Goal: Task Accomplishment & Management: Use online tool/utility

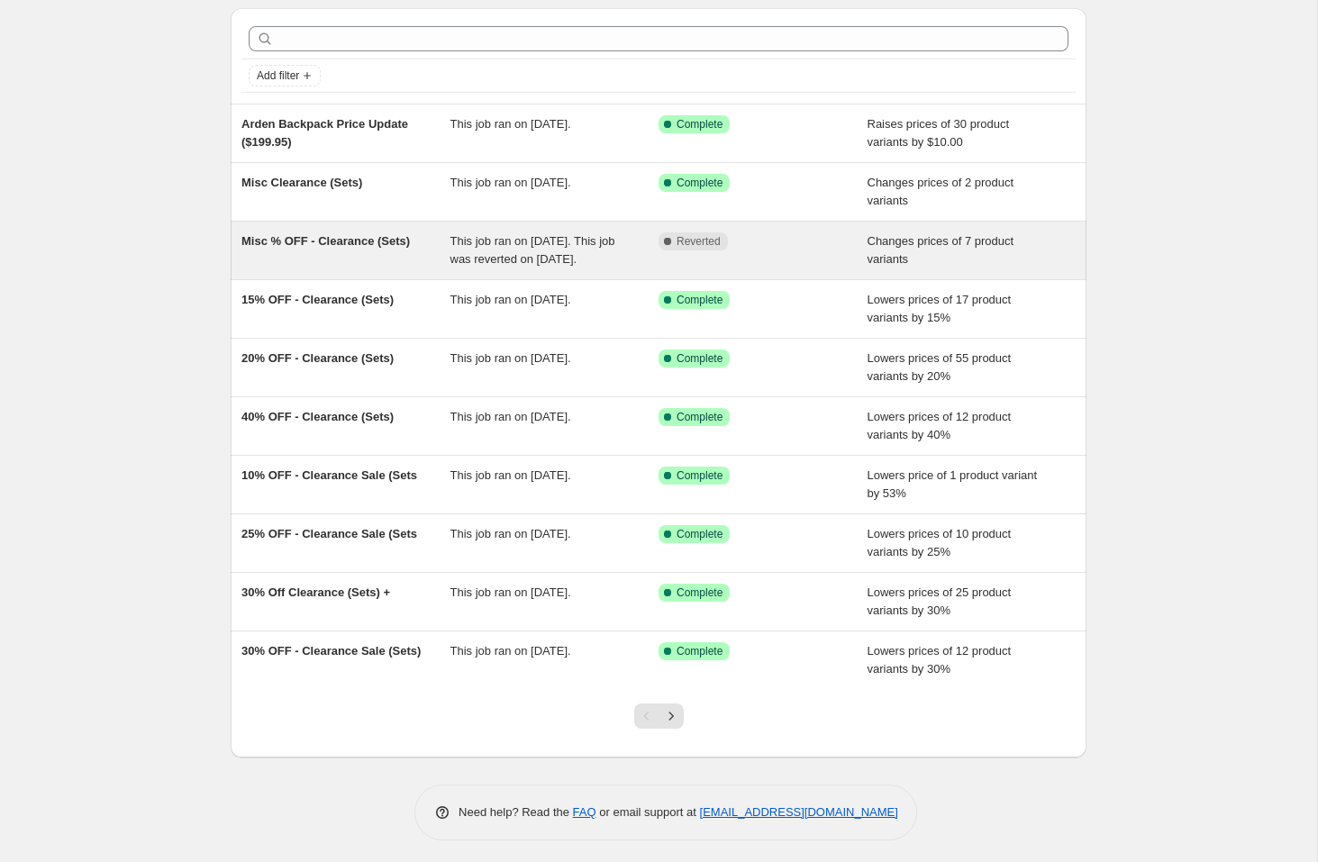
scroll to position [63, 0]
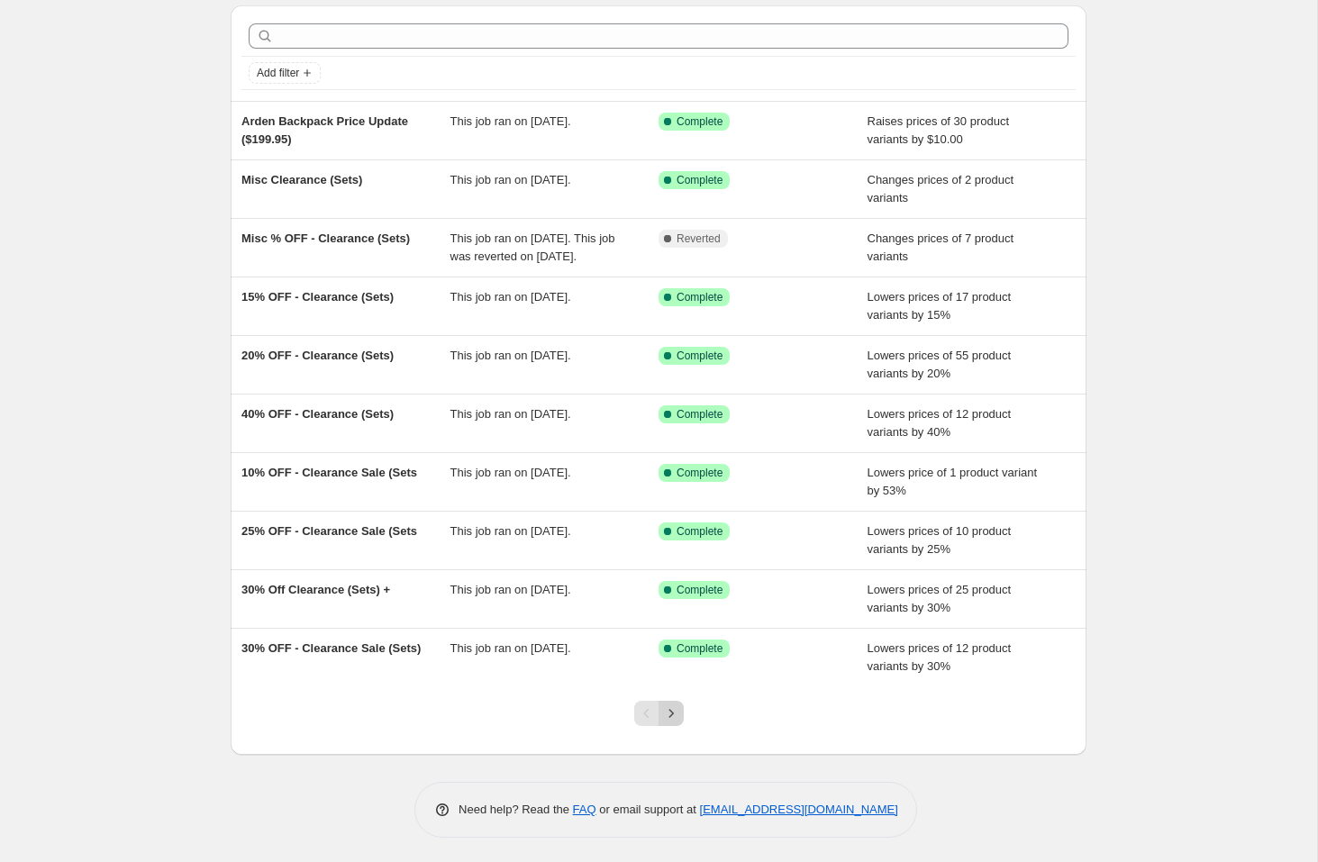
click at [664, 723] on icon "Next" at bounding box center [671, 713] width 18 height 18
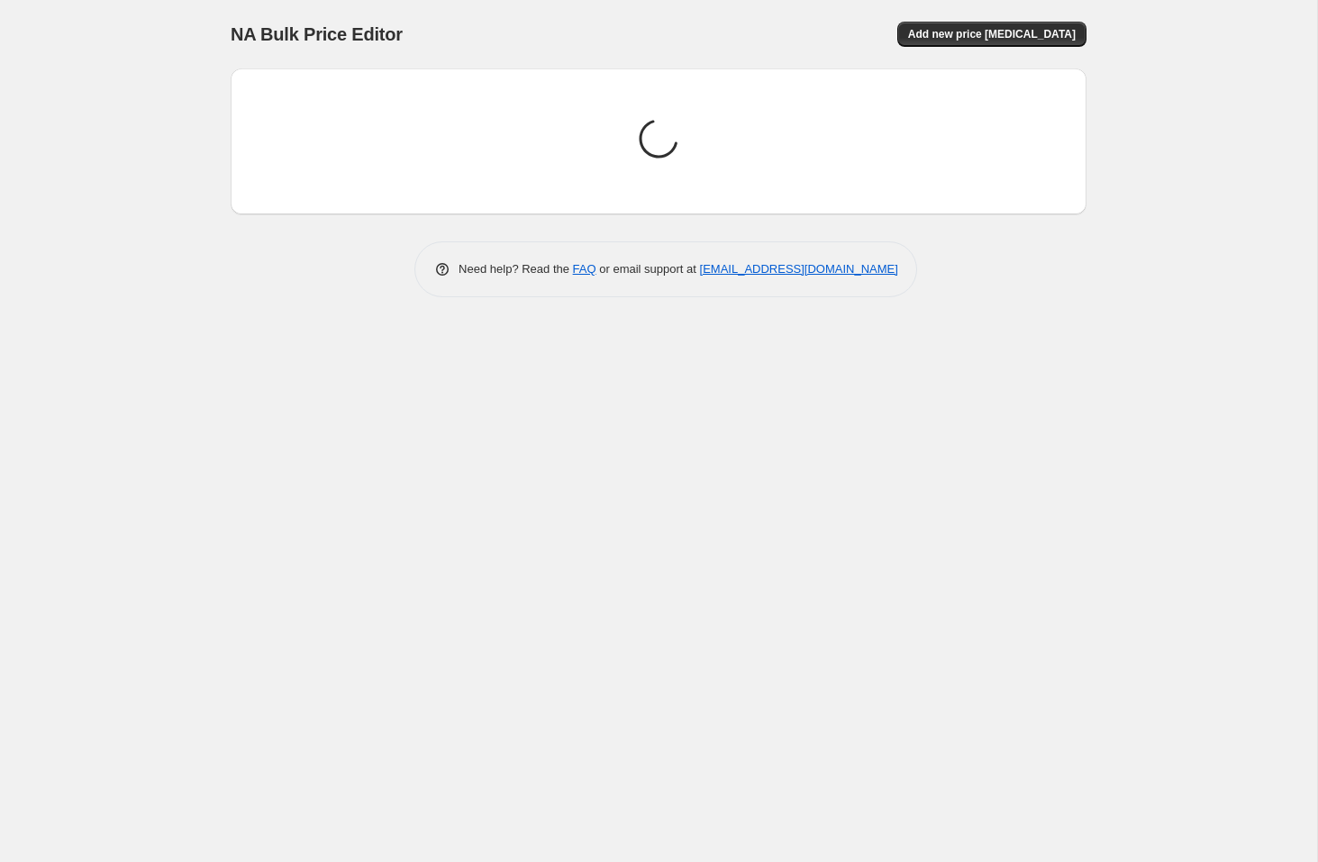
scroll to position [0, 0]
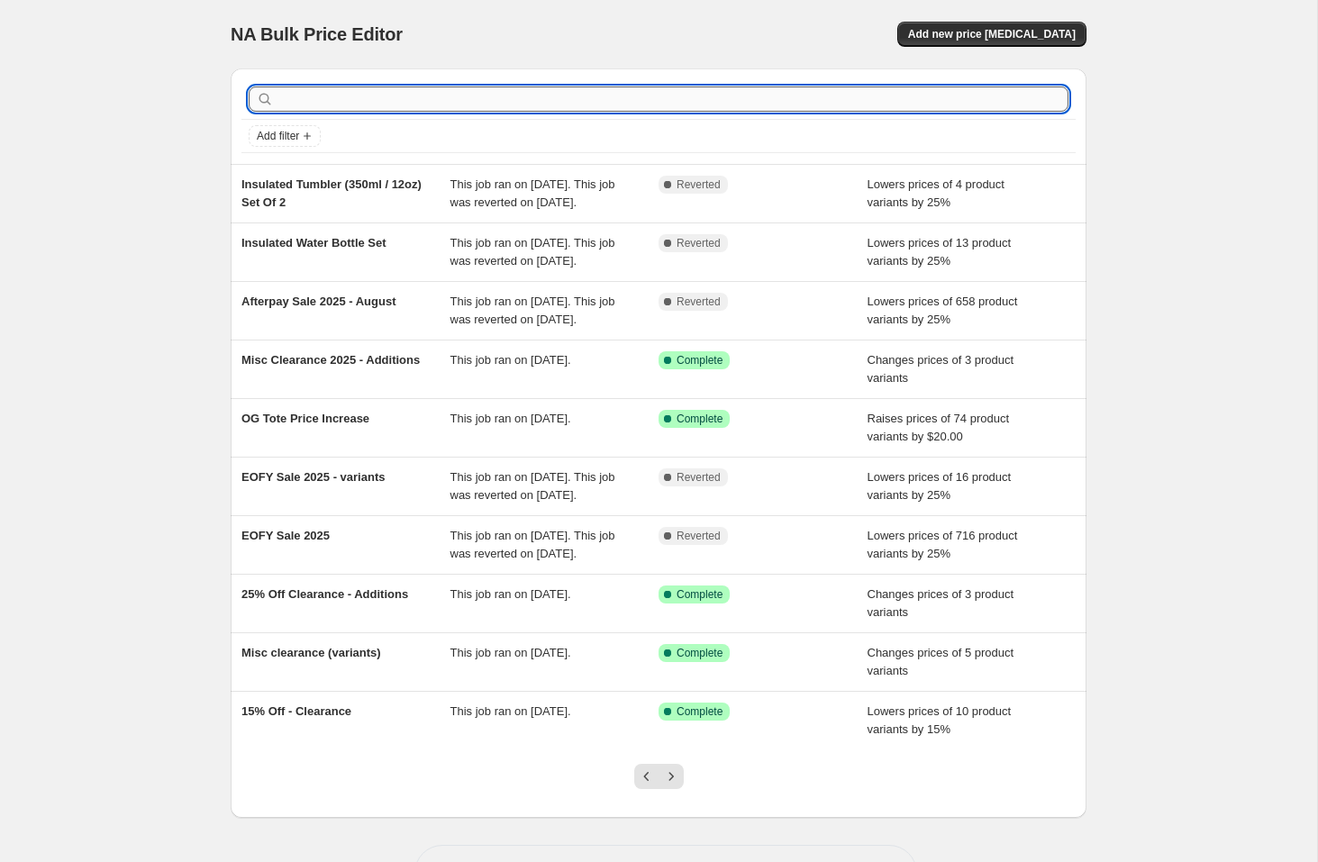
click at [419, 88] on input "text" at bounding box center [672, 98] width 791 height 25
type input "up to 2"
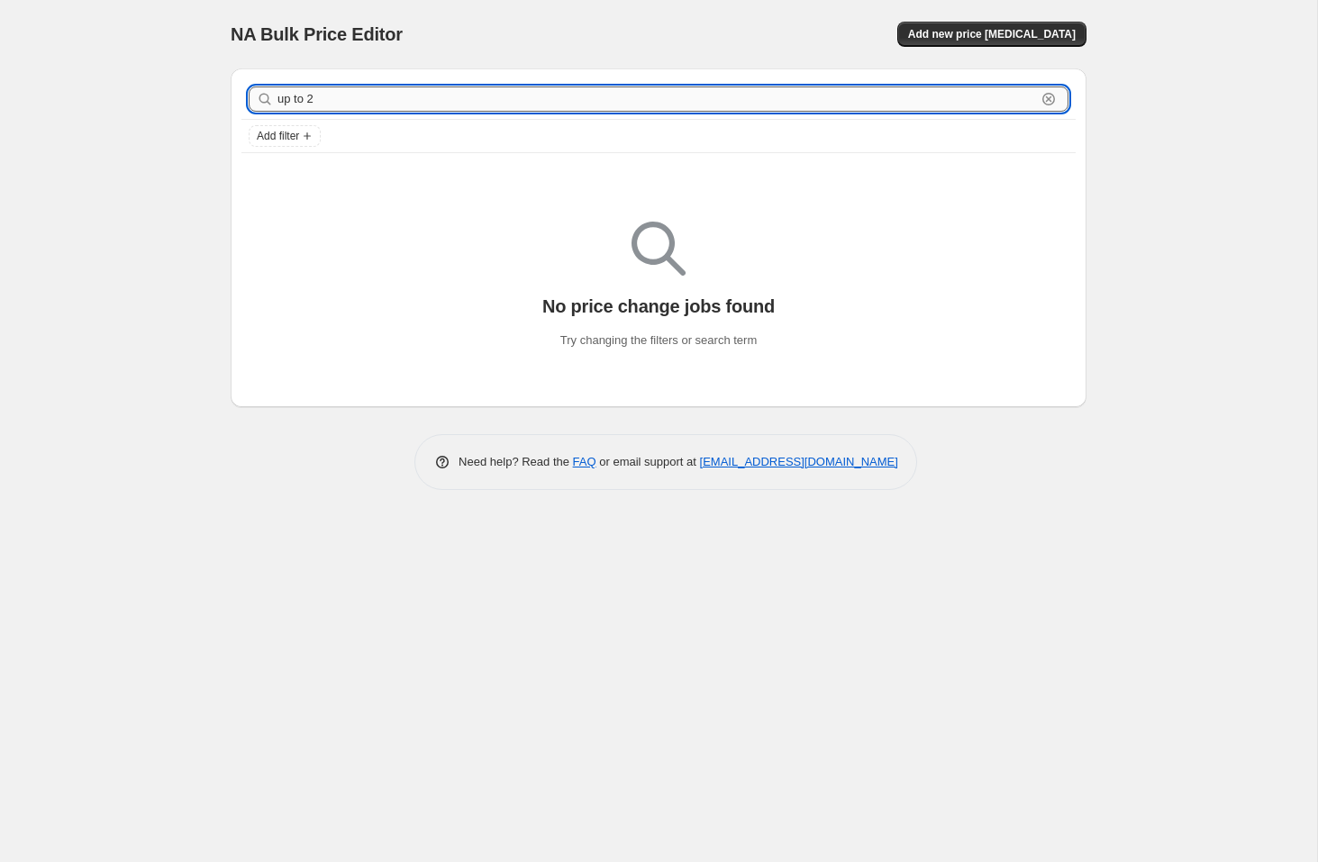
click at [390, 97] on input "up to 2" at bounding box center [656, 98] width 759 height 25
click at [389, 97] on input "up to 2" at bounding box center [656, 98] width 759 height 25
type input "25"
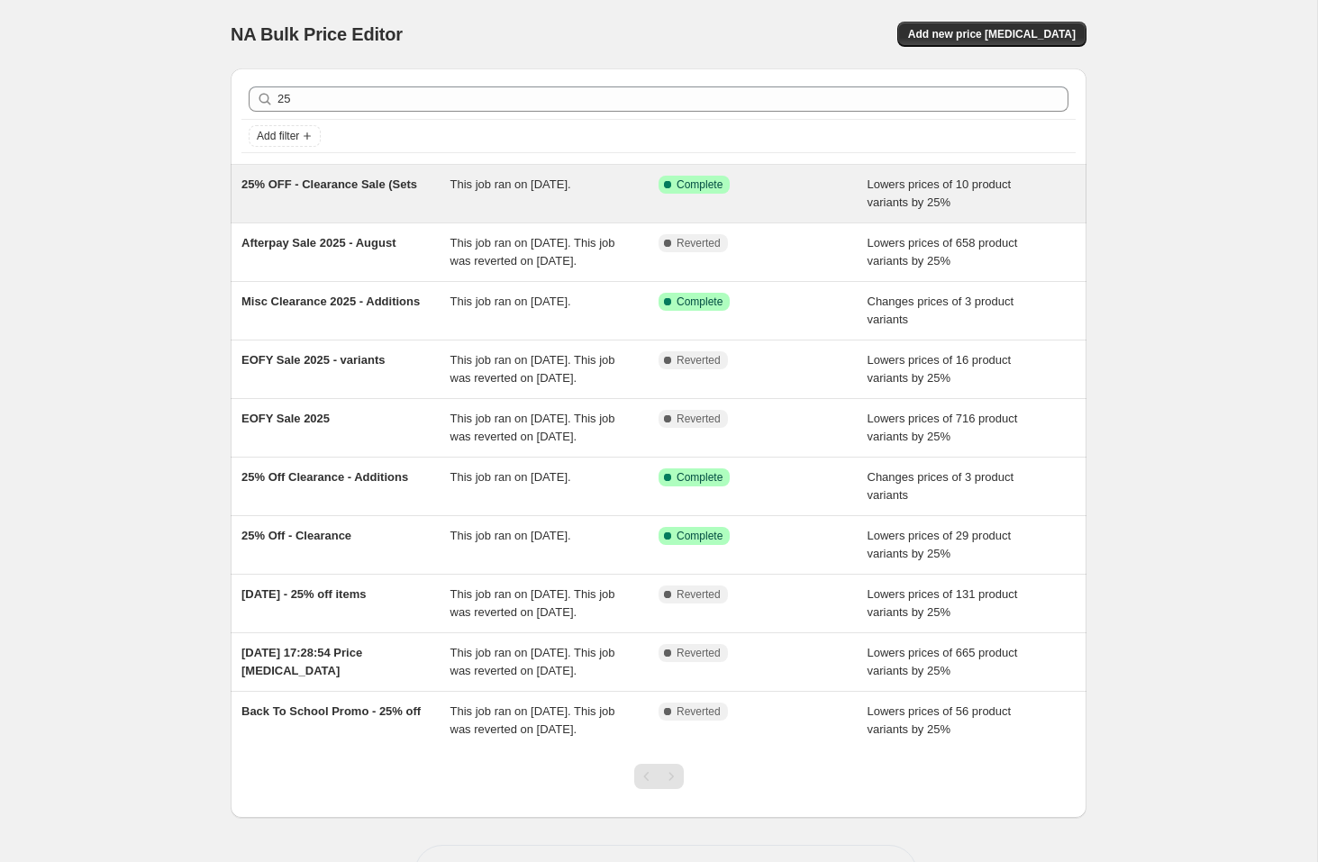
click at [358, 183] on span "25% OFF - Clearance Sale (Sets" at bounding box center [329, 184] width 176 height 14
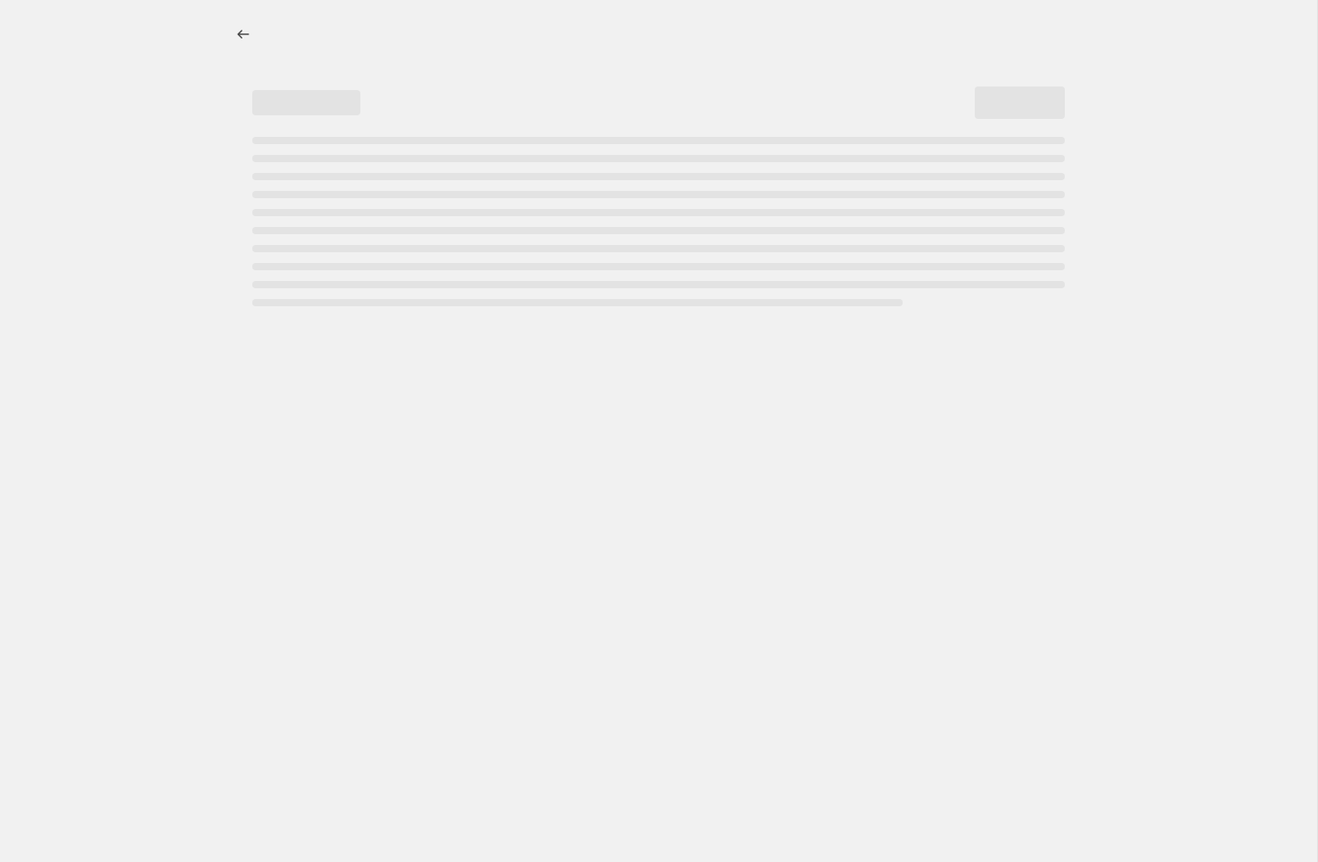
select select "percentage"
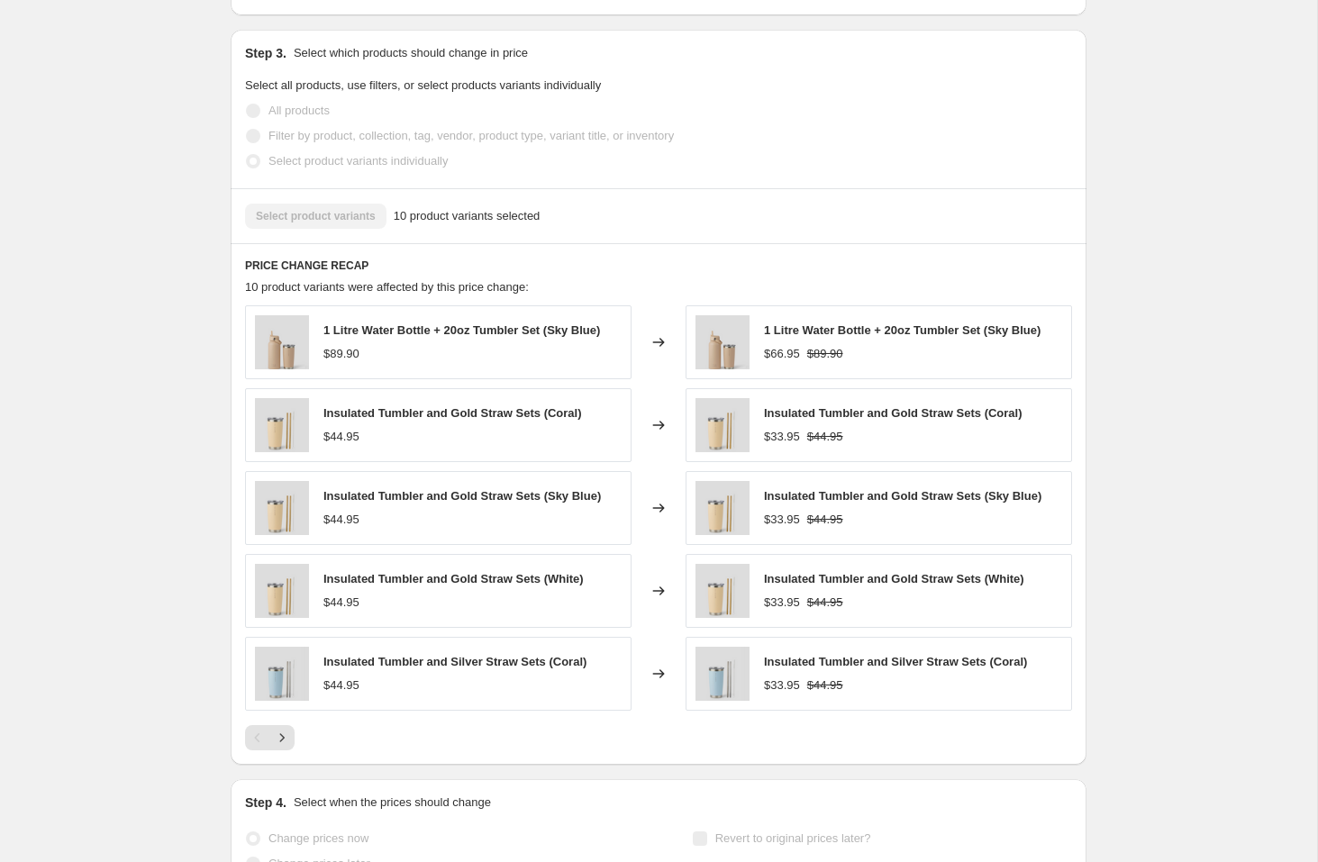
scroll to position [1190, 0]
click at [282, 736] on icon "Next" at bounding box center [282, 736] width 18 height 18
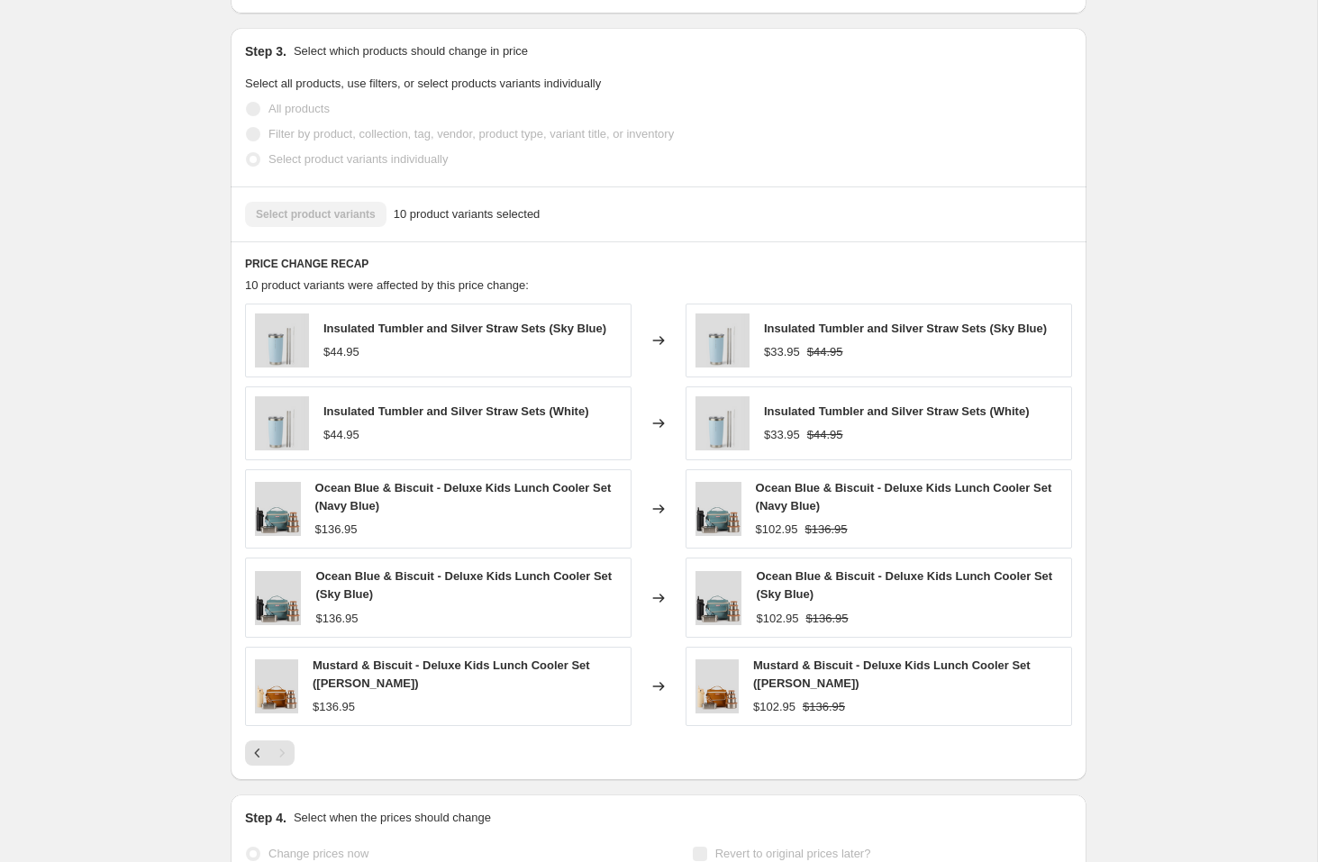
click at [284, 748] on div "Pagination" at bounding box center [281, 753] width 25 height 25
click at [256, 753] on icon "Previous" at bounding box center [258, 753] width 18 height 18
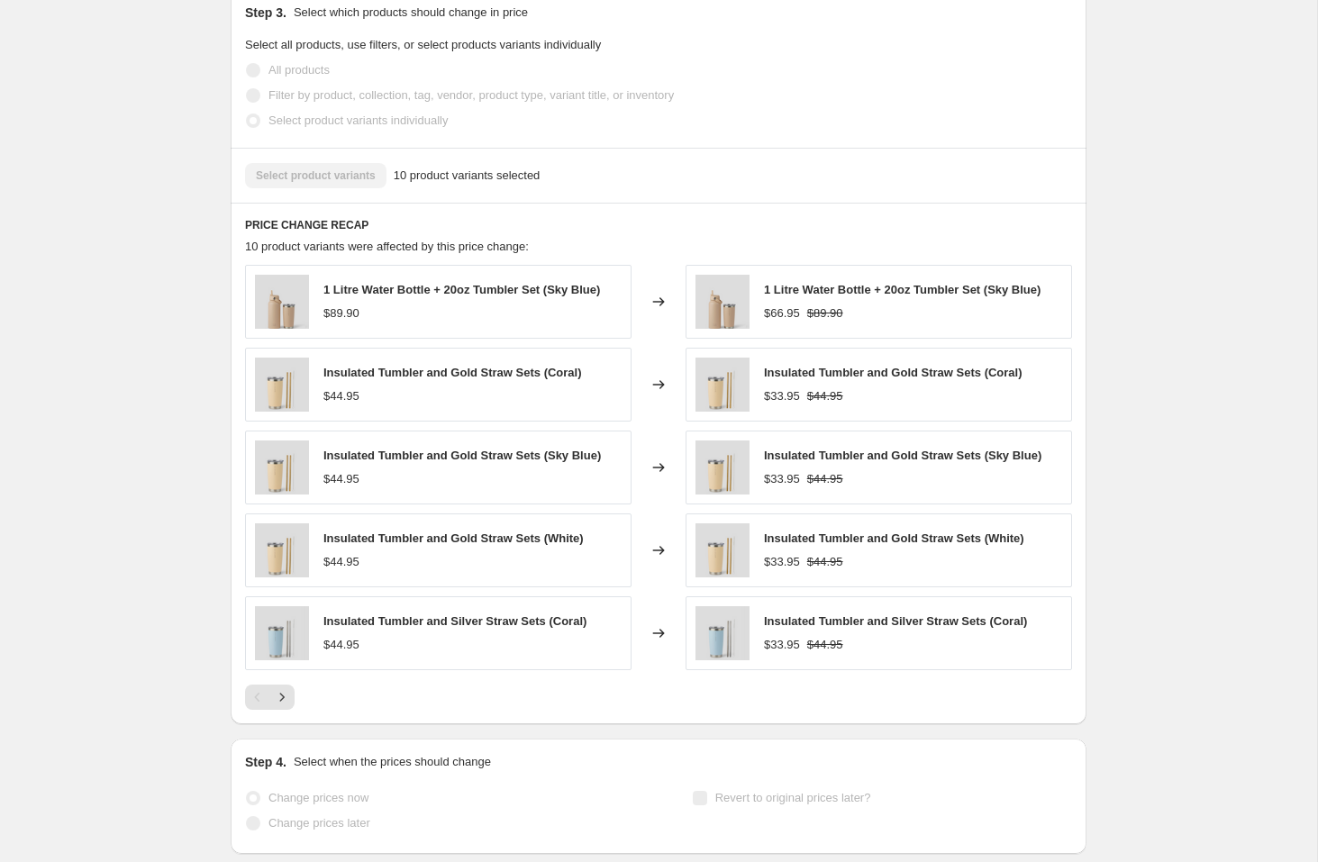
scroll to position [1234, 0]
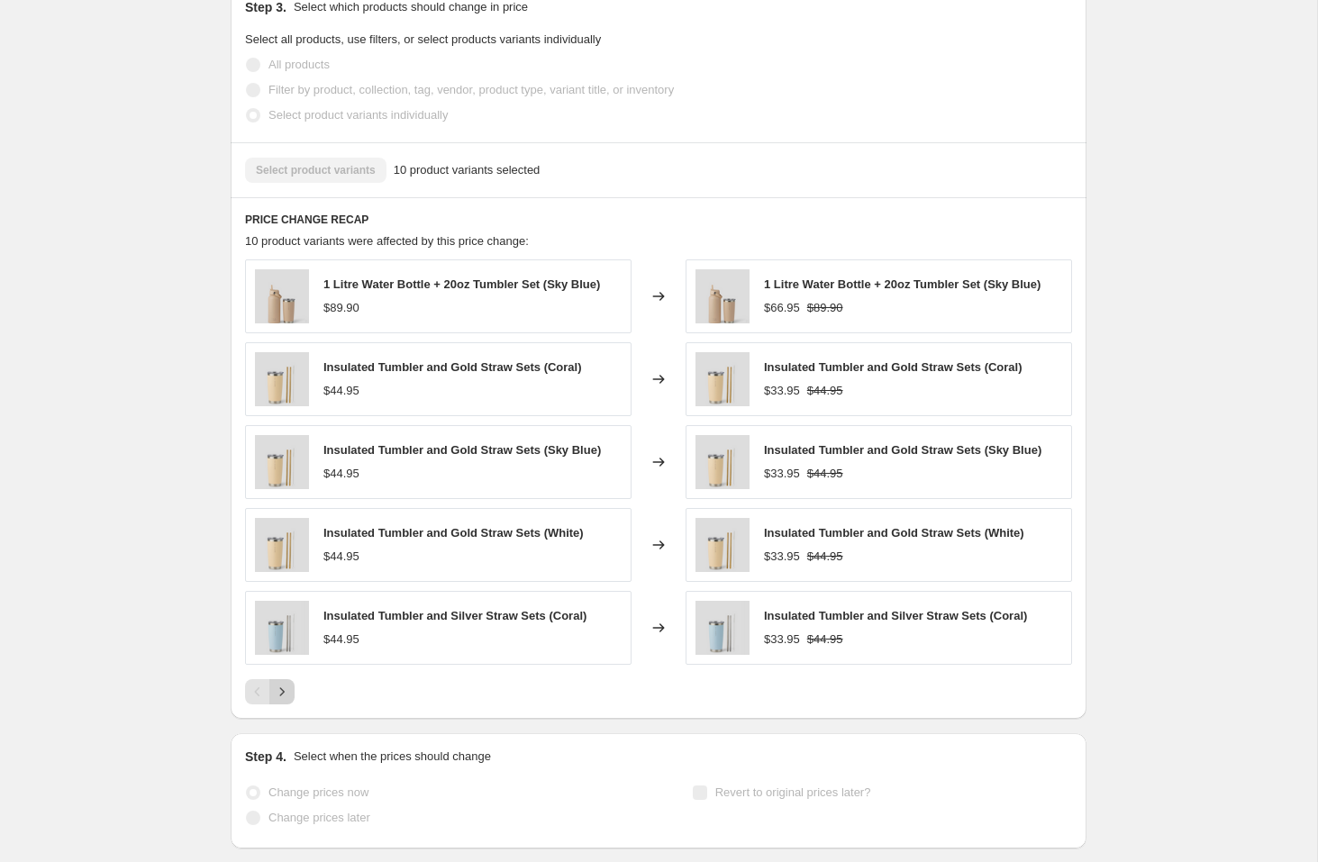
click at [276, 692] on icon "Next" at bounding box center [282, 692] width 18 height 18
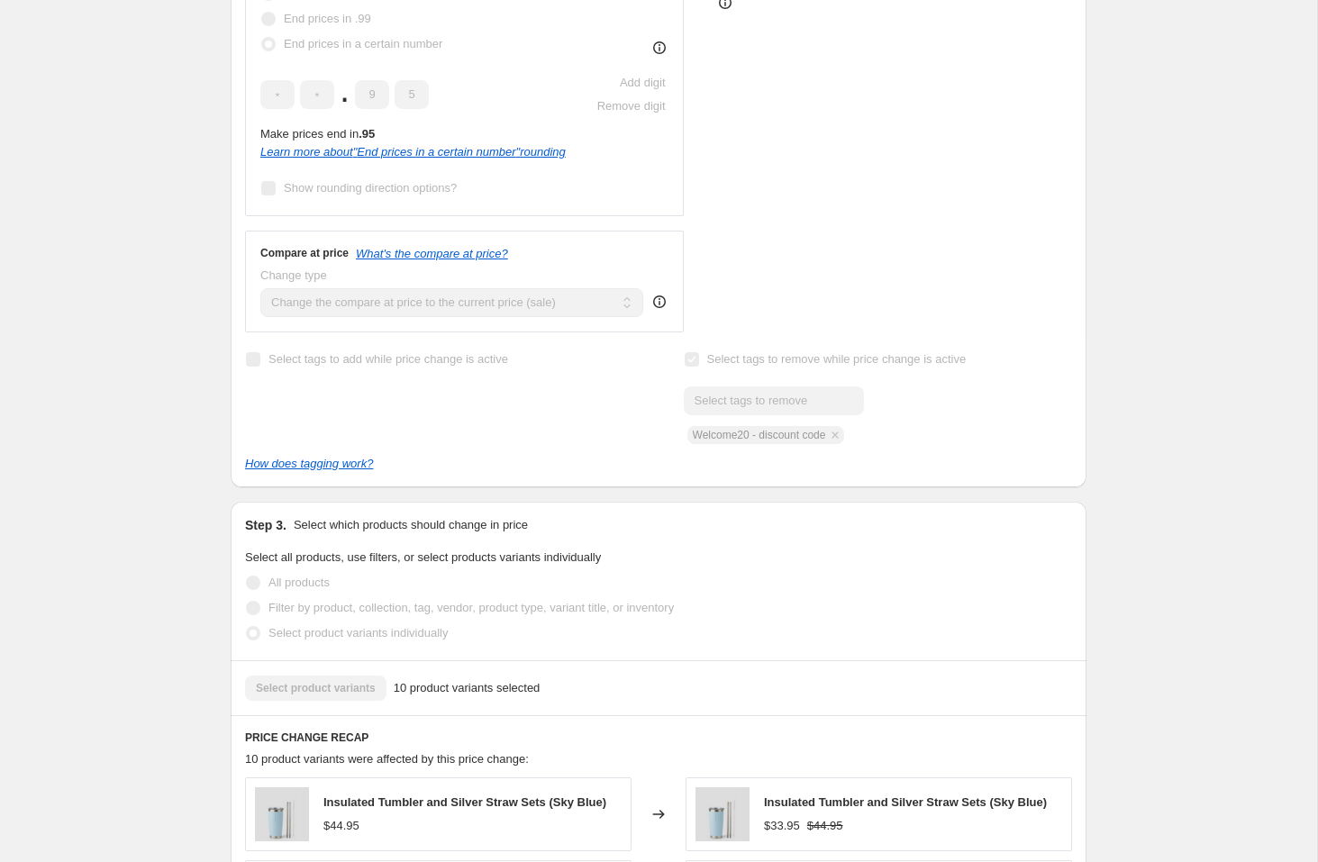
scroll to position [0, 0]
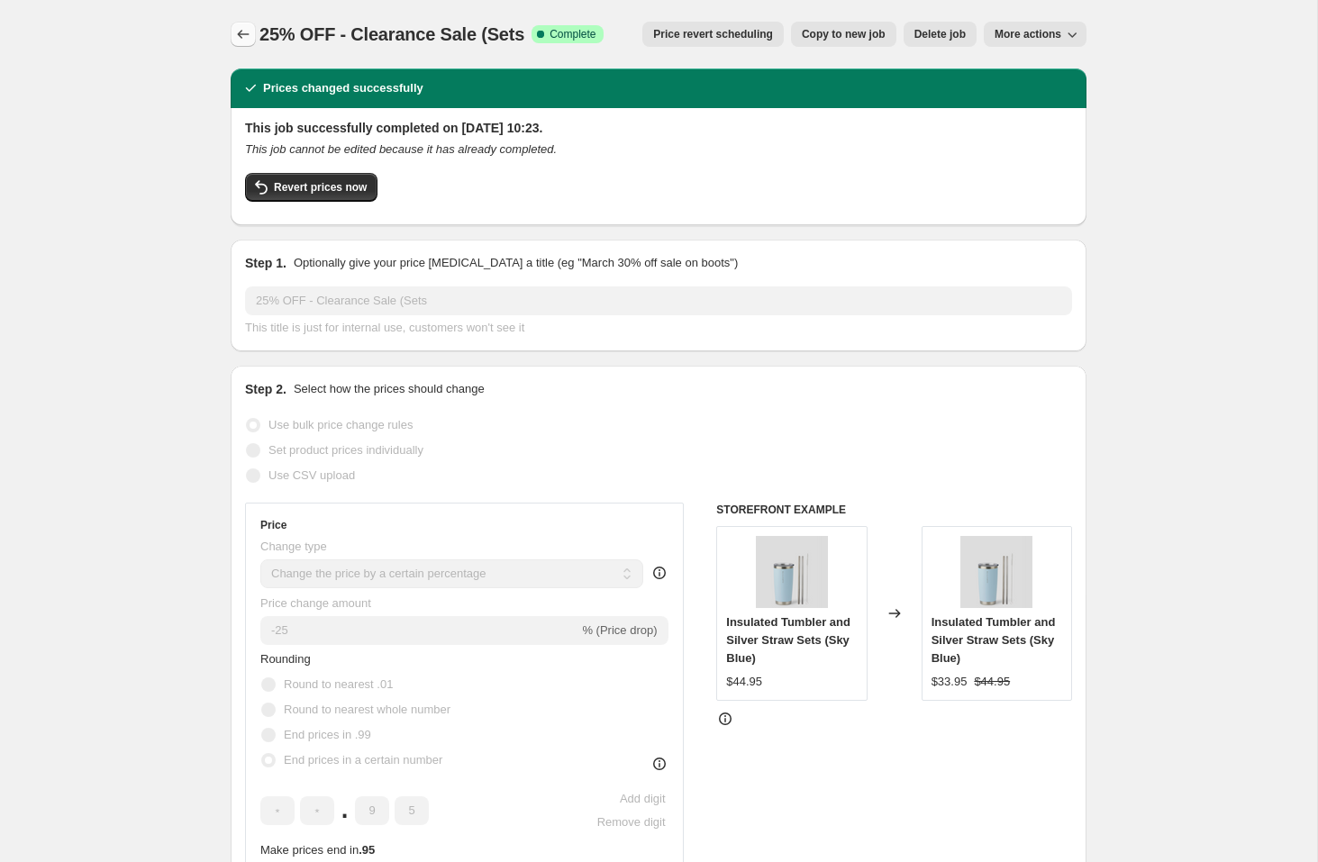
click at [242, 31] on icon "Price change jobs" at bounding box center [243, 34] width 18 height 18
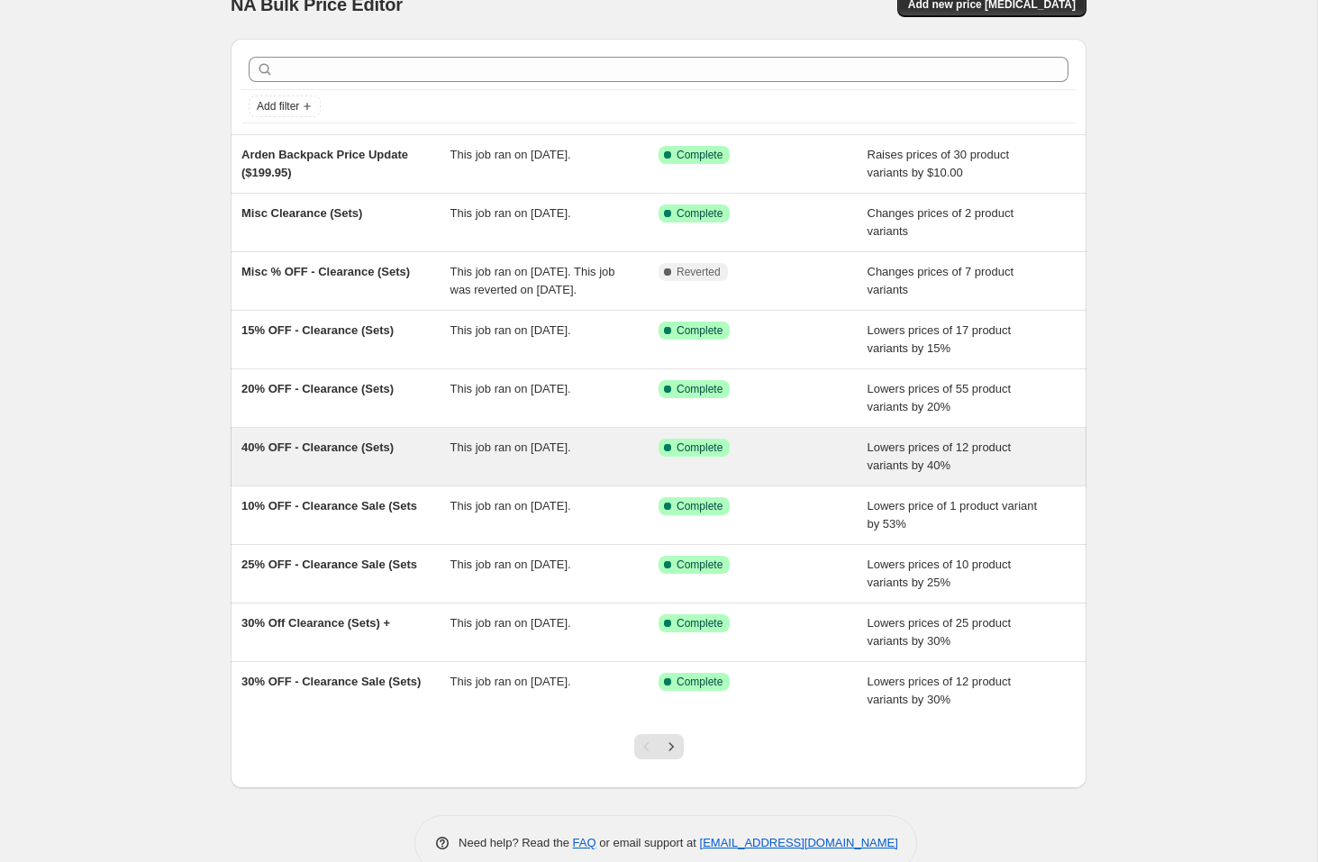
scroll to position [47, 0]
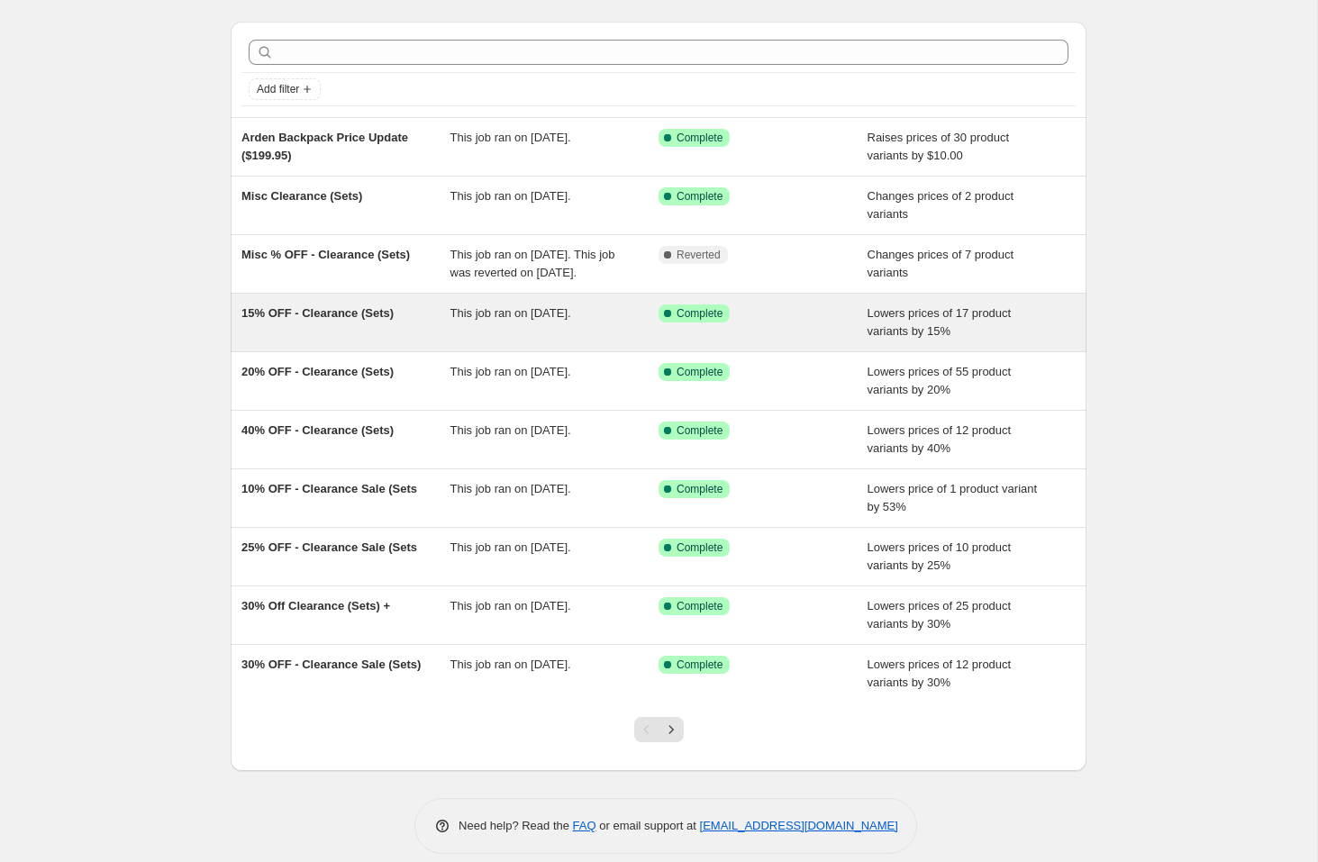
click at [328, 341] on div "15% OFF - Clearance (Sets)" at bounding box center [345, 323] width 209 height 36
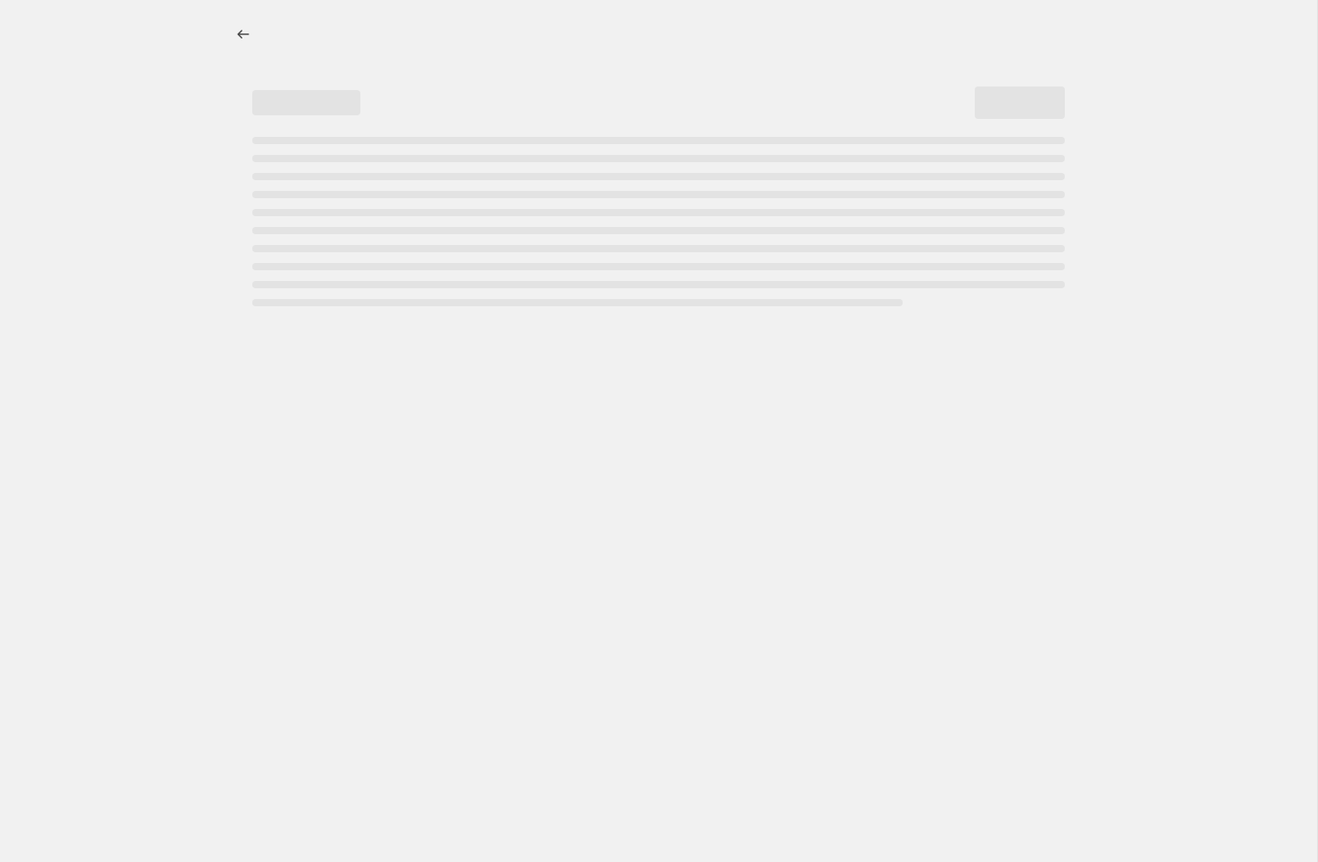
select select "percentage"
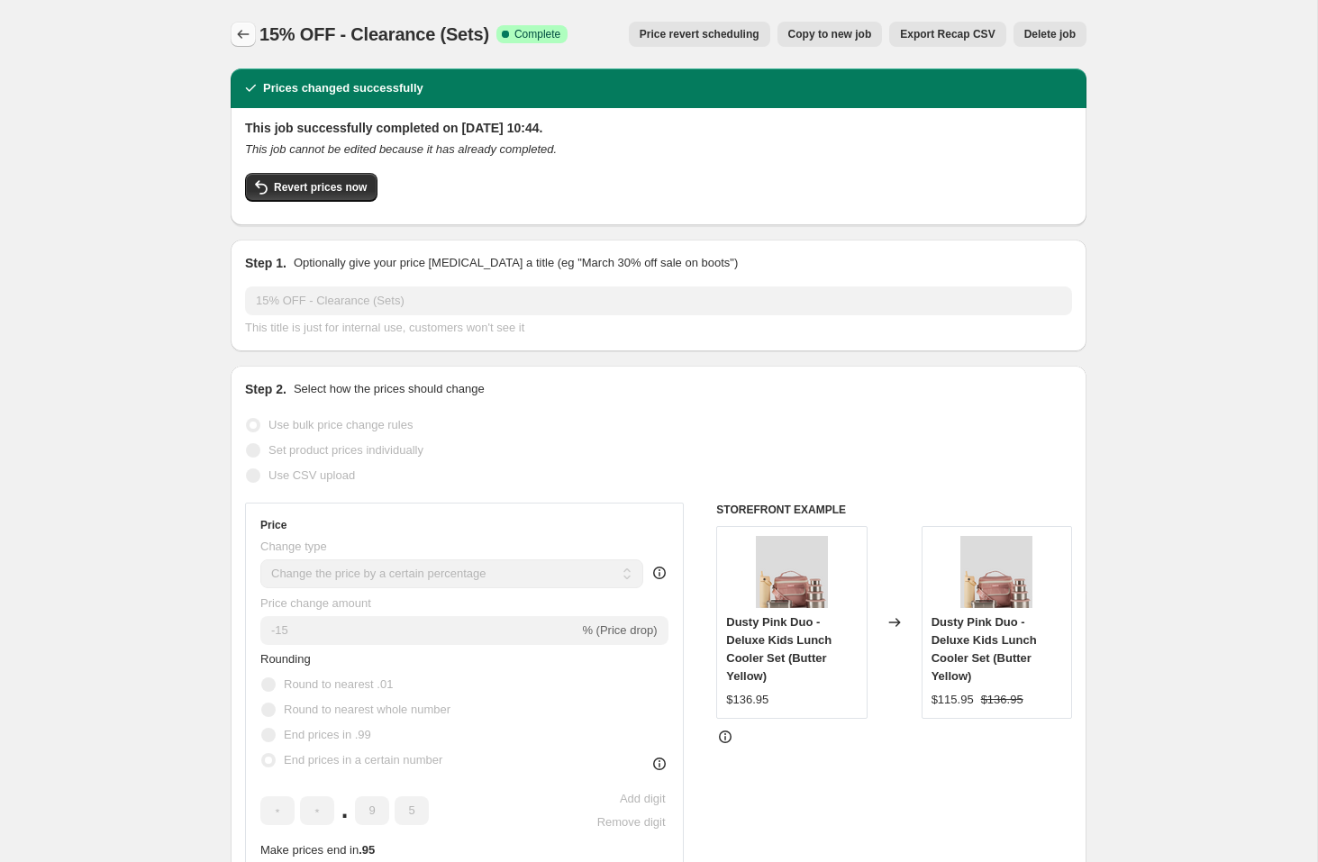
click at [232, 32] on button "Price change jobs" at bounding box center [243, 34] width 25 height 25
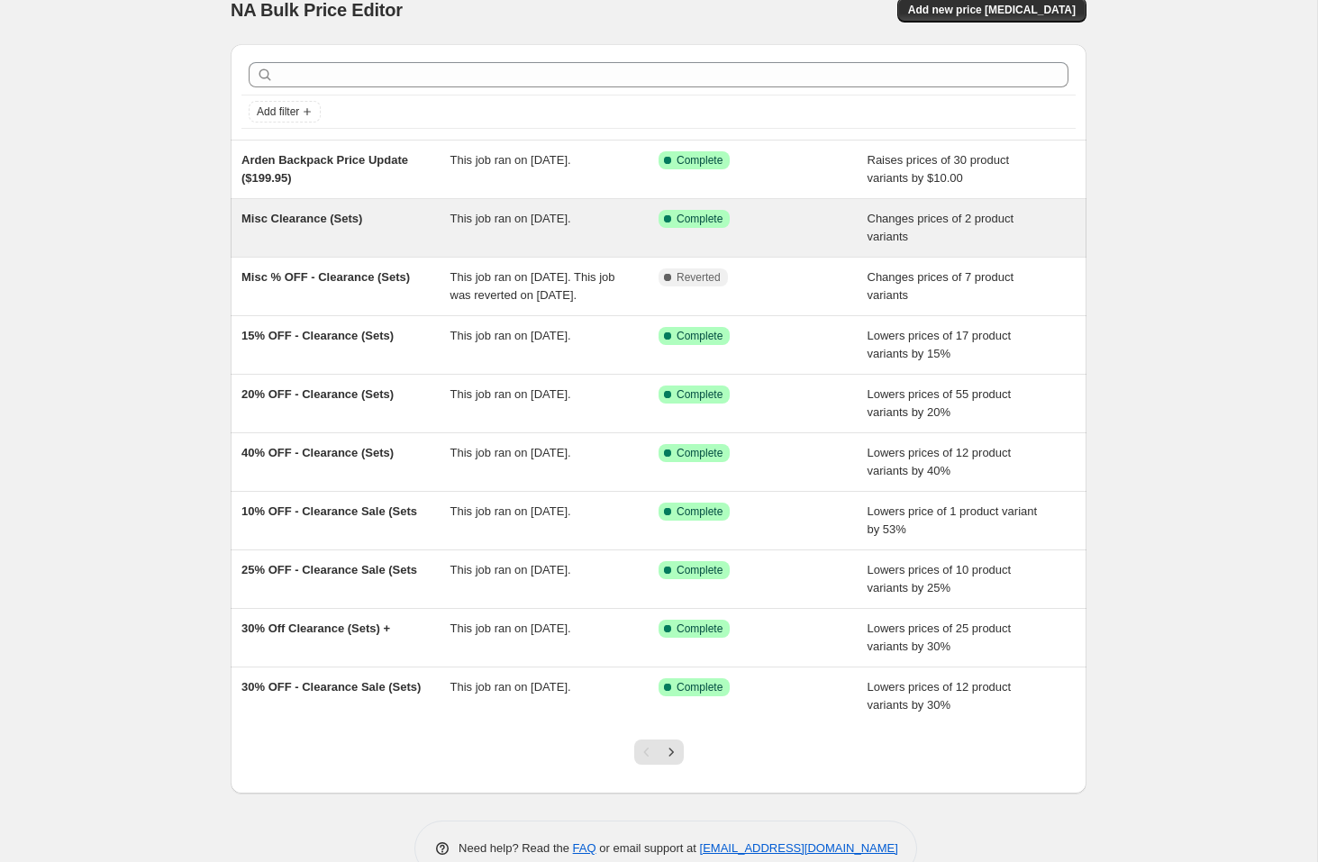
scroll to position [34, 0]
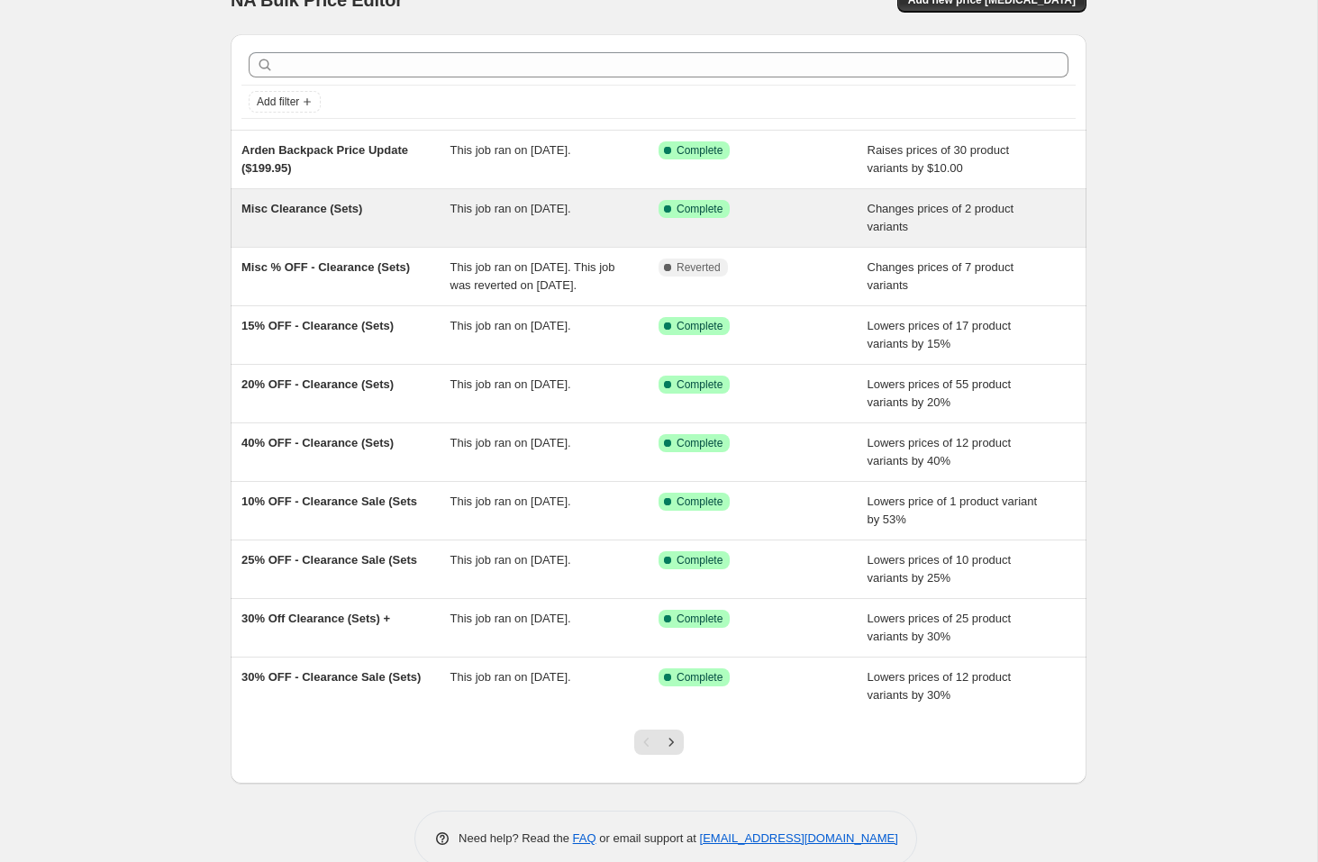
click at [381, 214] on div "Misc Clearance (Sets)" at bounding box center [345, 218] width 209 height 36
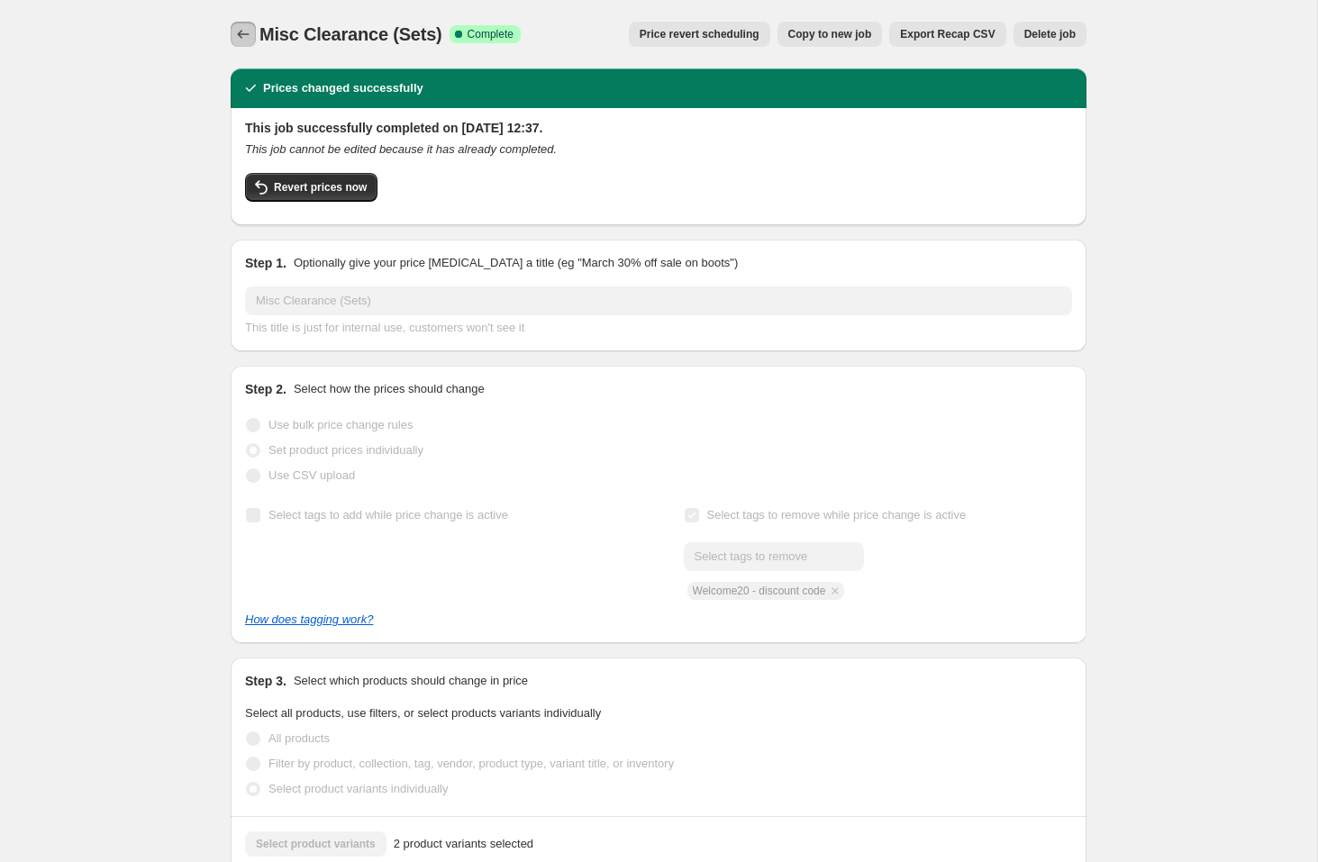
click at [237, 28] on icon "Price change jobs" at bounding box center [243, 34] width 18 height 18
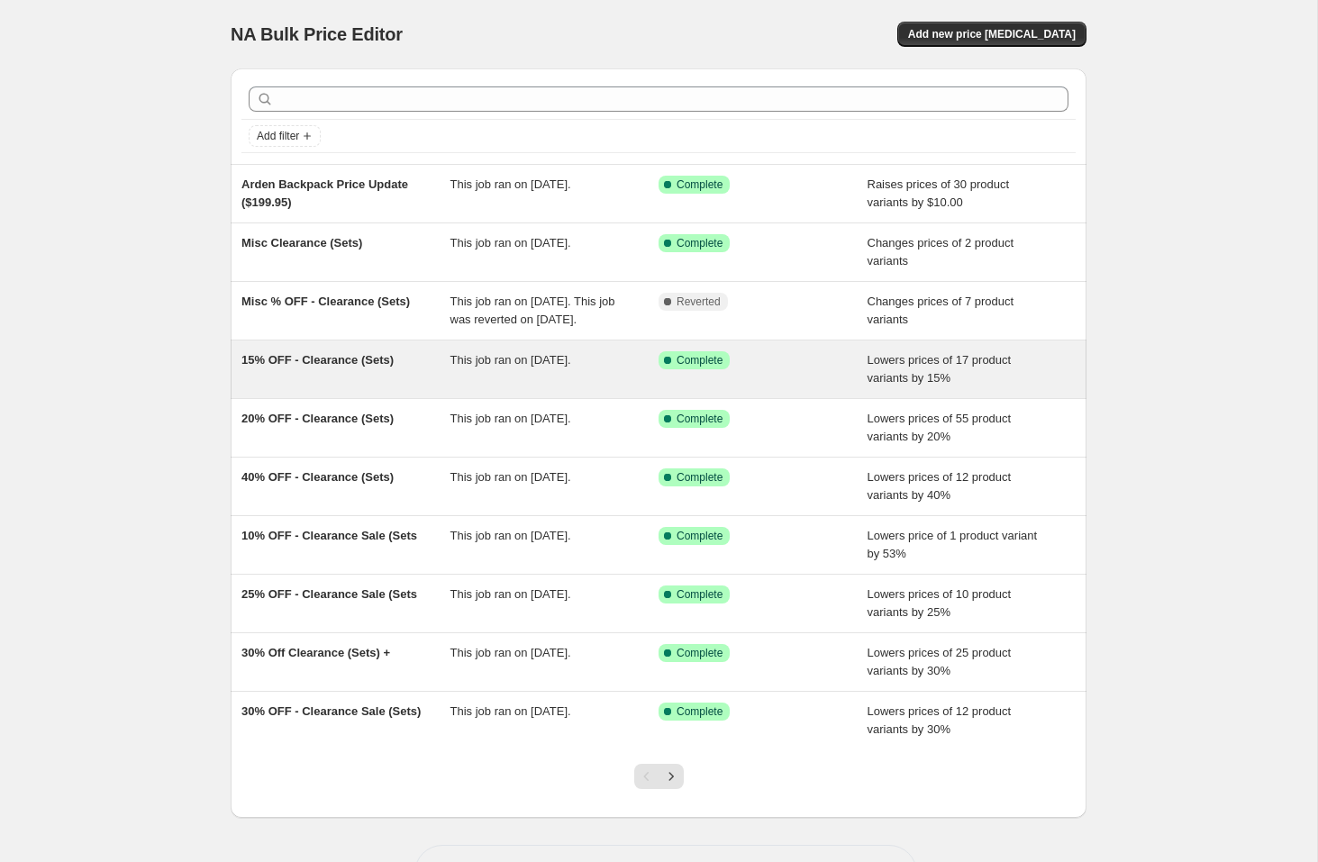
click at [403, 387] on div "15% OFF - Clearance (Sets)" at bounding box center [345, 369] width 209 height 36
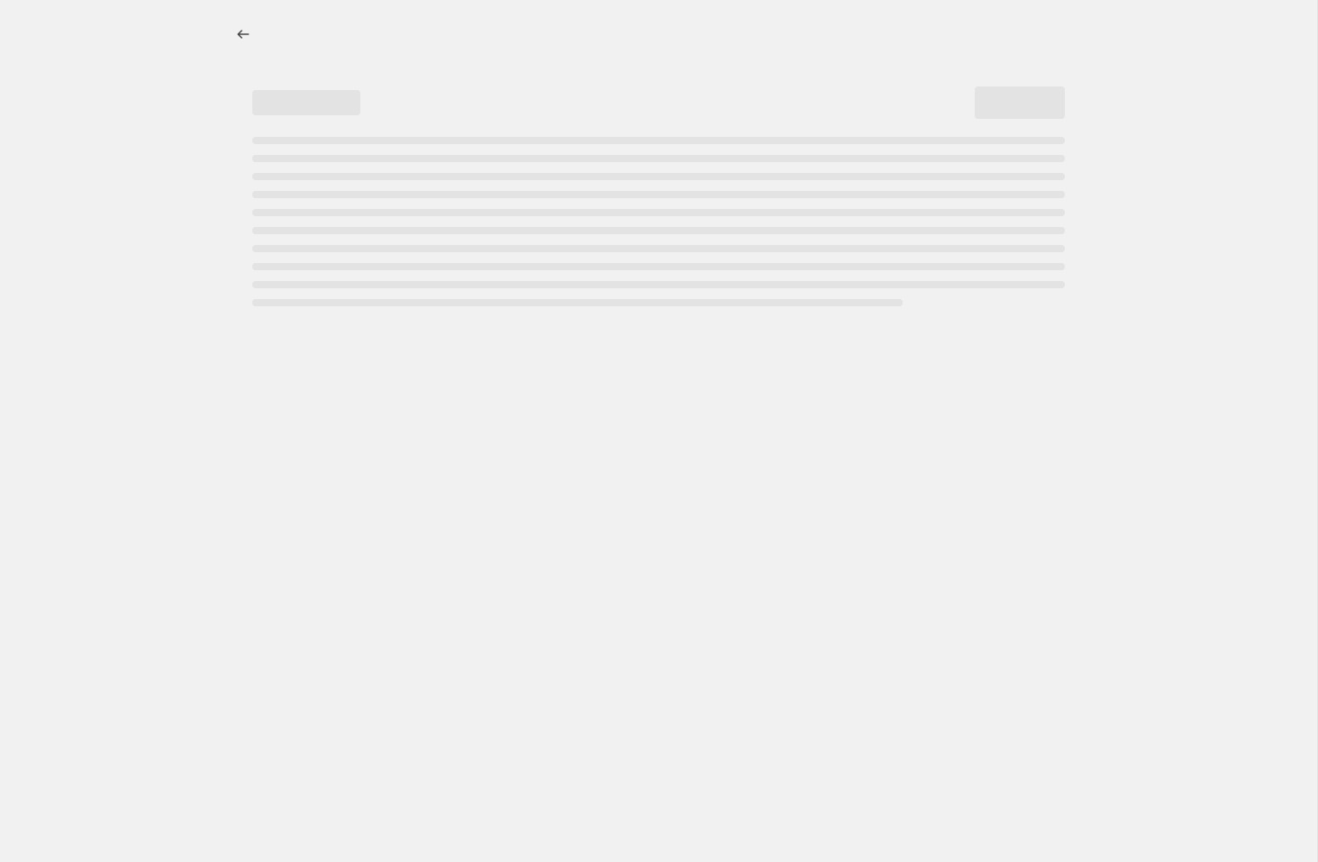
select select "percentage"
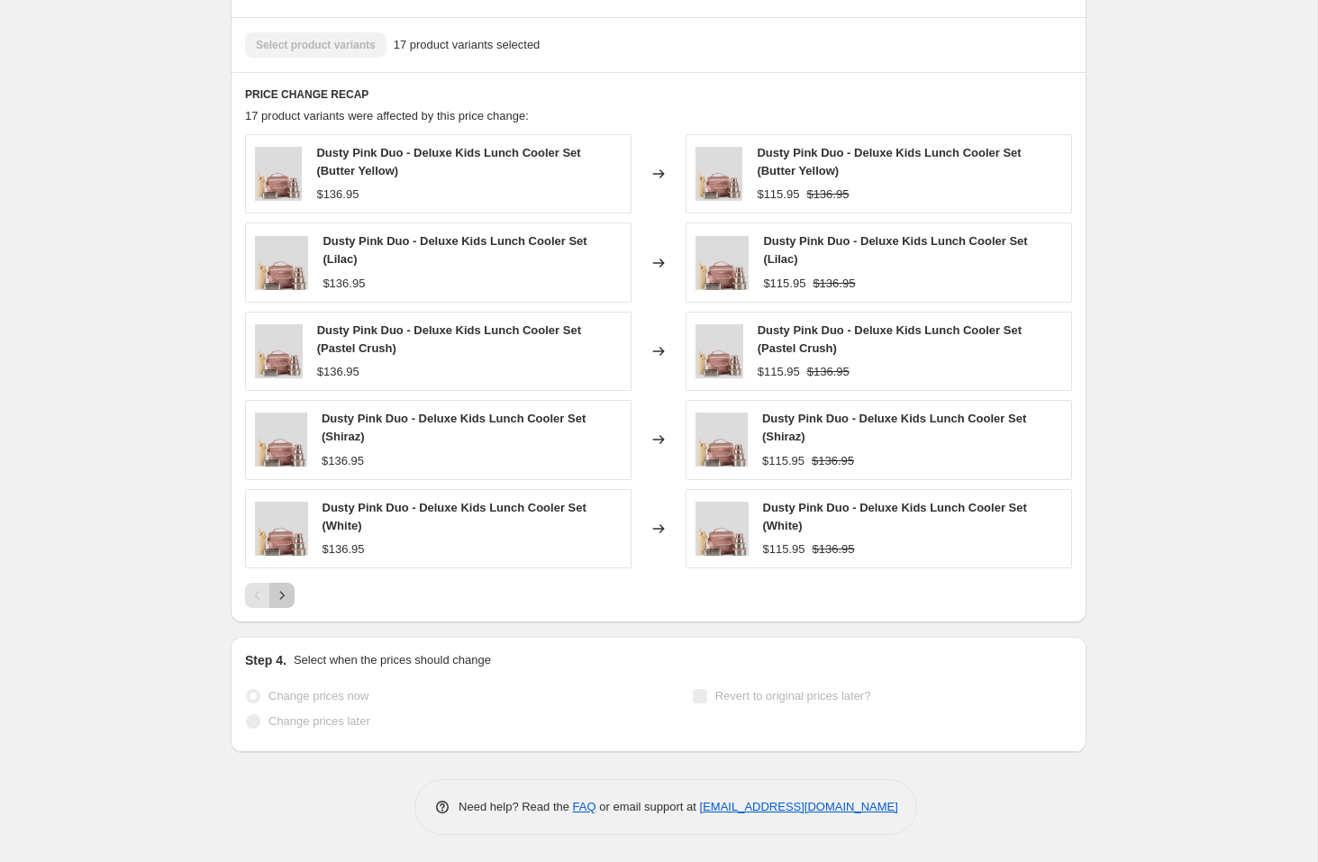
drag, startPoint x: 279, startPoint y: 602, endPoint x: 282, endPoint y: 585, distance: 17.3
click at [279, 602] on icon "Next" at bounding box center [282, 595] width 18 height 18
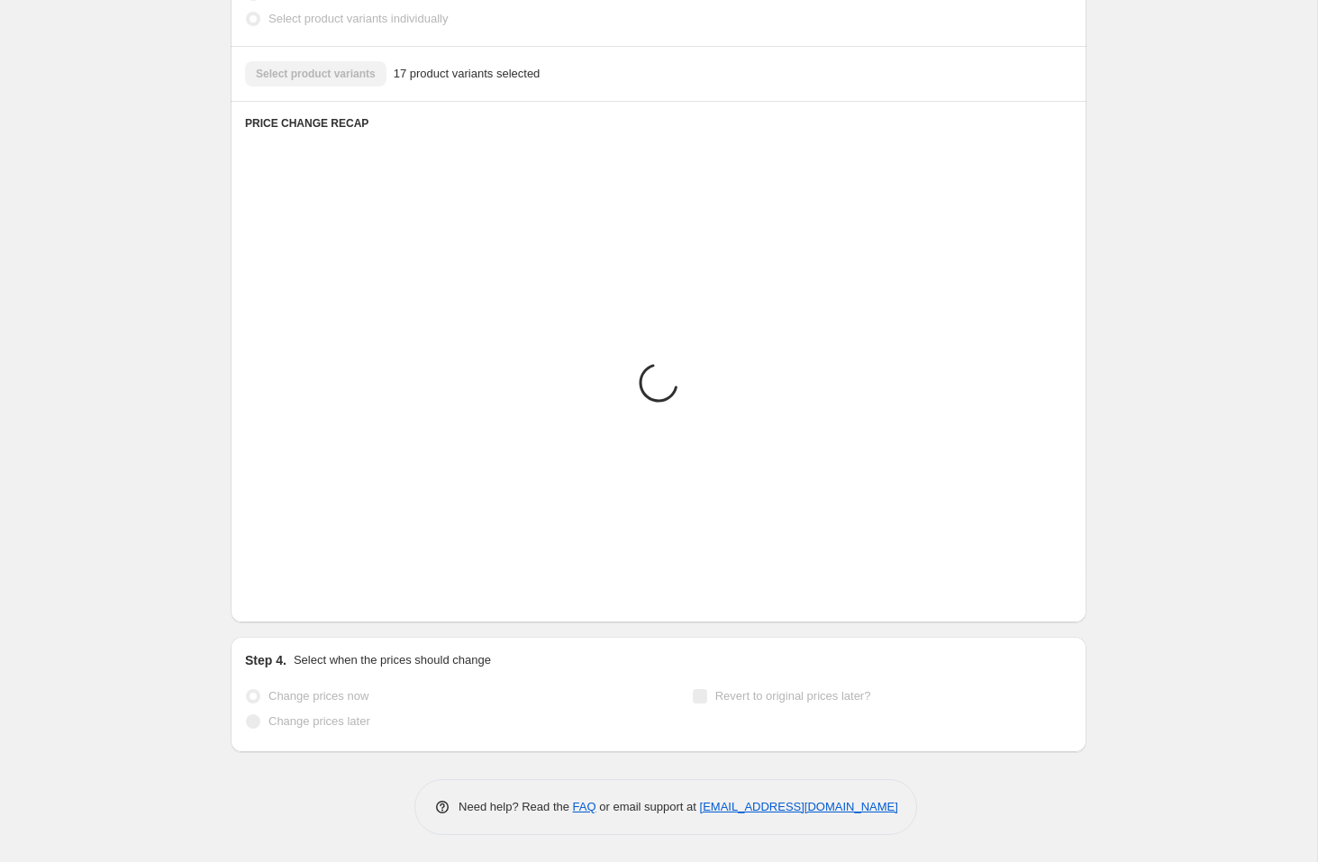
scroll to position [1359, 0]
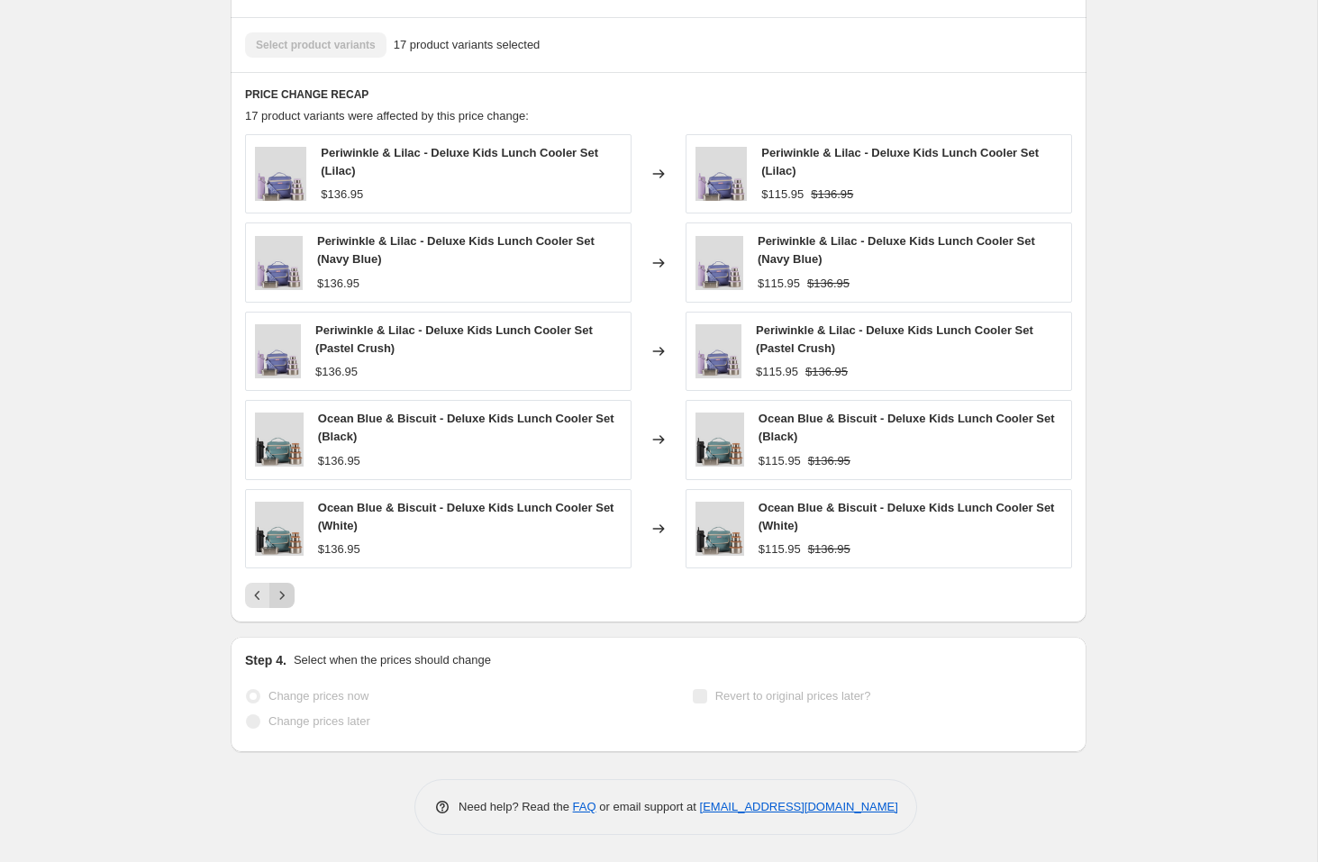
click at [277, 600] on icon "Next" at bounding box center [282, 595] width 18 height 18
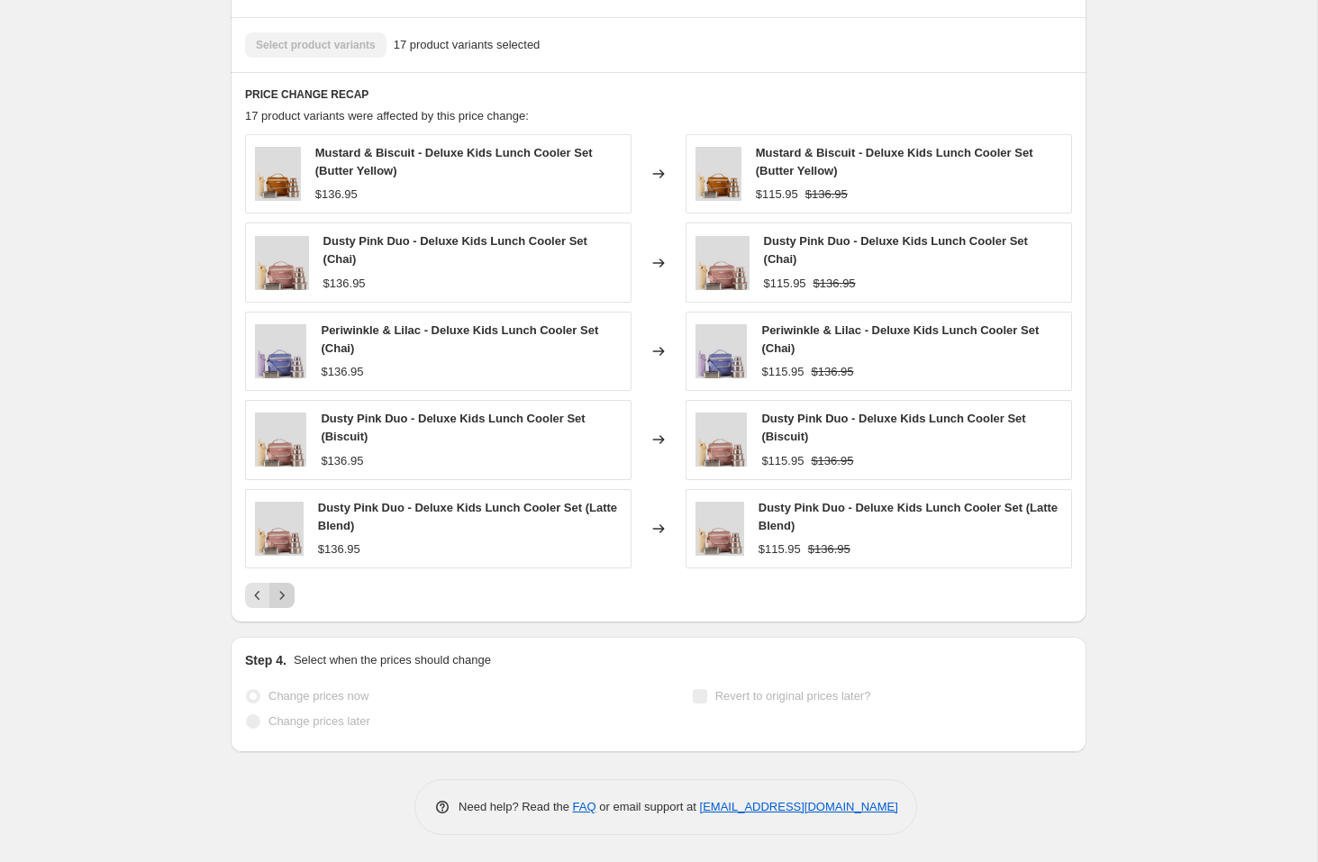
click at [283, 595] on icon "Next" at bounding box center [282, 595] width 5 height 8
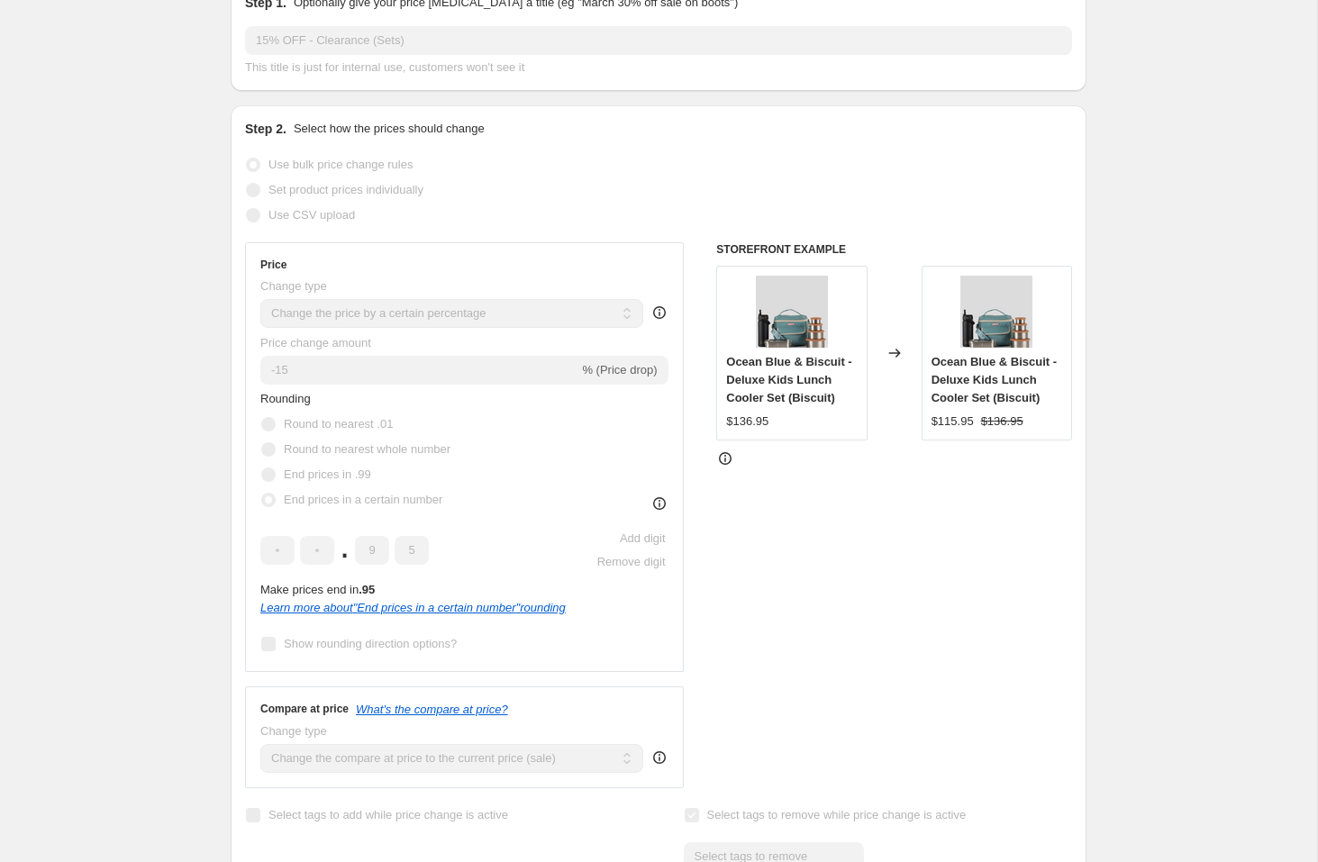
scroll to position [0, 0]
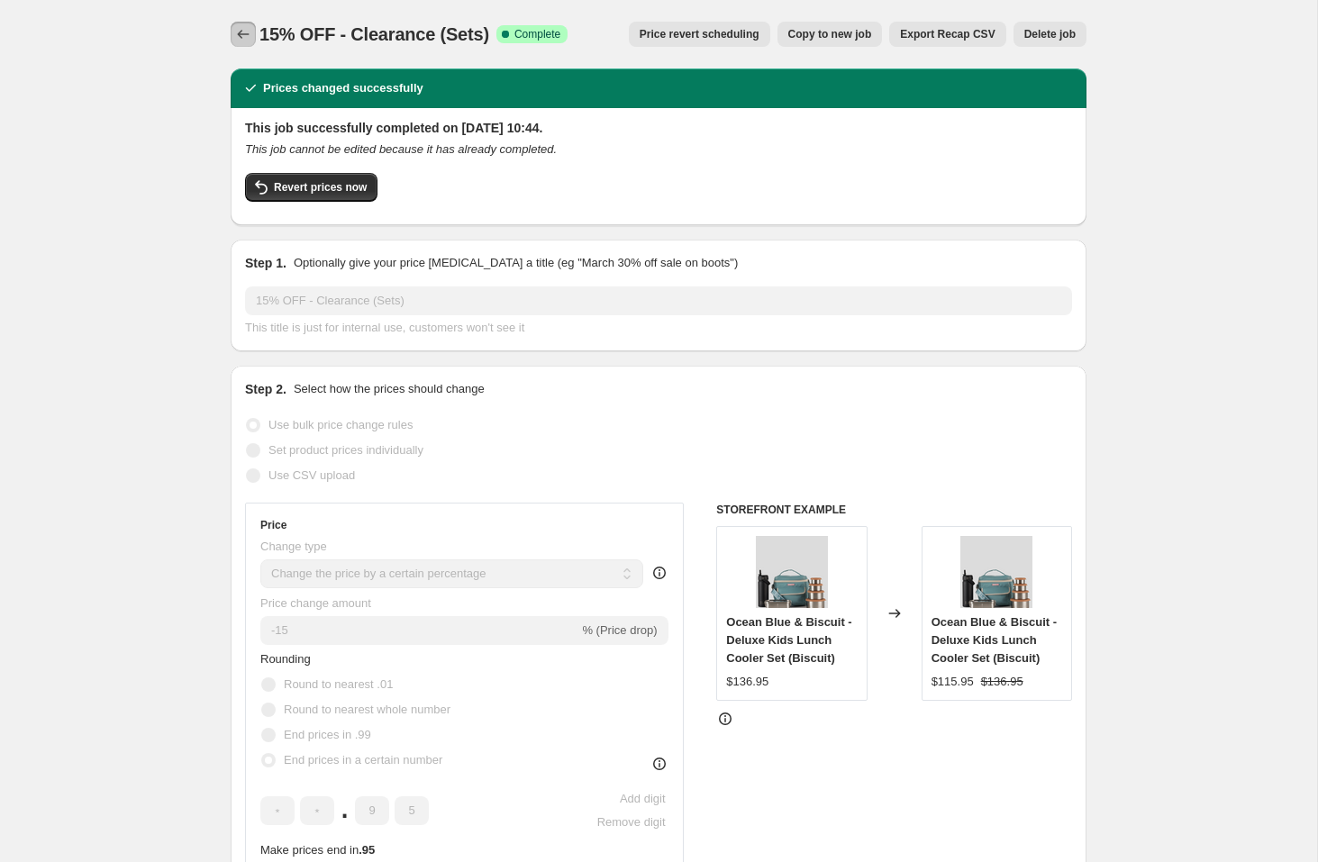
click at [250, 23] on button "Price change jobs" at bounding box center [243, 34] width 25 height 25
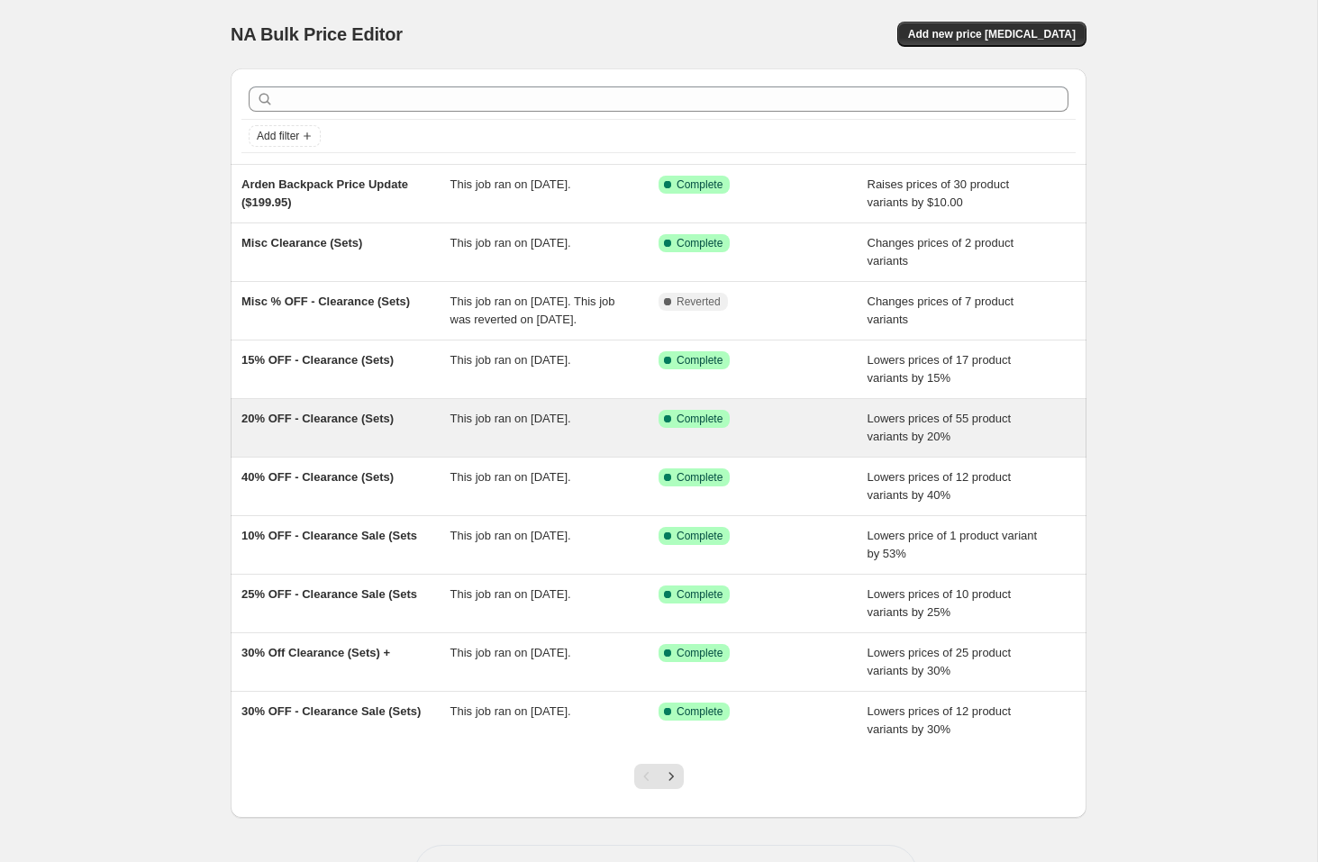
click at [392, 425] on span "20% OFF - Clearance (Sets)" at bounding box center [317, 419] width 152 height 14
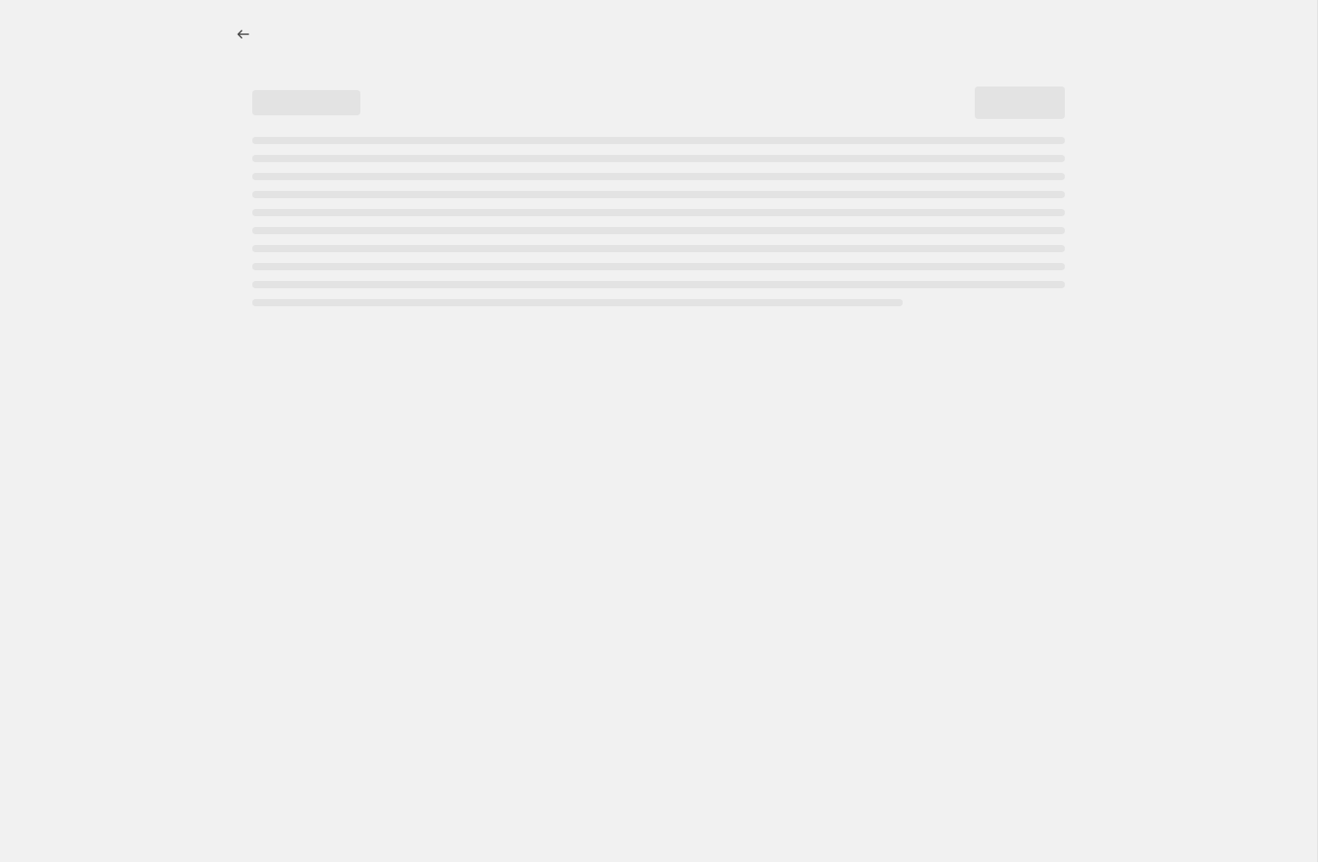
select select "percentage"
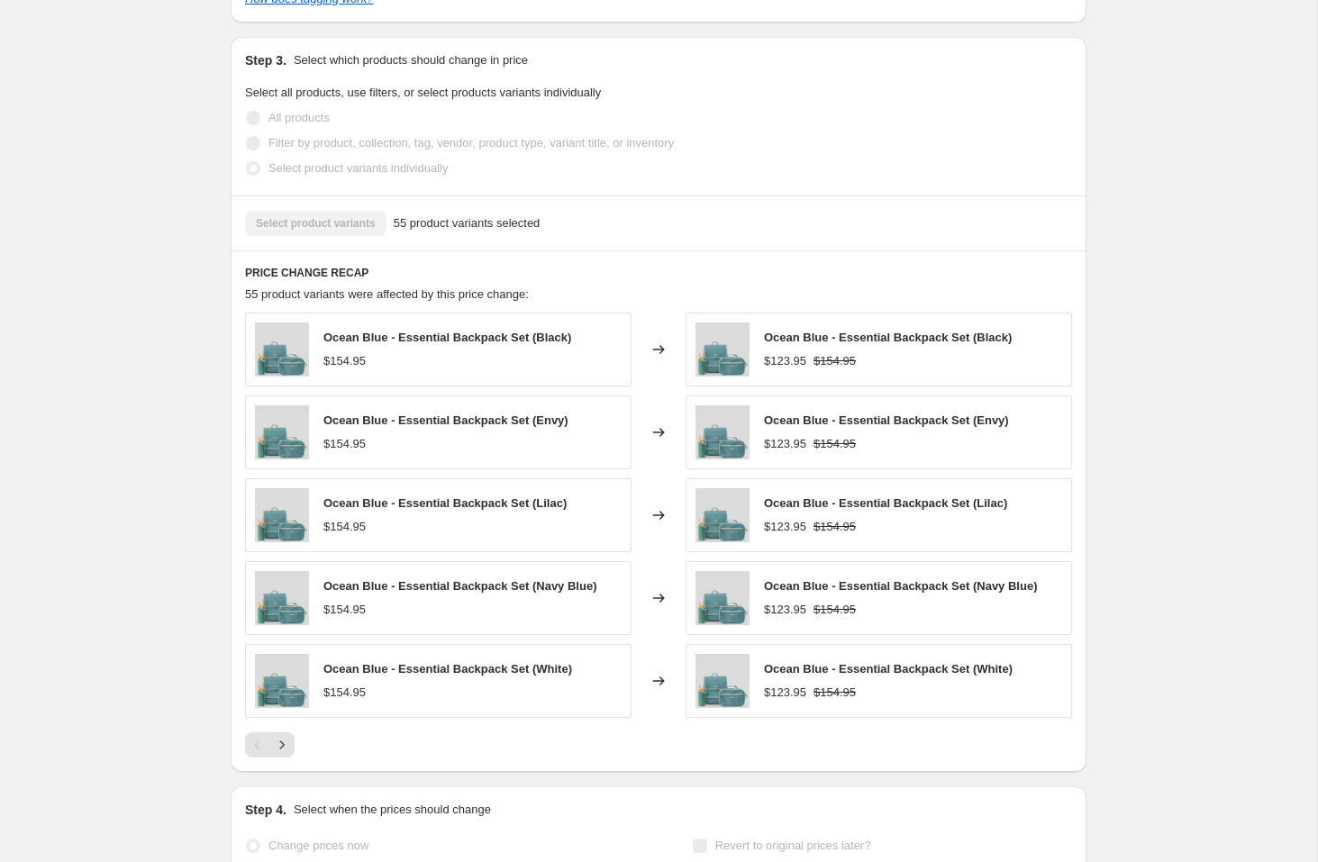
scroll to position [1232, 0]
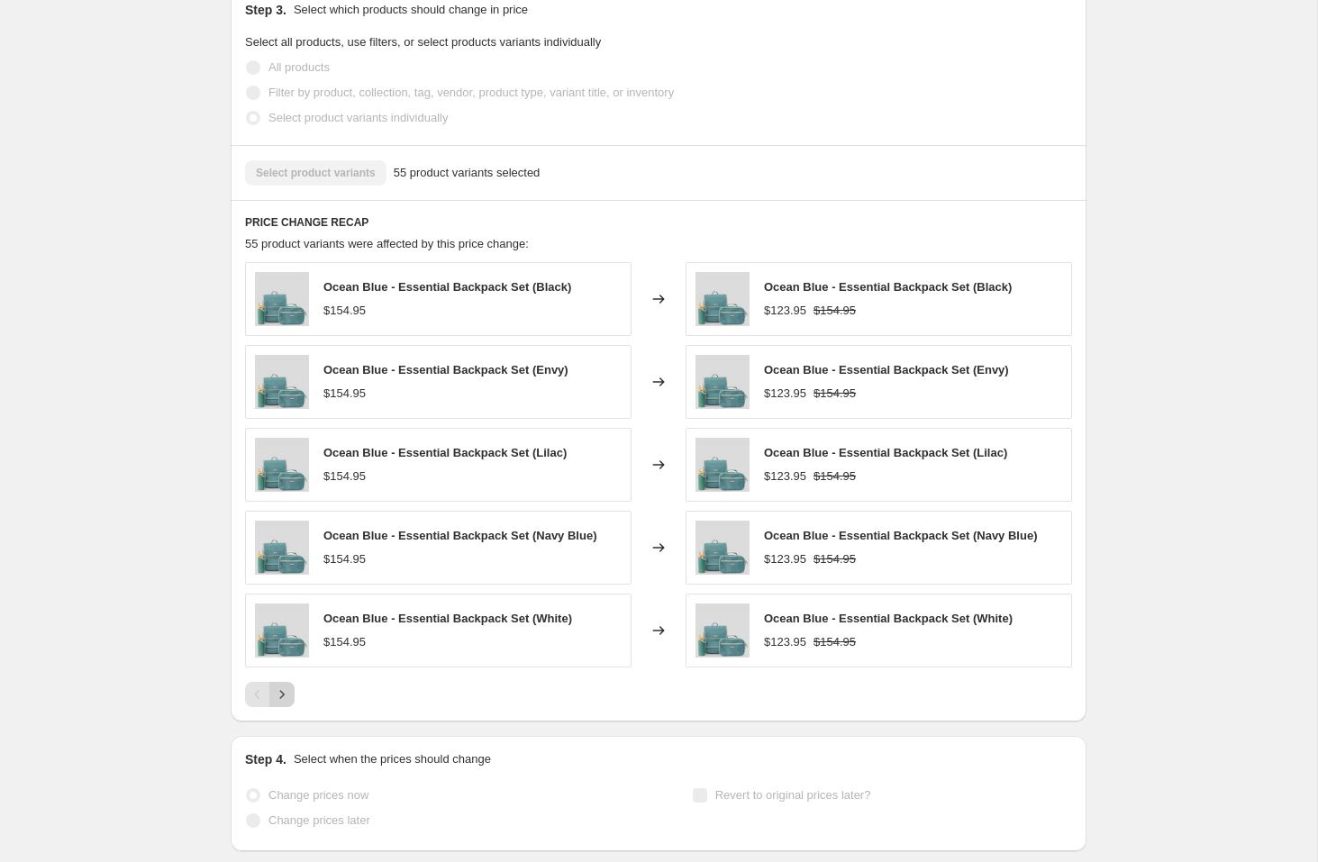
click at [283, 697] on icon "Next" at bounding box center [282, 695] width 18 height 18
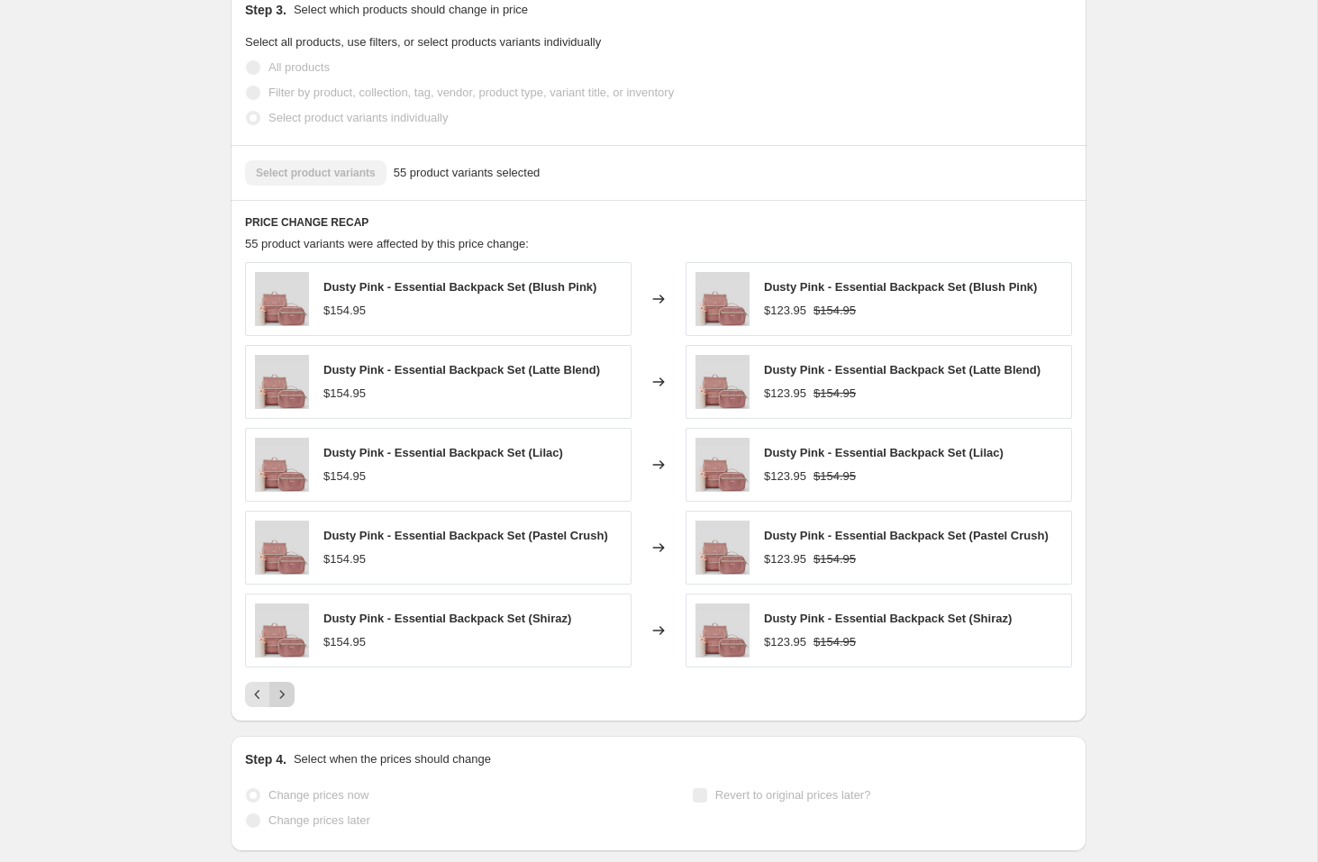
click at [284, 697] on icon "Next" at bounding box center [282, 695] width 18 height 18
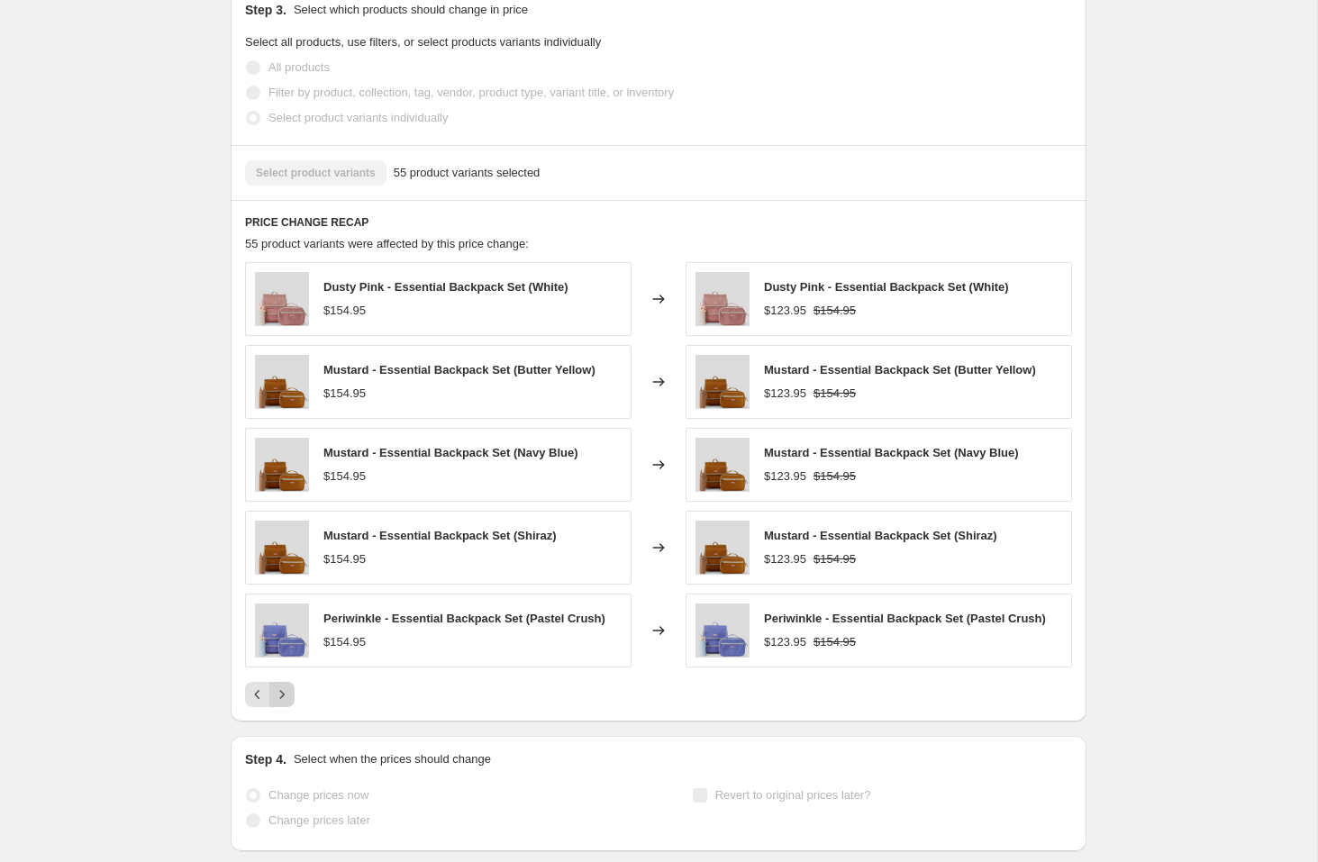
click at [284, 697] on icon "Next" at bounding box center [282, 695] width 18 height 18
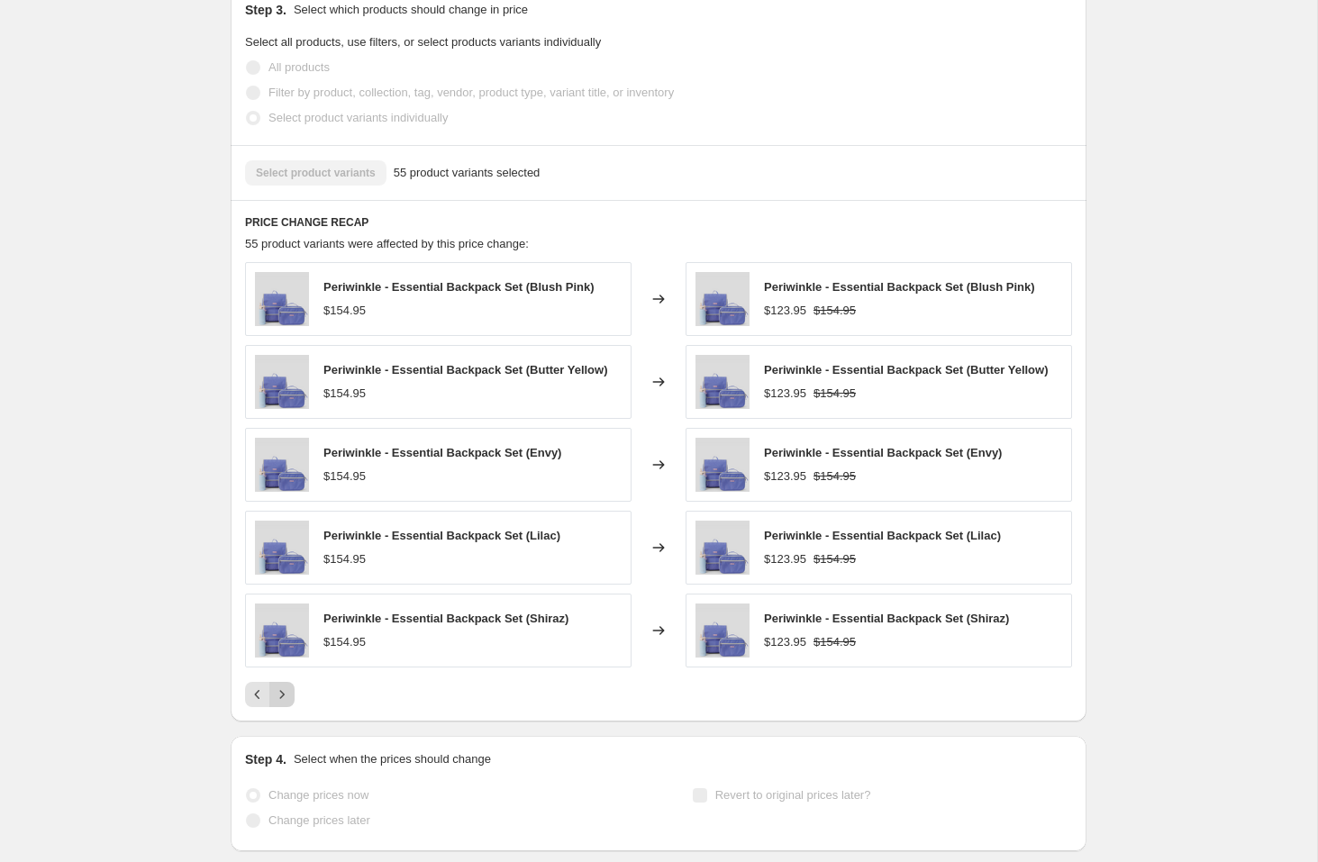
click at [284, 697] on icon "Next" at bounding box center [282, 695] width 18 height 18
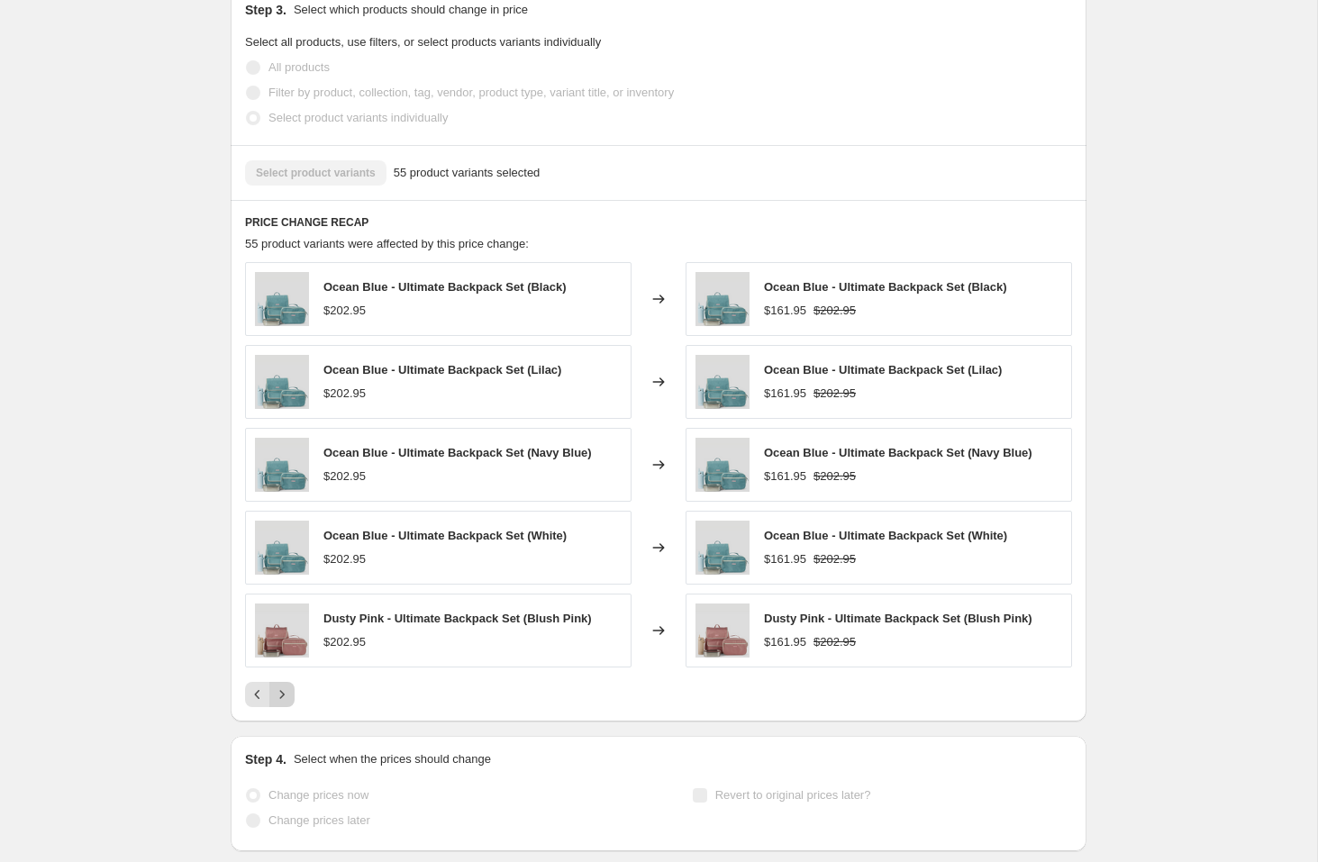
click at [284, 697] on icon "Next" at bounding box center [282, 695] width 18 height 18
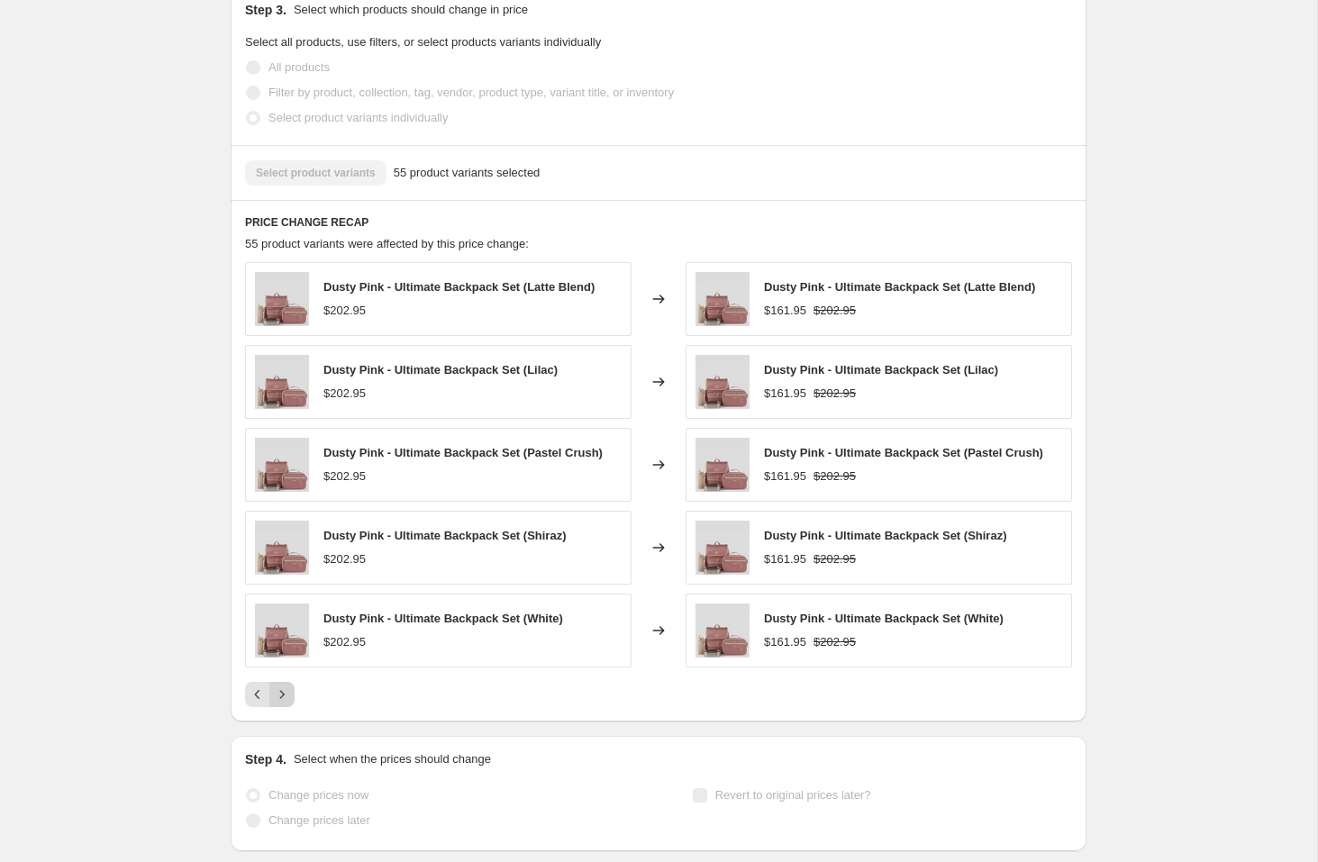
click at [284, 697] on icon "Next" at bounding box center [282, 695] width 18 height 18
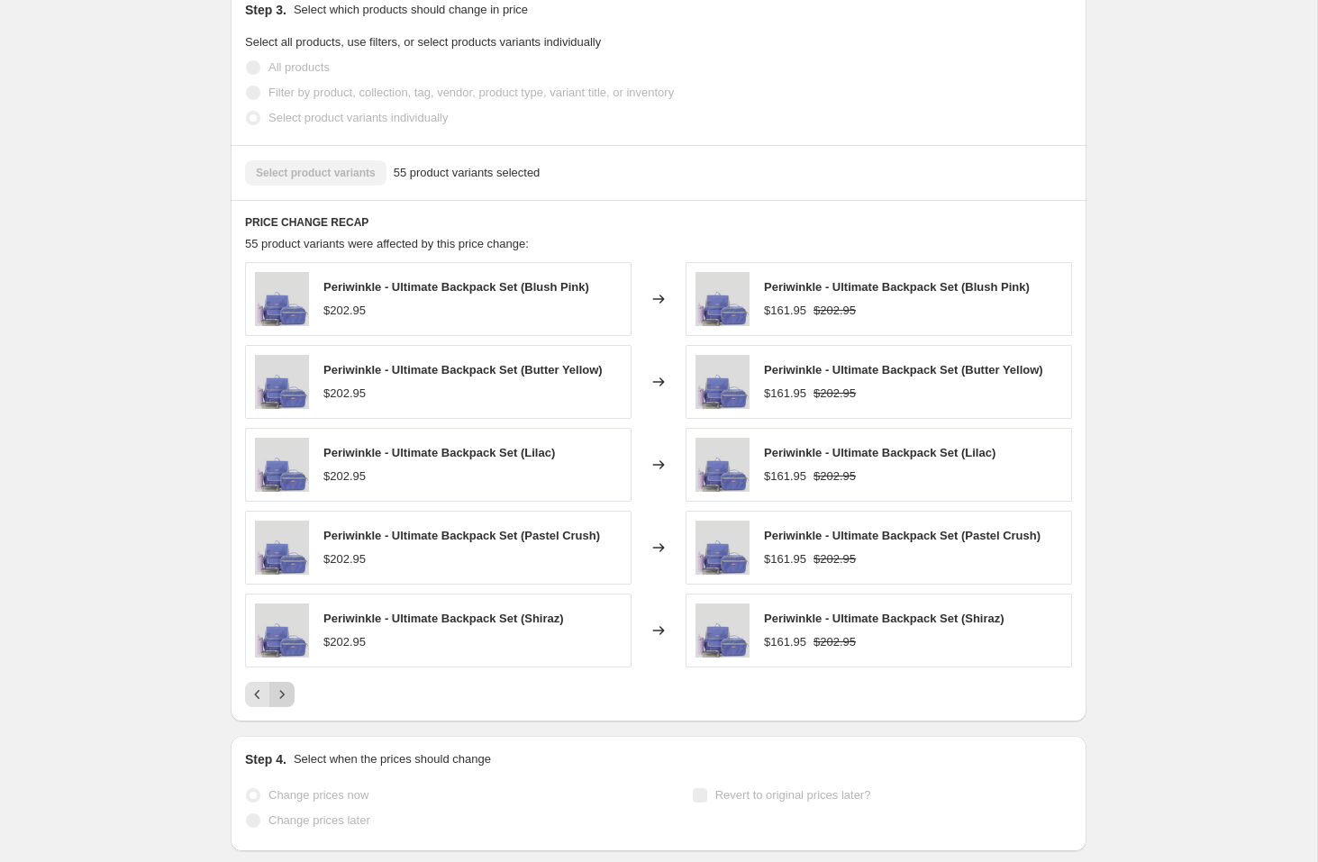
click at [284, 697] on icon "Next" at bounding box center [282, 695] width 18 height 18
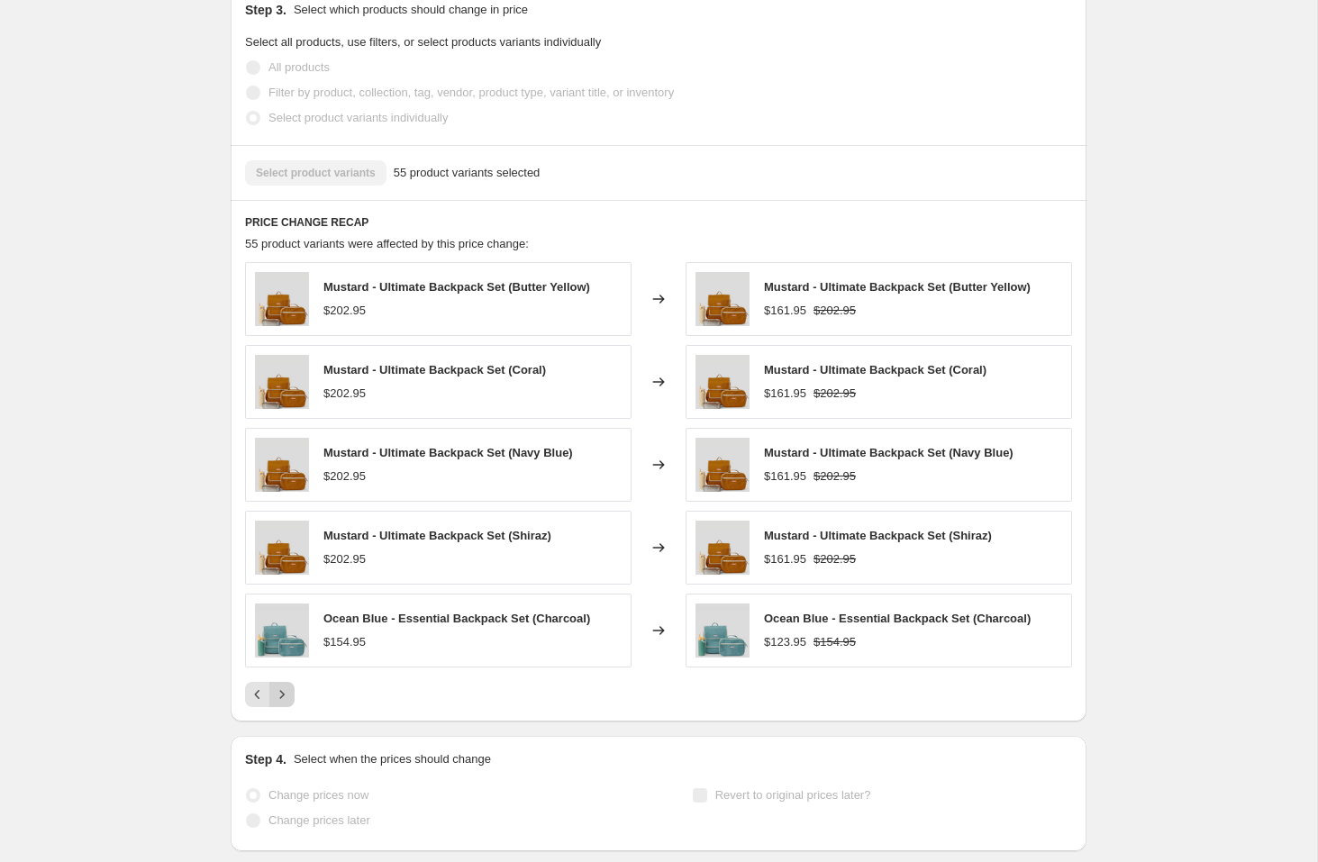
click at [284, 697] on icon "Next" at bounding box center [282, 695] width 18 height 18
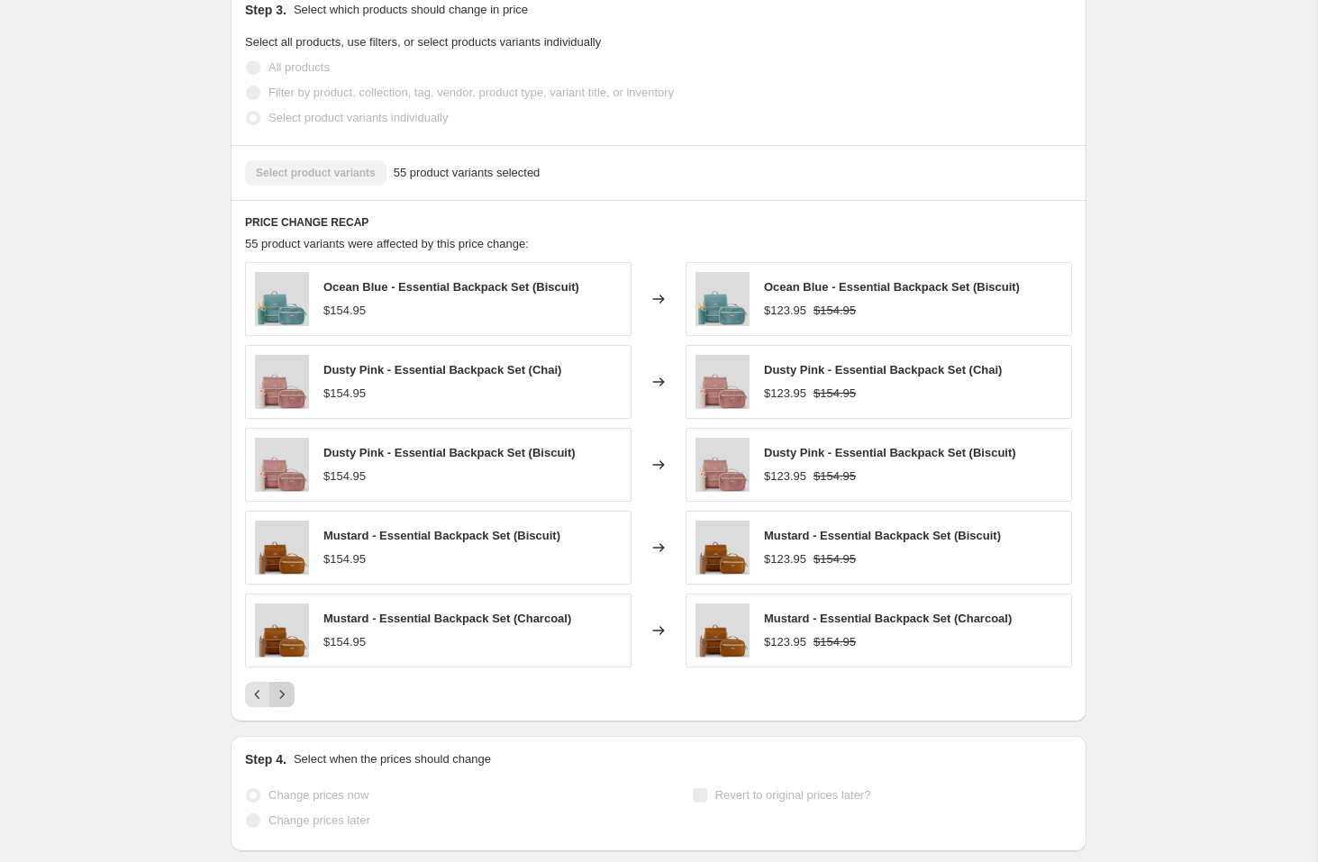
click at [284, 697] on icon "Next" at bounding box center [282, 695] width 18 height 18
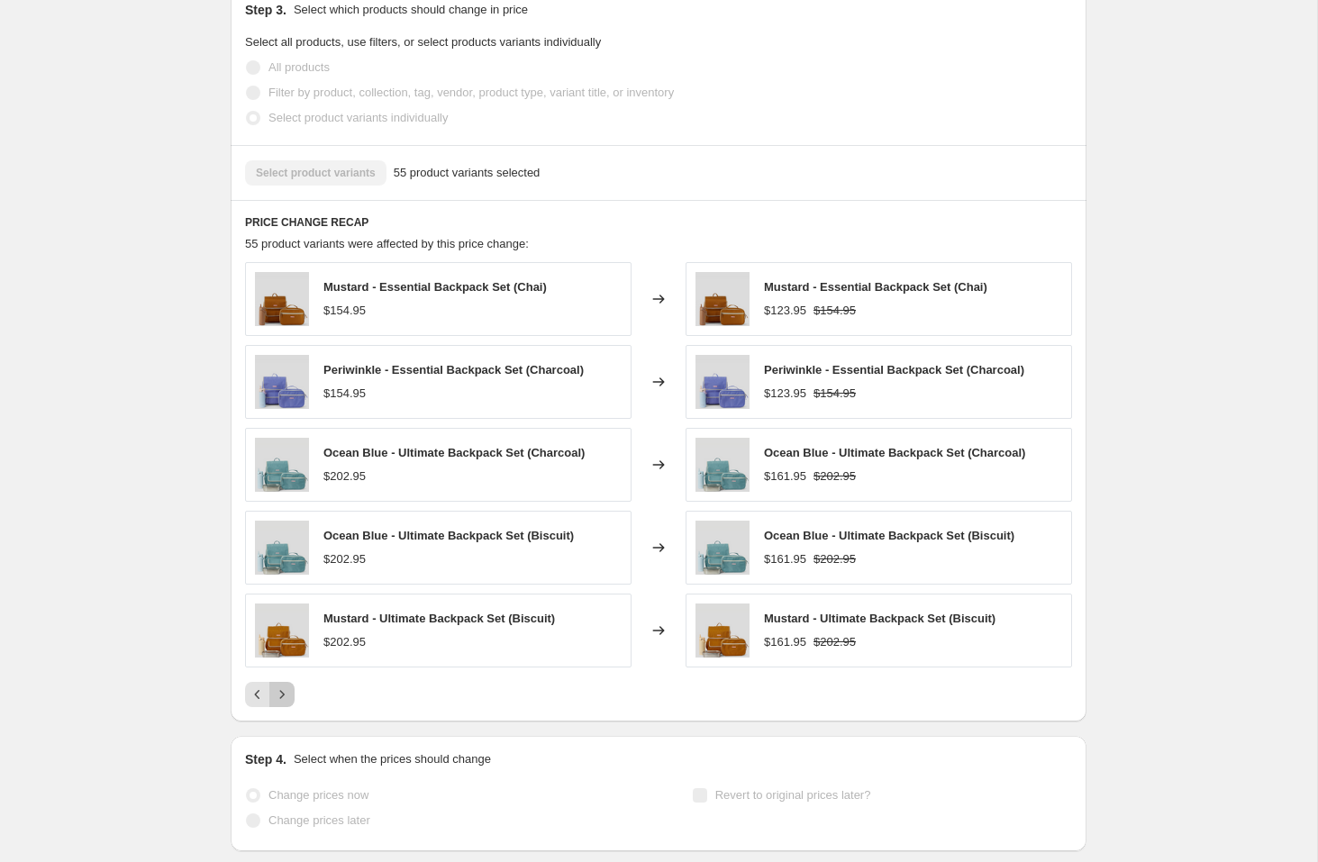
click at [283, 697] on icon "Next" at bounding box center [282, 695] width 18 height 18
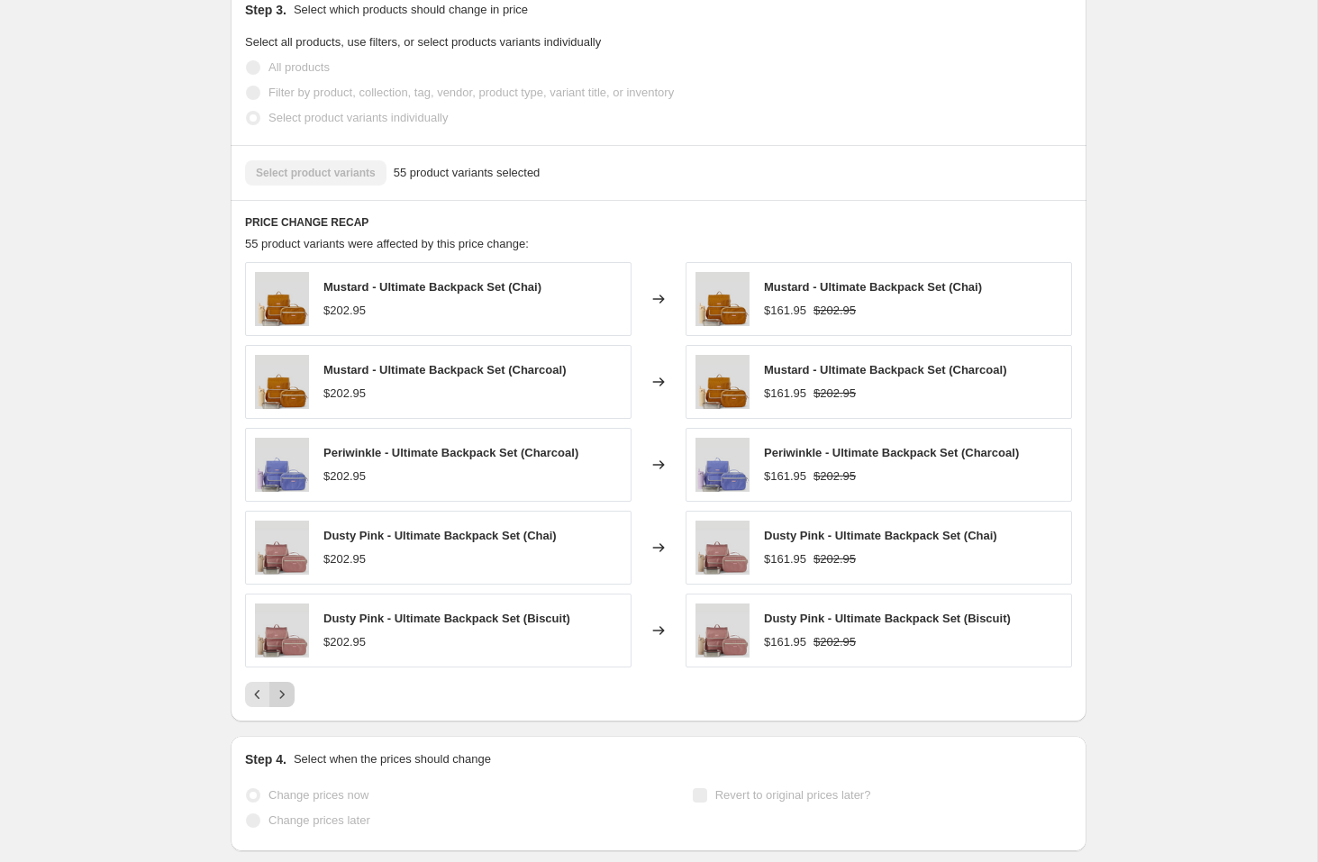
click at [283, 697] on div "Pagination" at bounding box center [281, 694] width 25 height 25
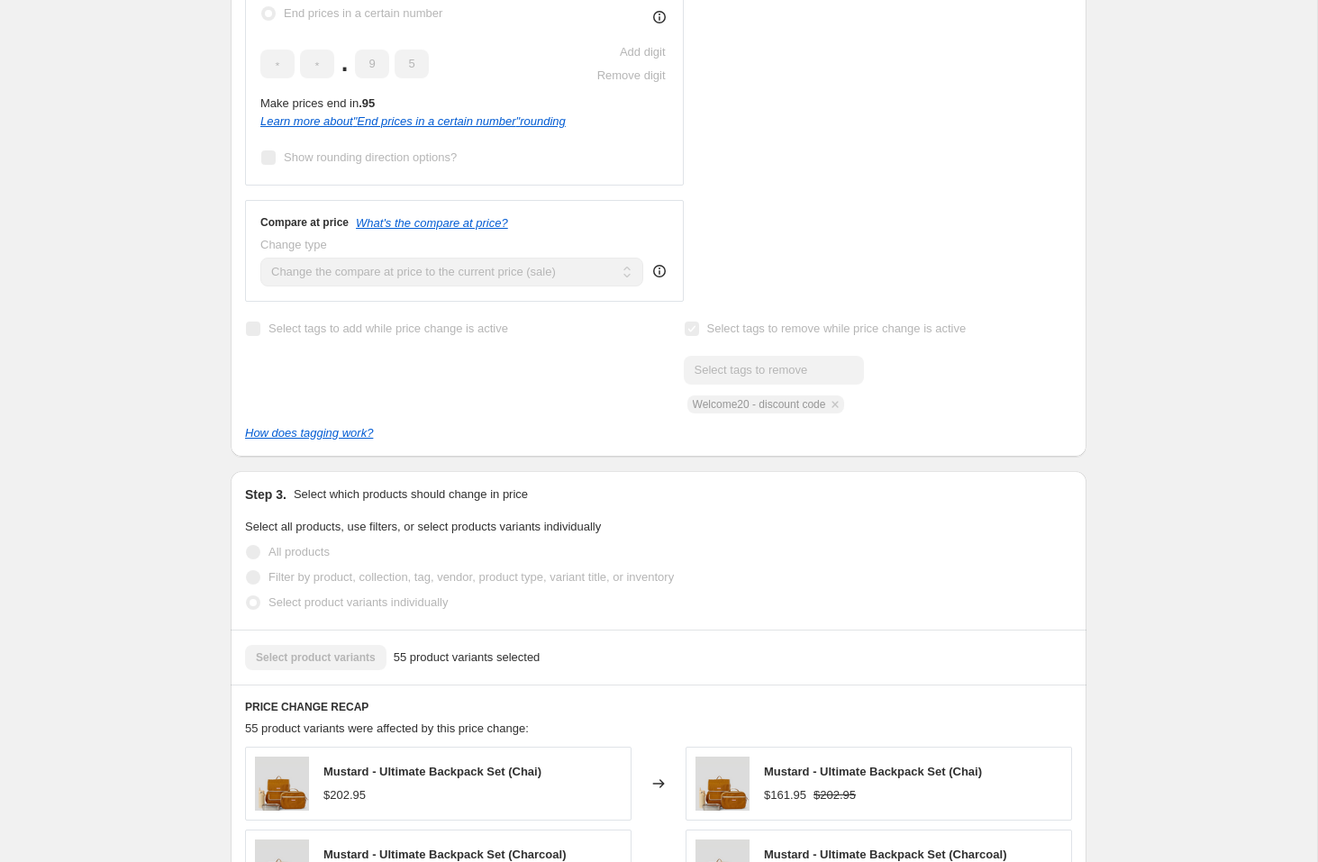
scroll to position [0, 0]
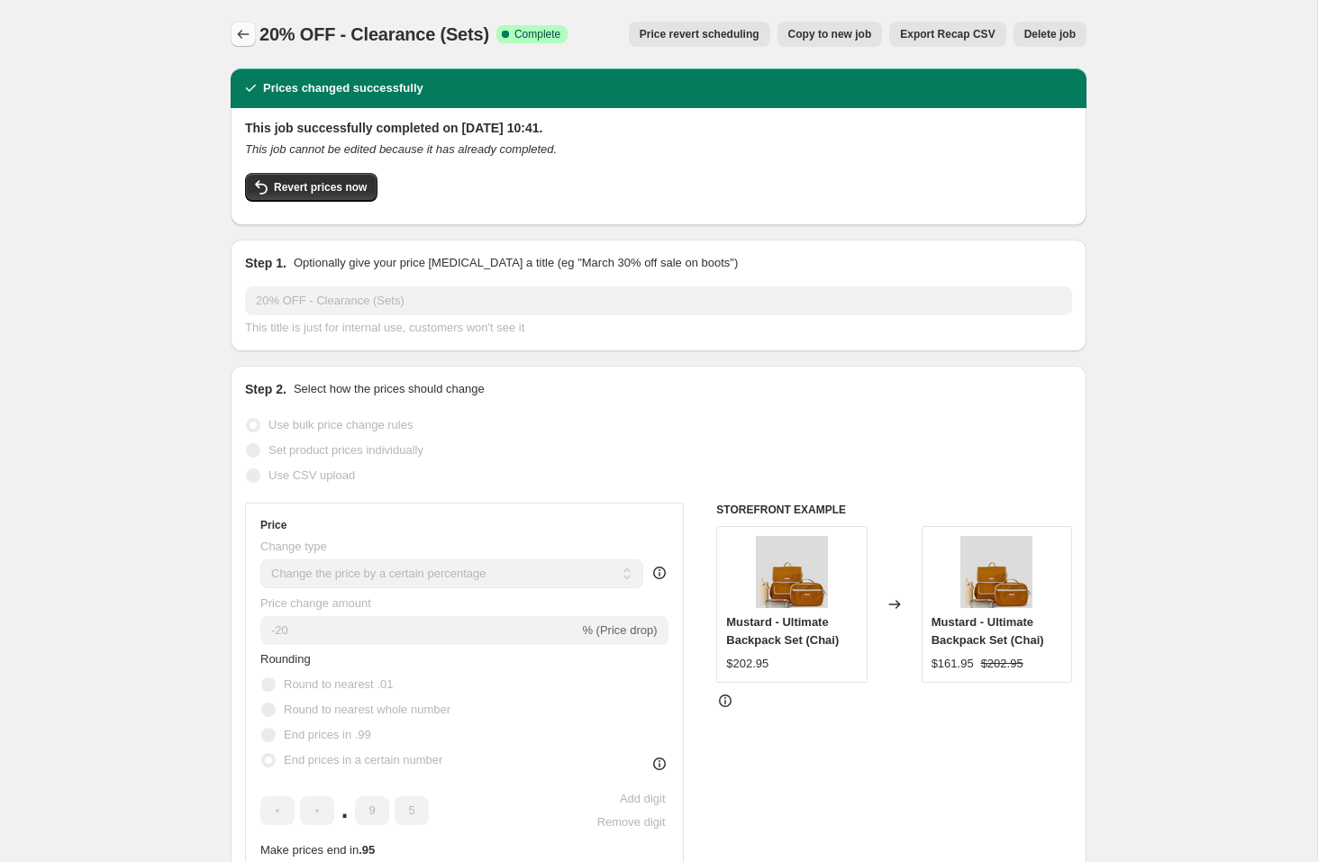
click at [241, 30] on icon "Price change jobs" at bounding box center [243, 34] width 18 height 18
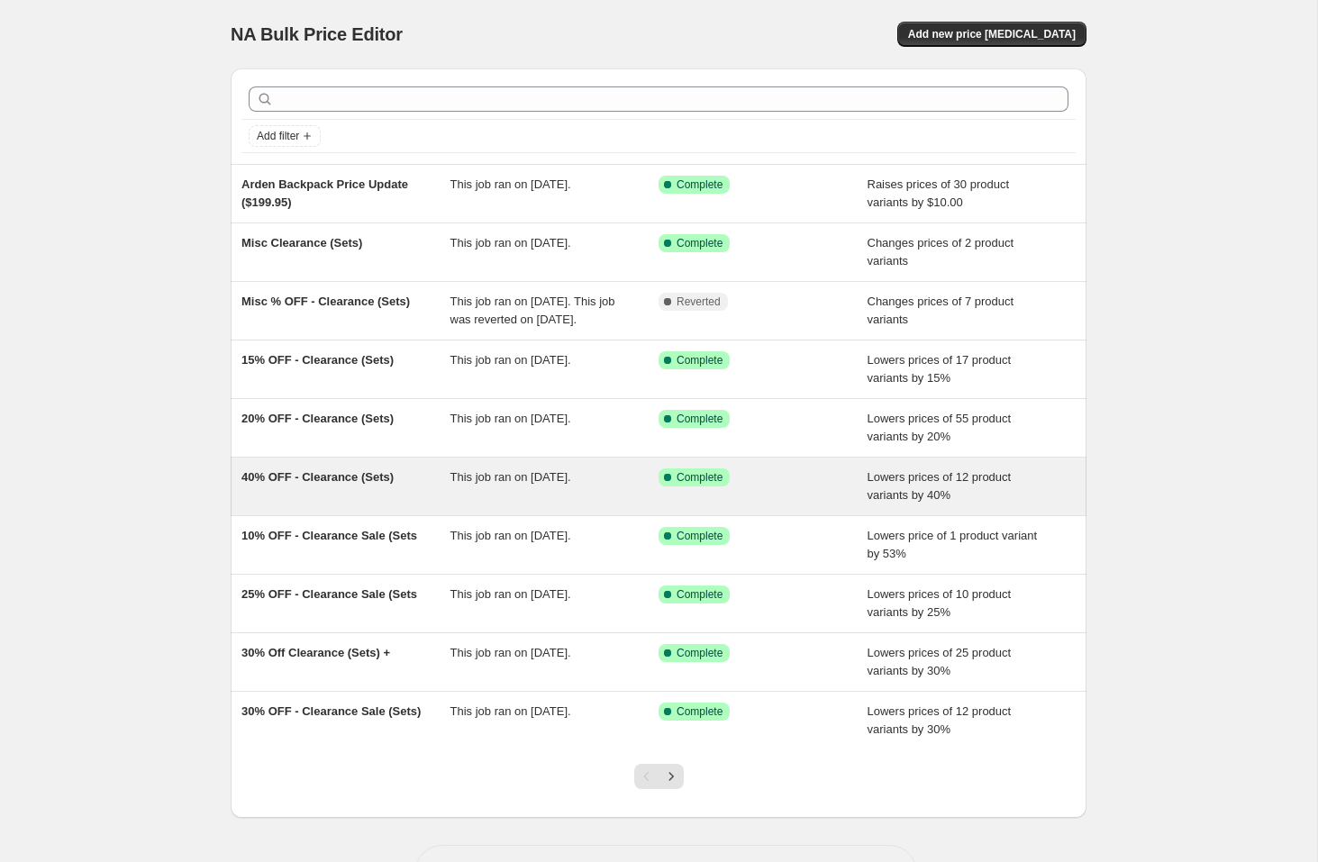
click at [319, 484] on span "40% OFF - Clearance (Sets)" at bounding box center [317, 477] width 152 height 14
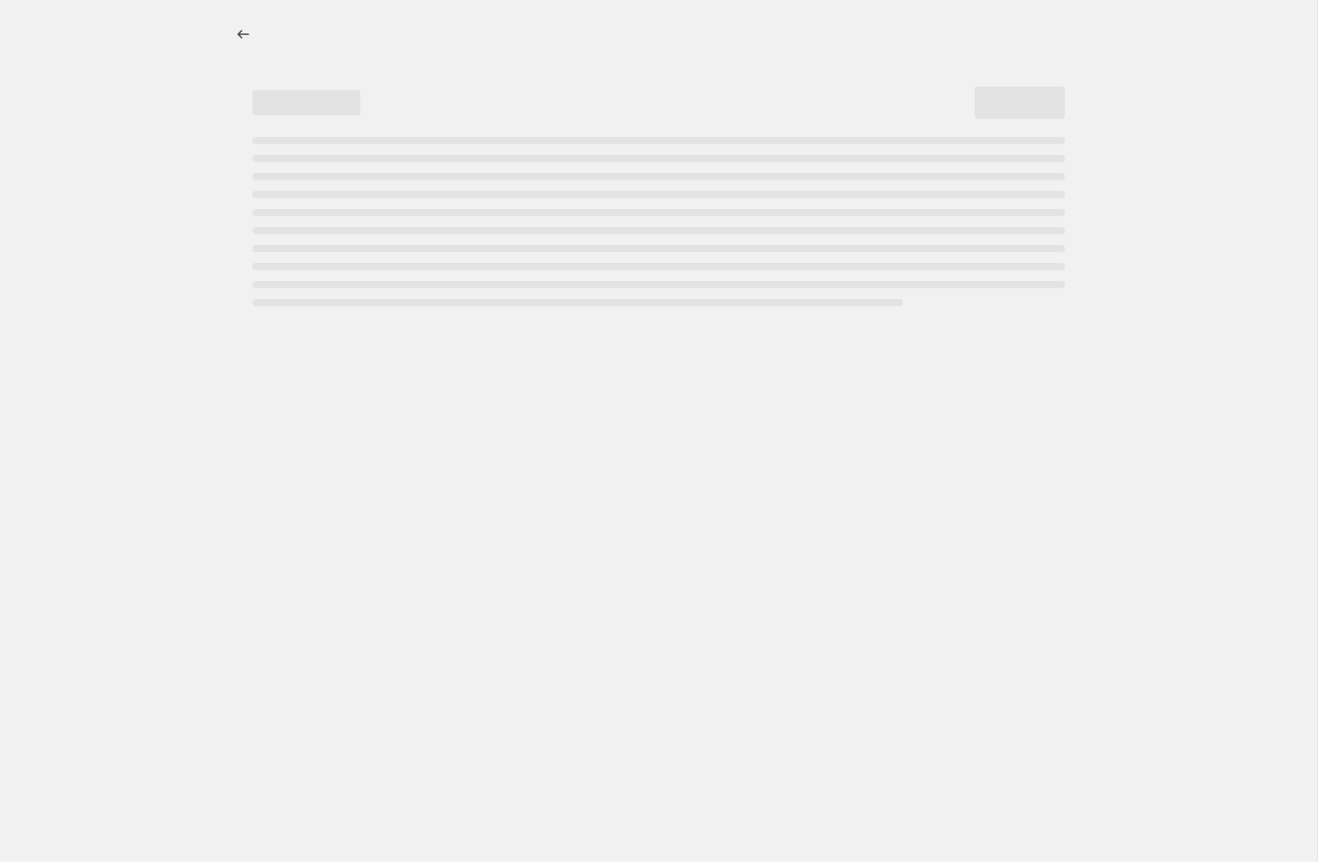
select select "percentage"
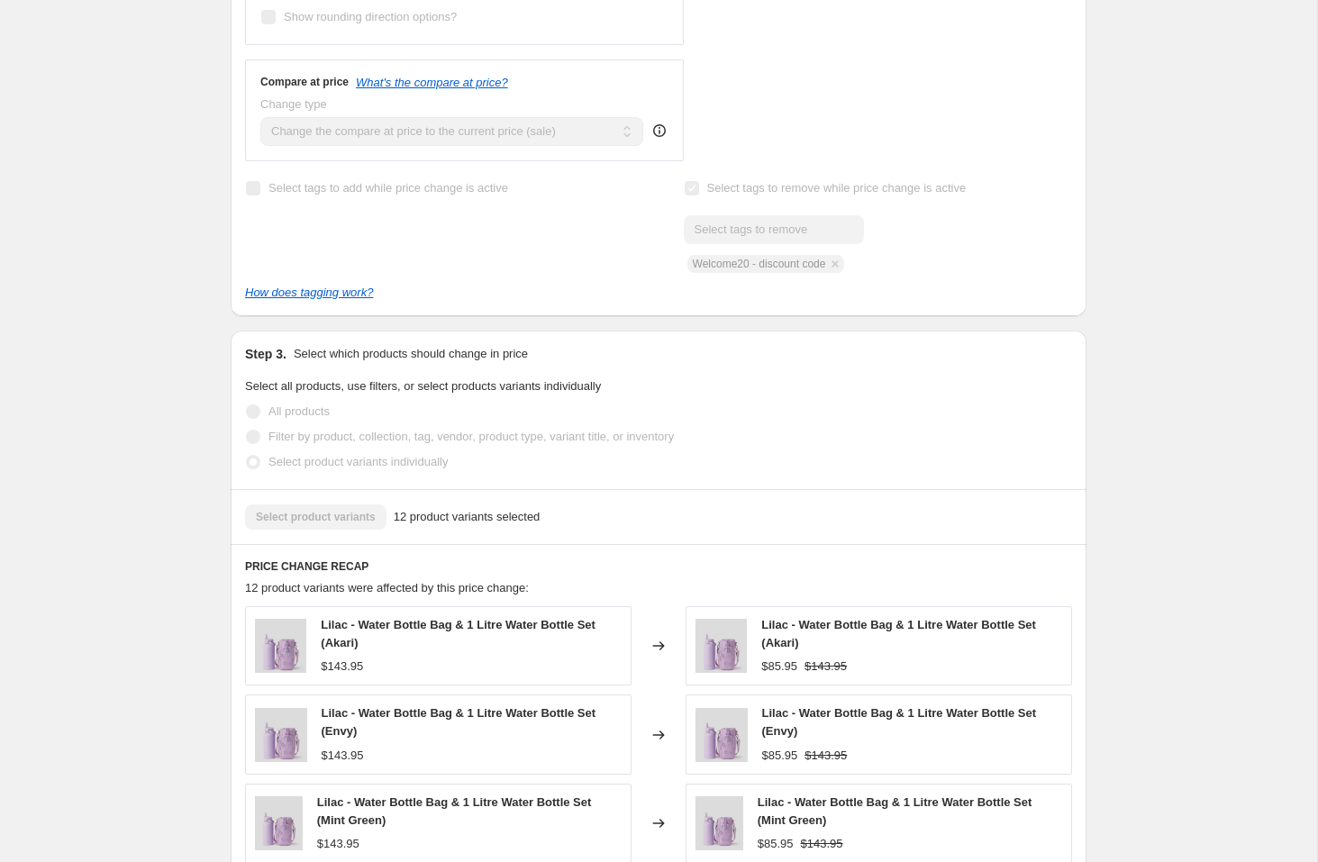
scroll to position [1030, 0]
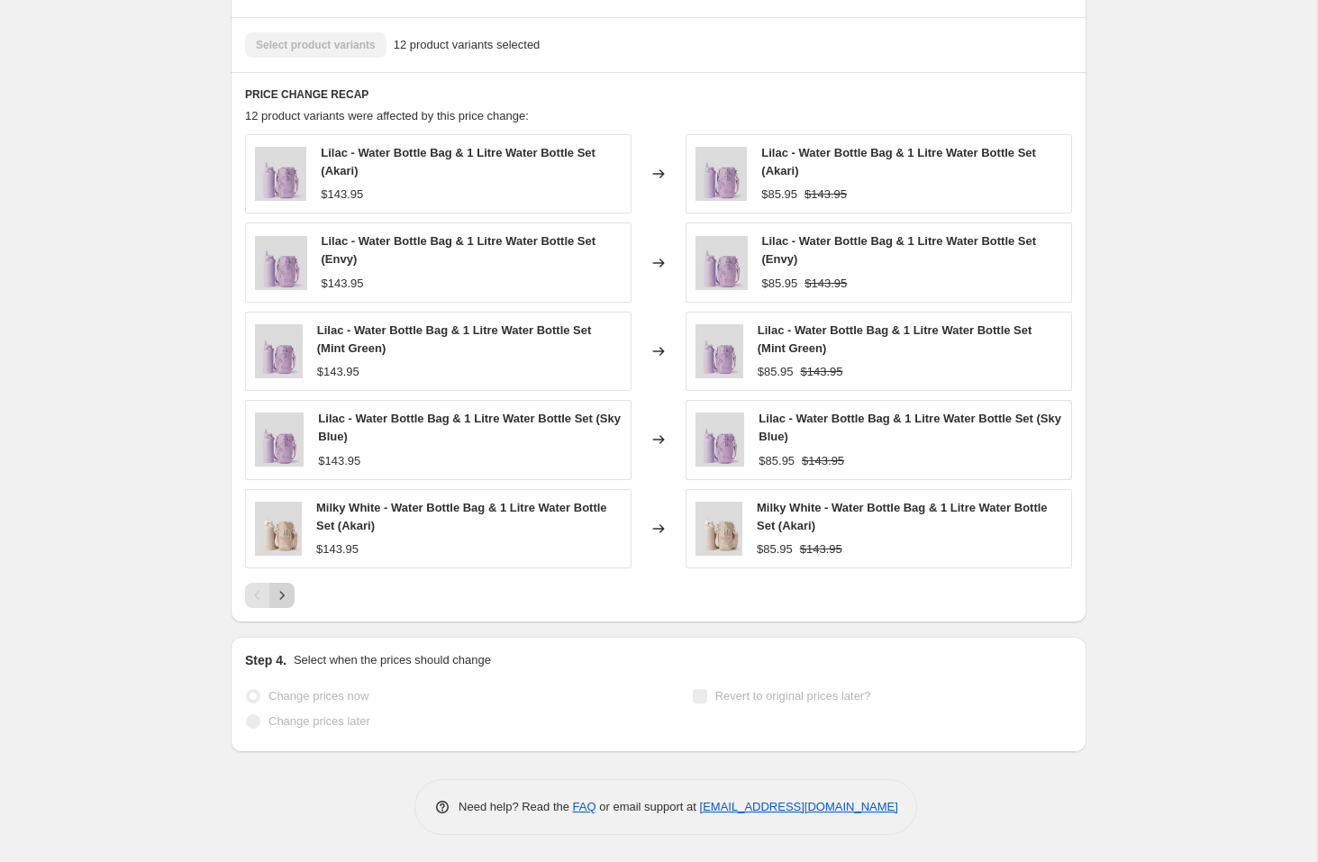
click at [290, 602] on icon "Next" at bounding box center [282, 595] width 18 height 18
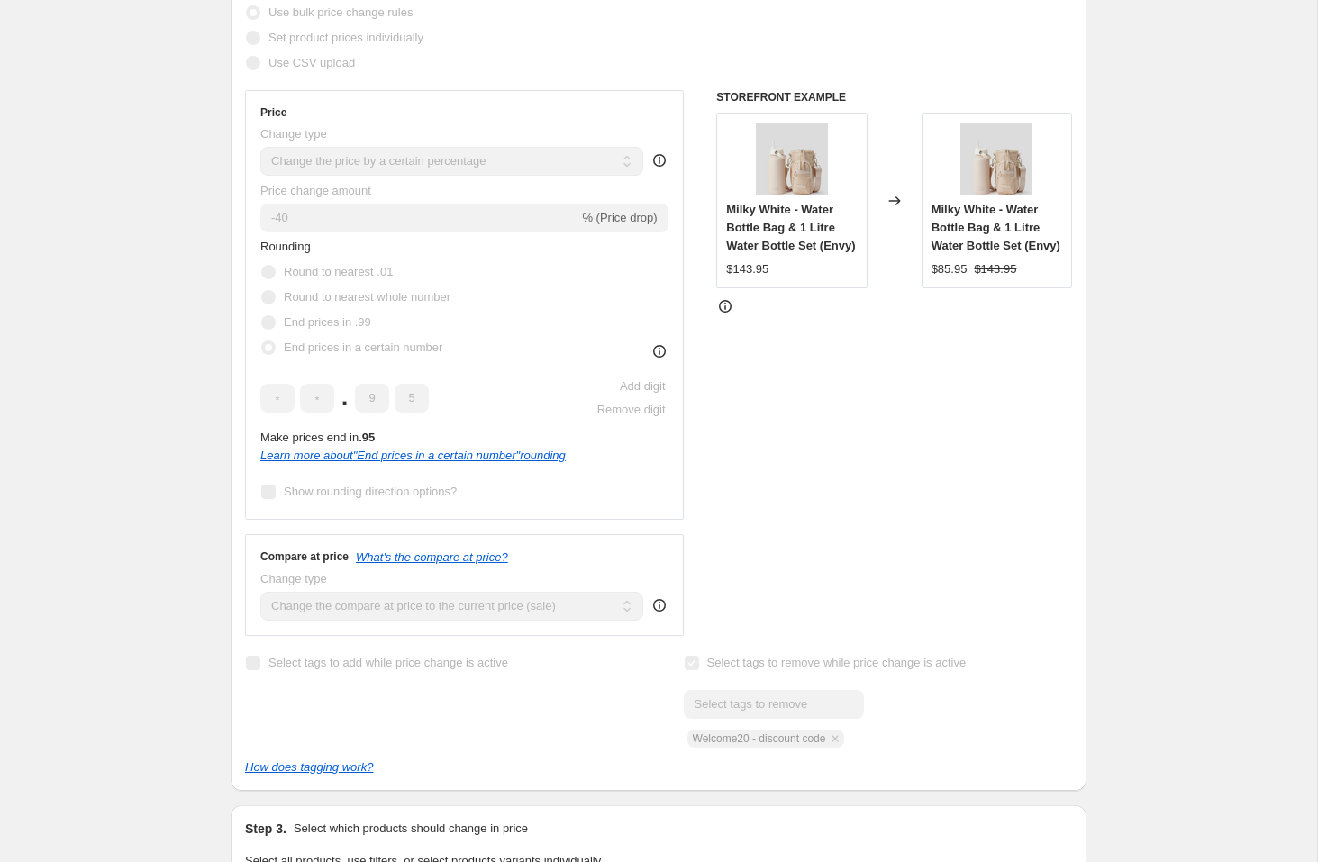
scroll to position [0, 0]
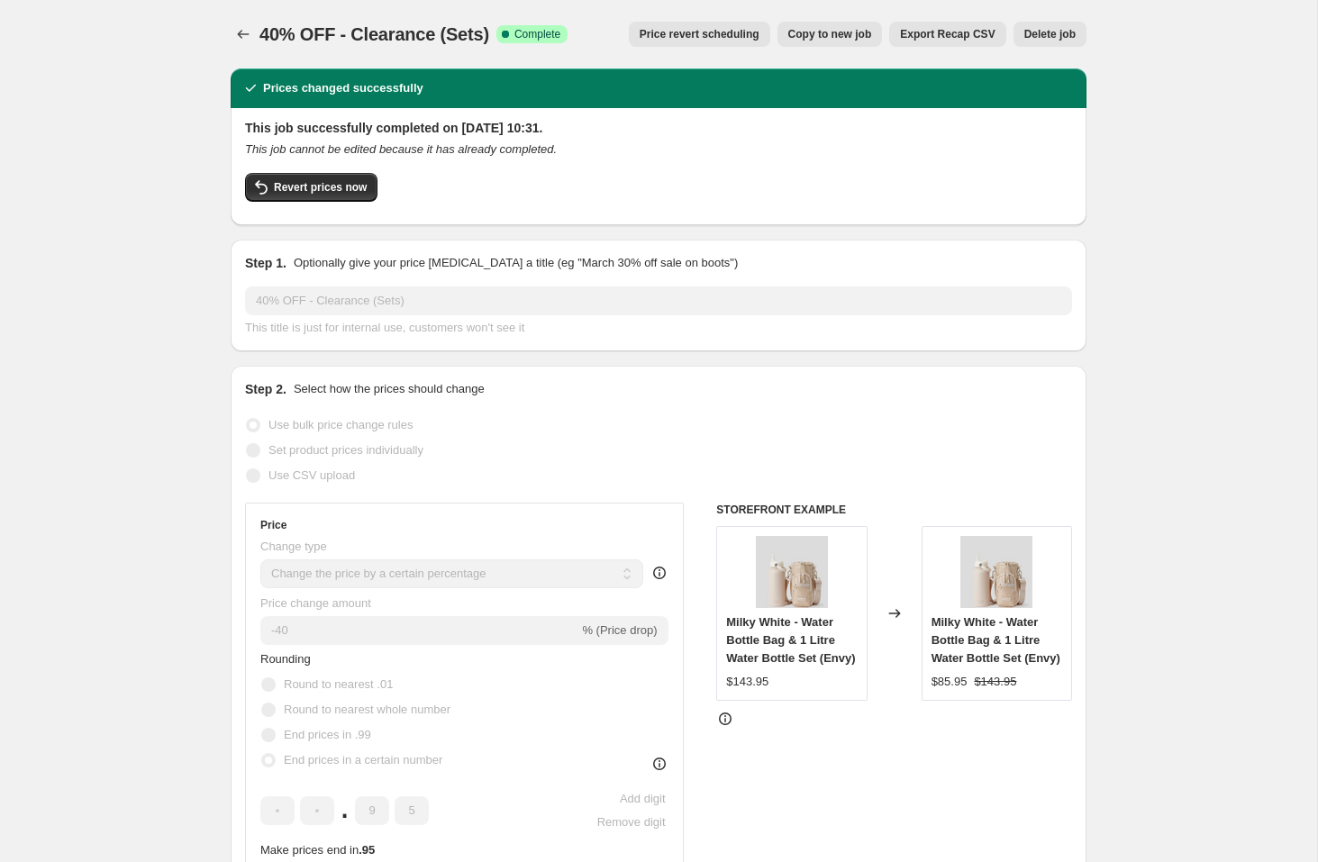
click at [244, 36] on icon "Price change jobs" at bounding box center [243, 34] width 18 height 18
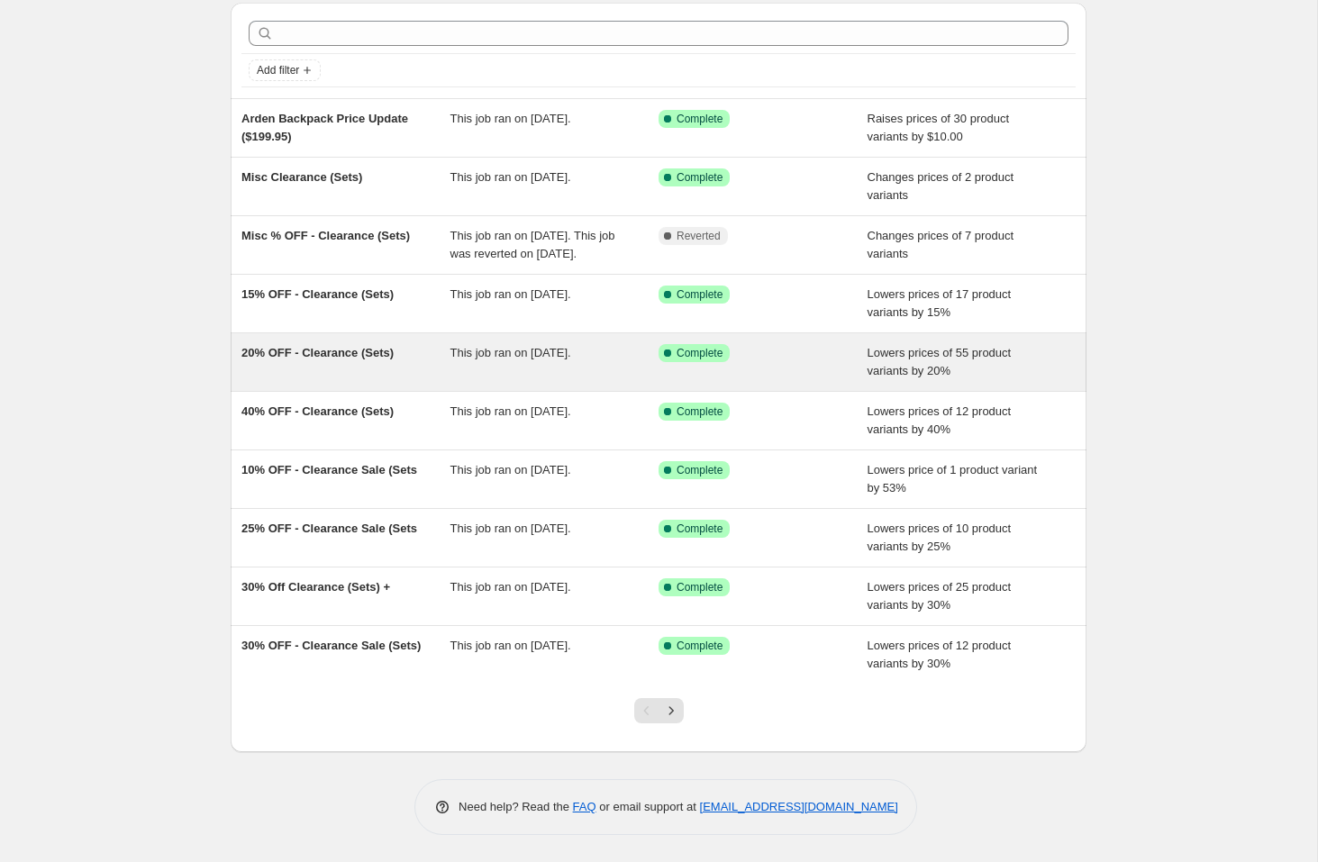
scroll to position [84, 0]
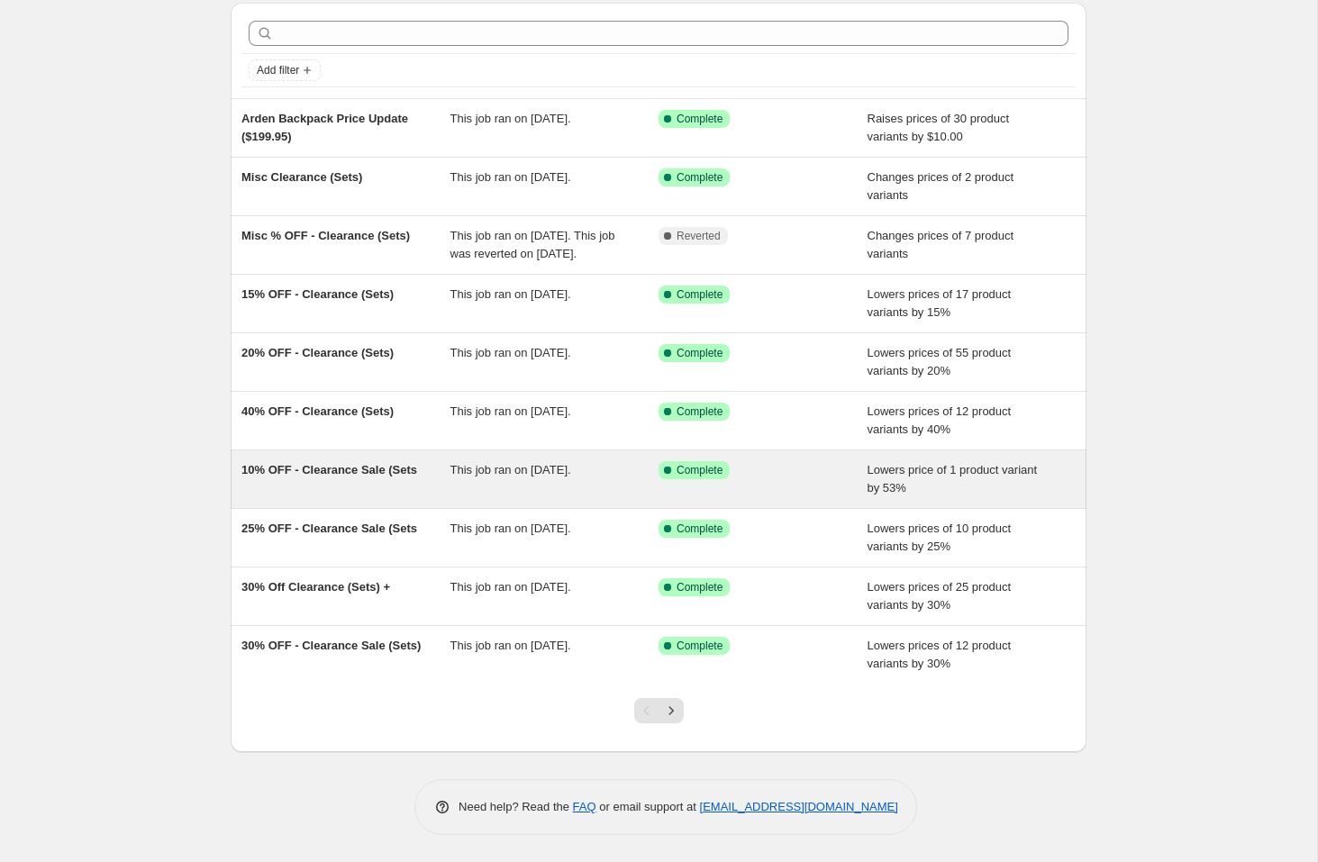
click at [325, 469] on span "10% OFF - Clearance Sale (Sets" at bounding box center [329, 470] width 176 height 14
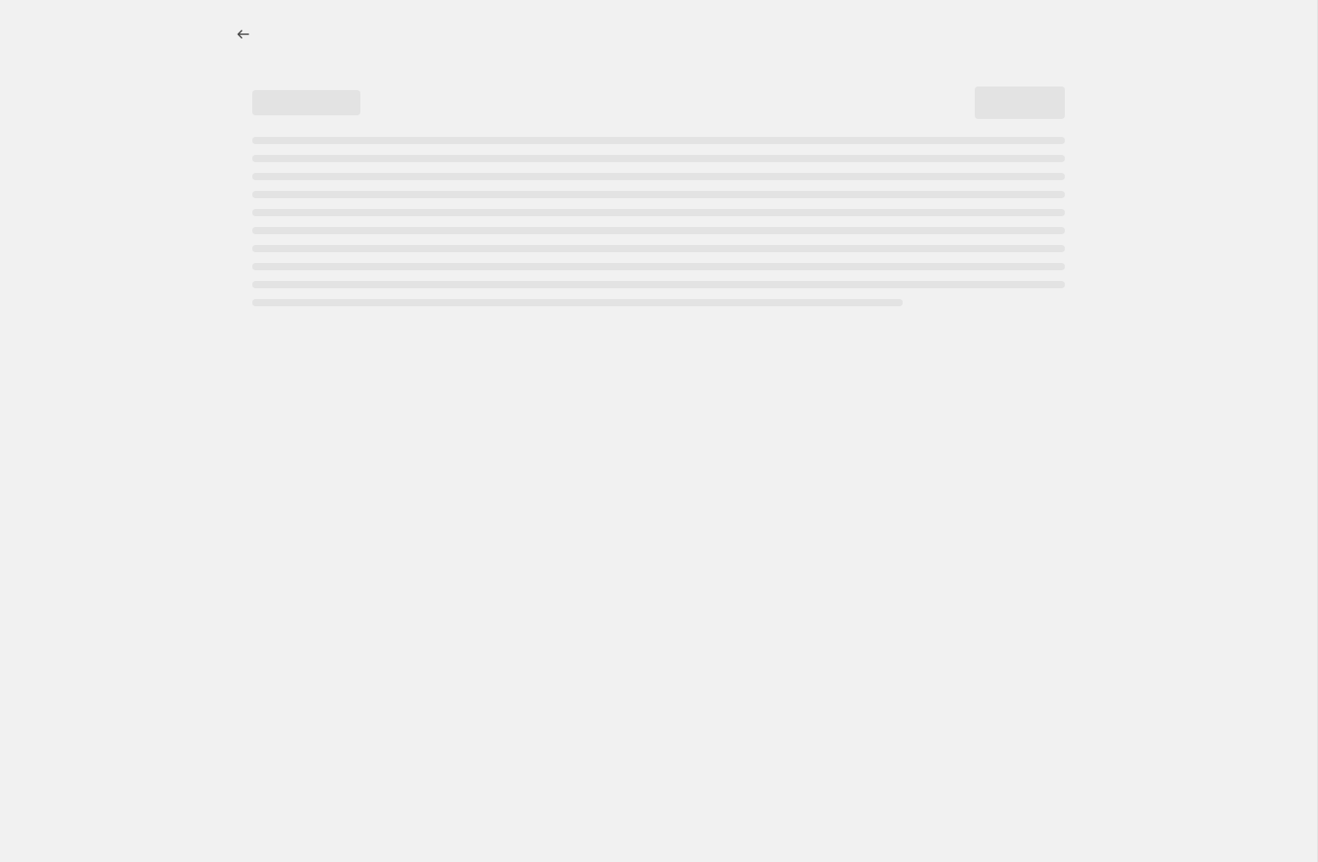
select select "percentage"
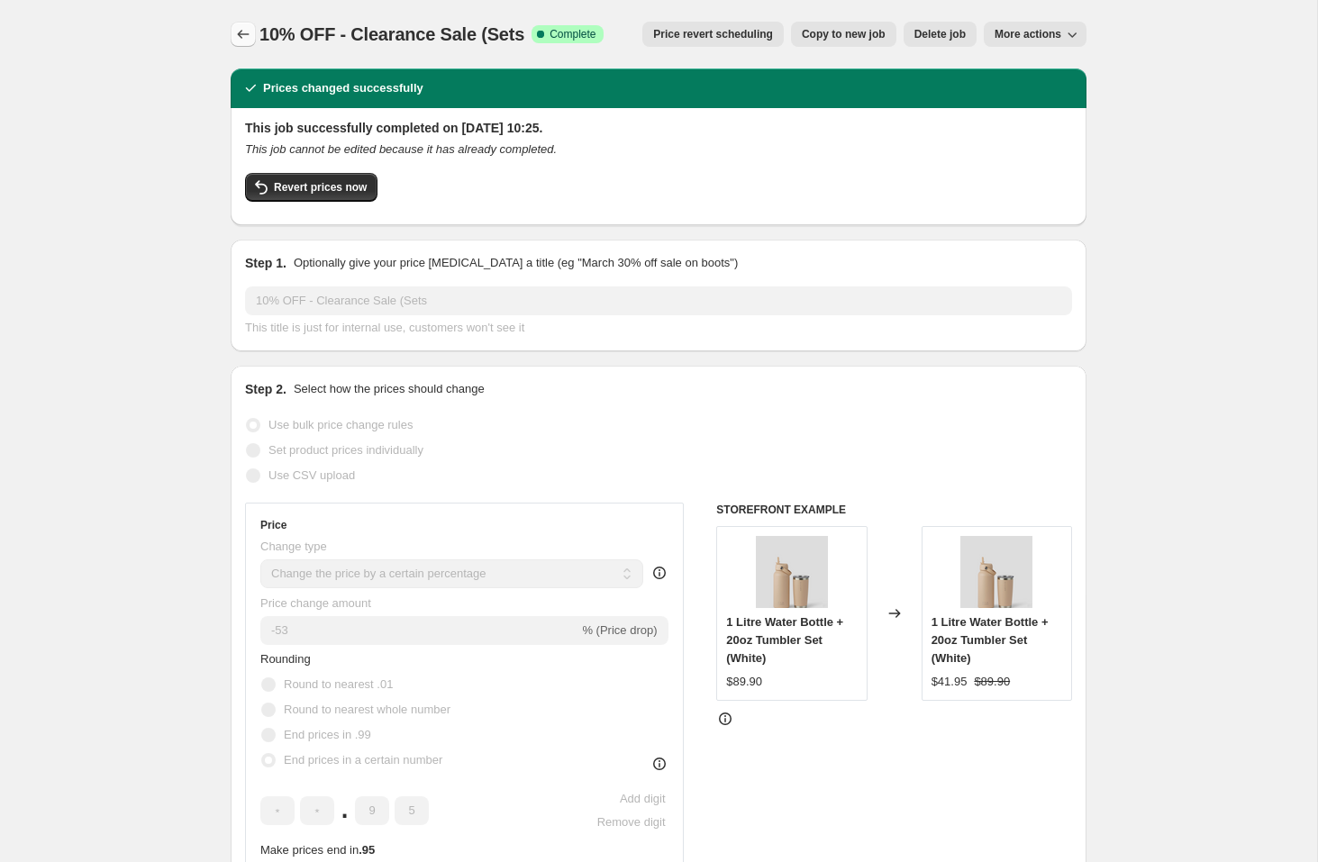
click at [237, 26] on icon "Price change jobs" at bounding box center [243, 34] width 18 height 18
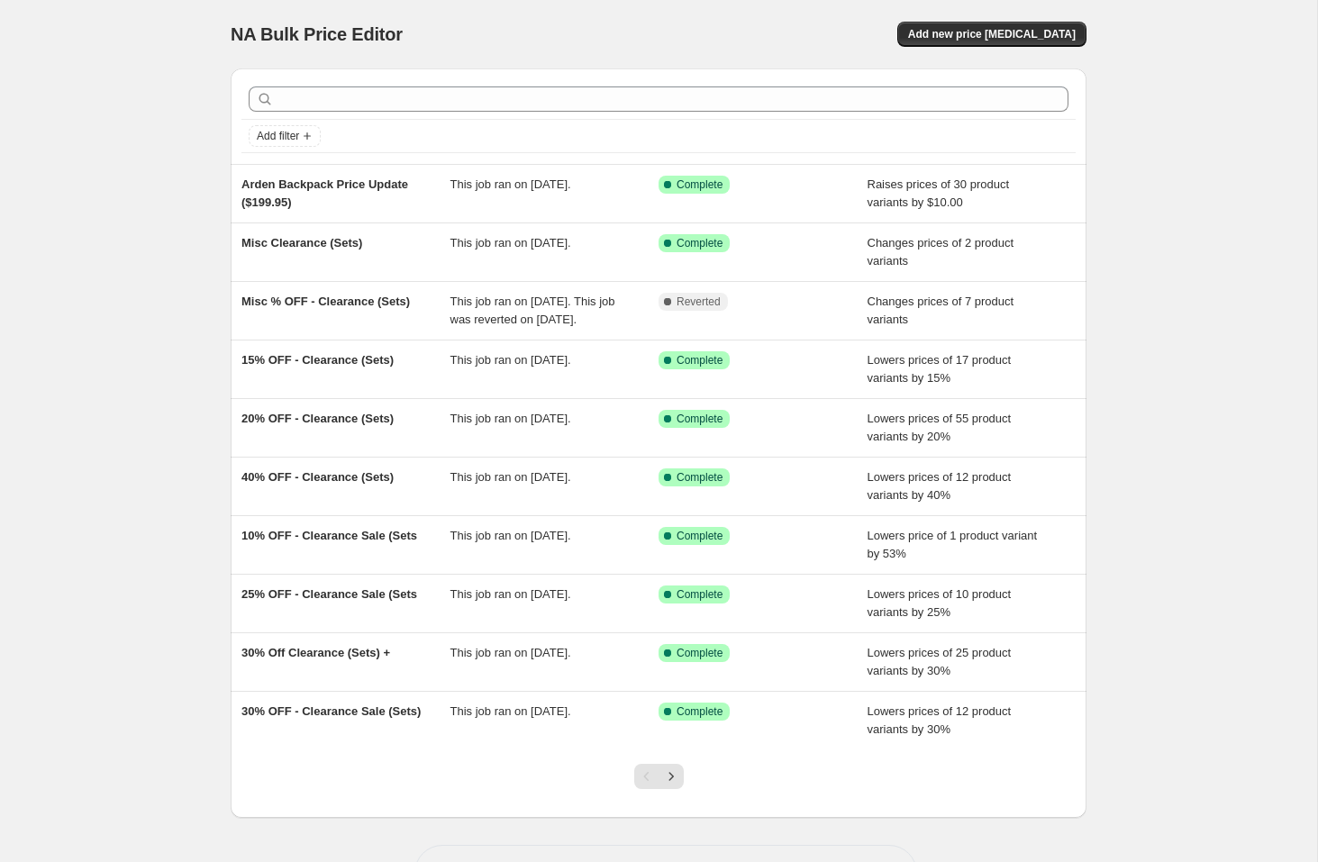
scroll to position [84, 0]
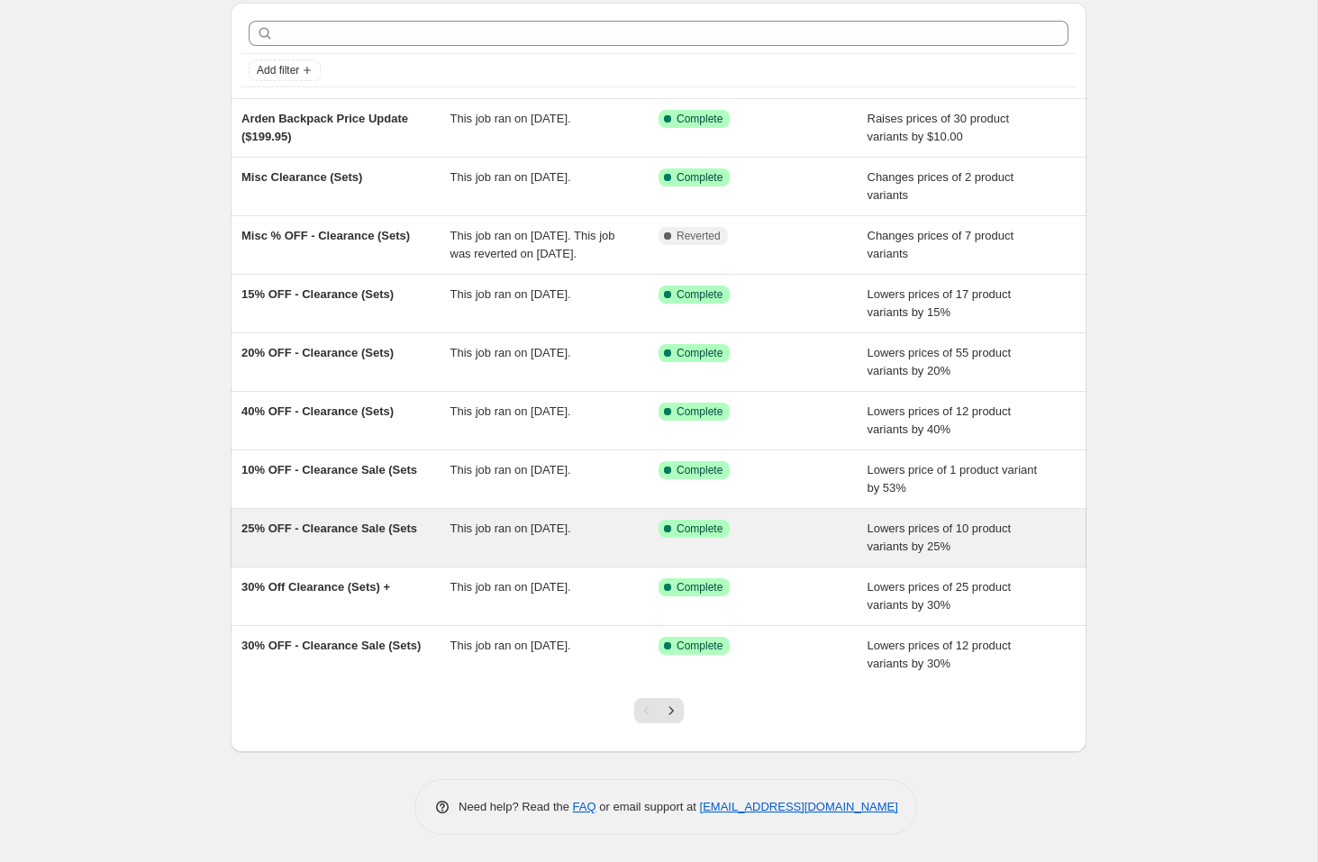
click at [300, 524] on span "25% OFF - Clearance Sale (Sets" at bounding box center [329, 529] width 176 height 14
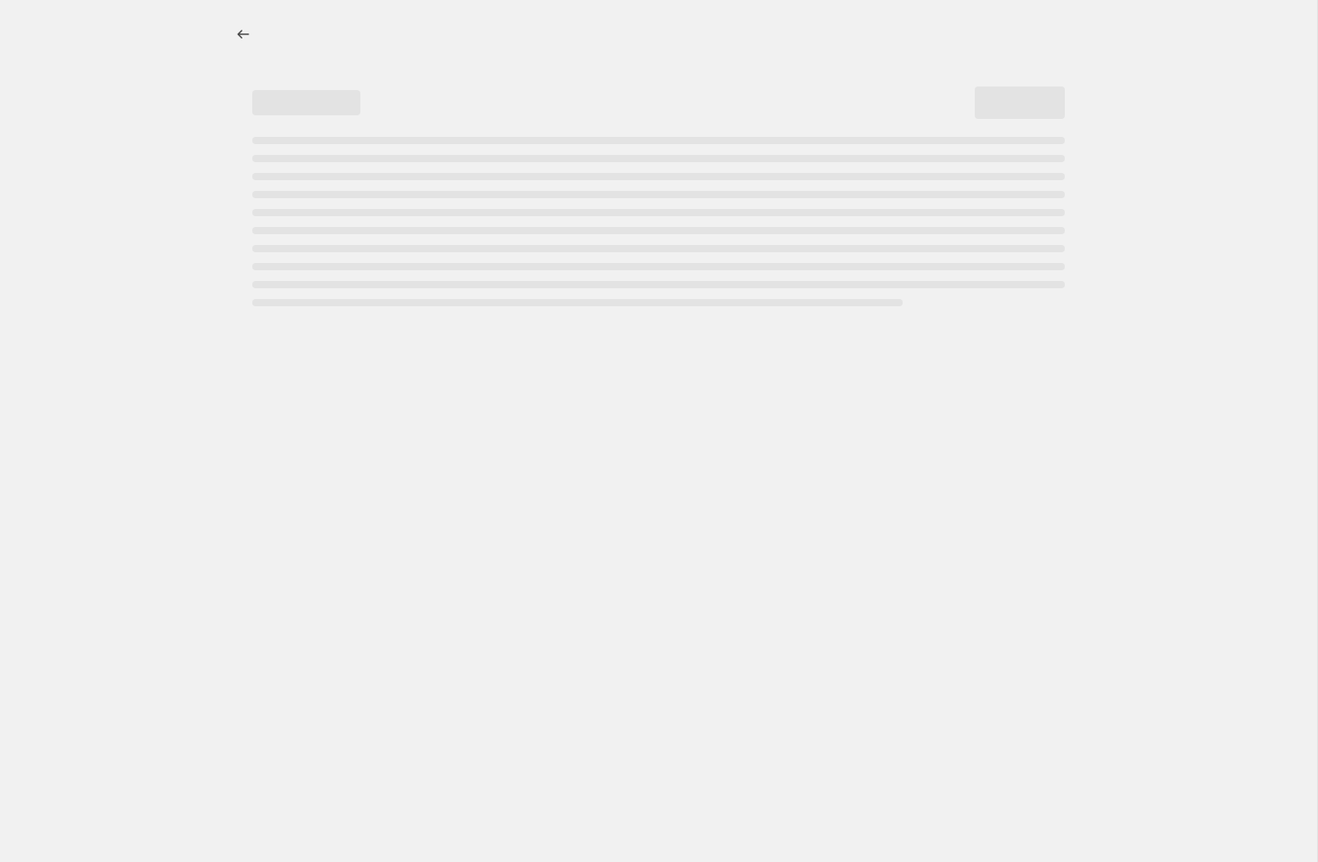
select select "percentage"
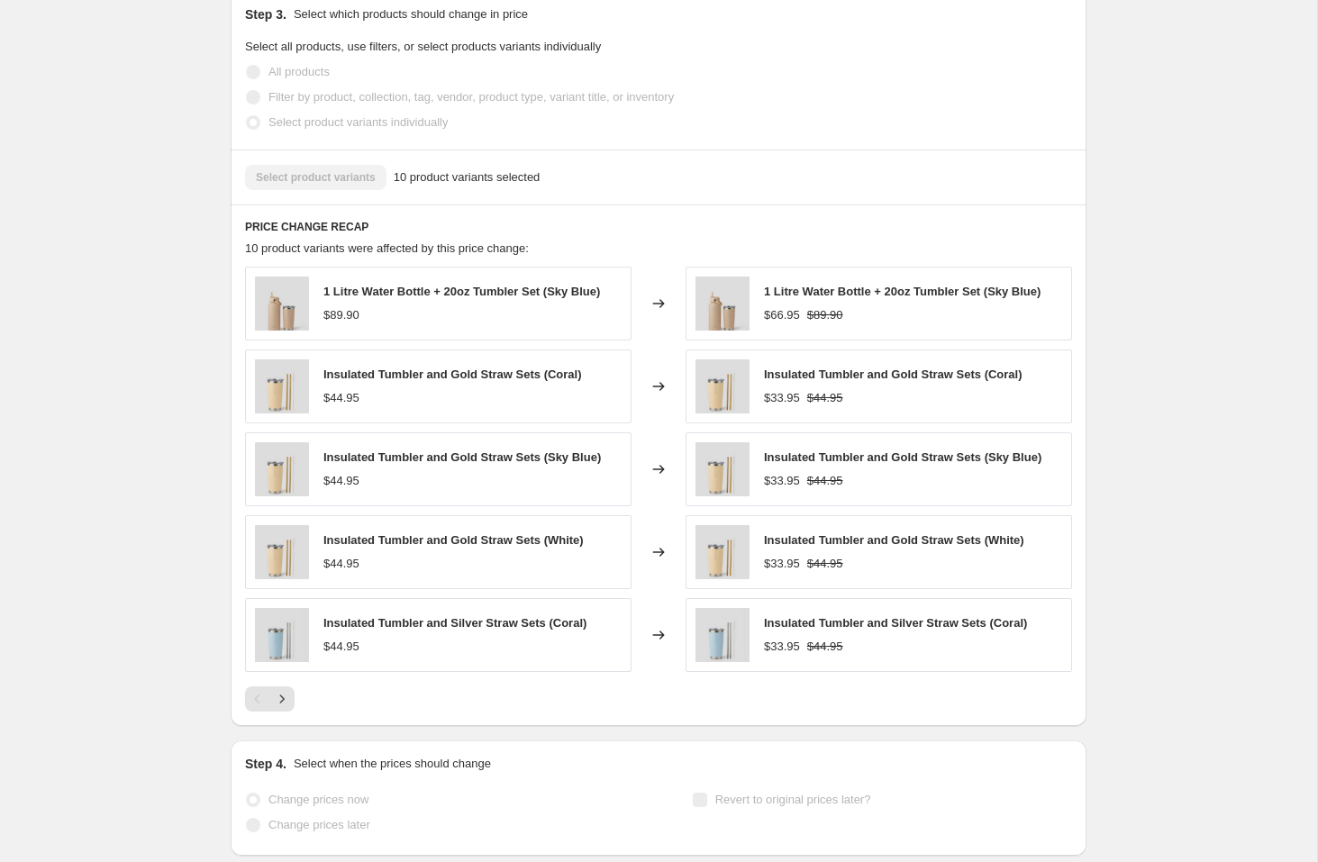
scroll to position [1254, 0]
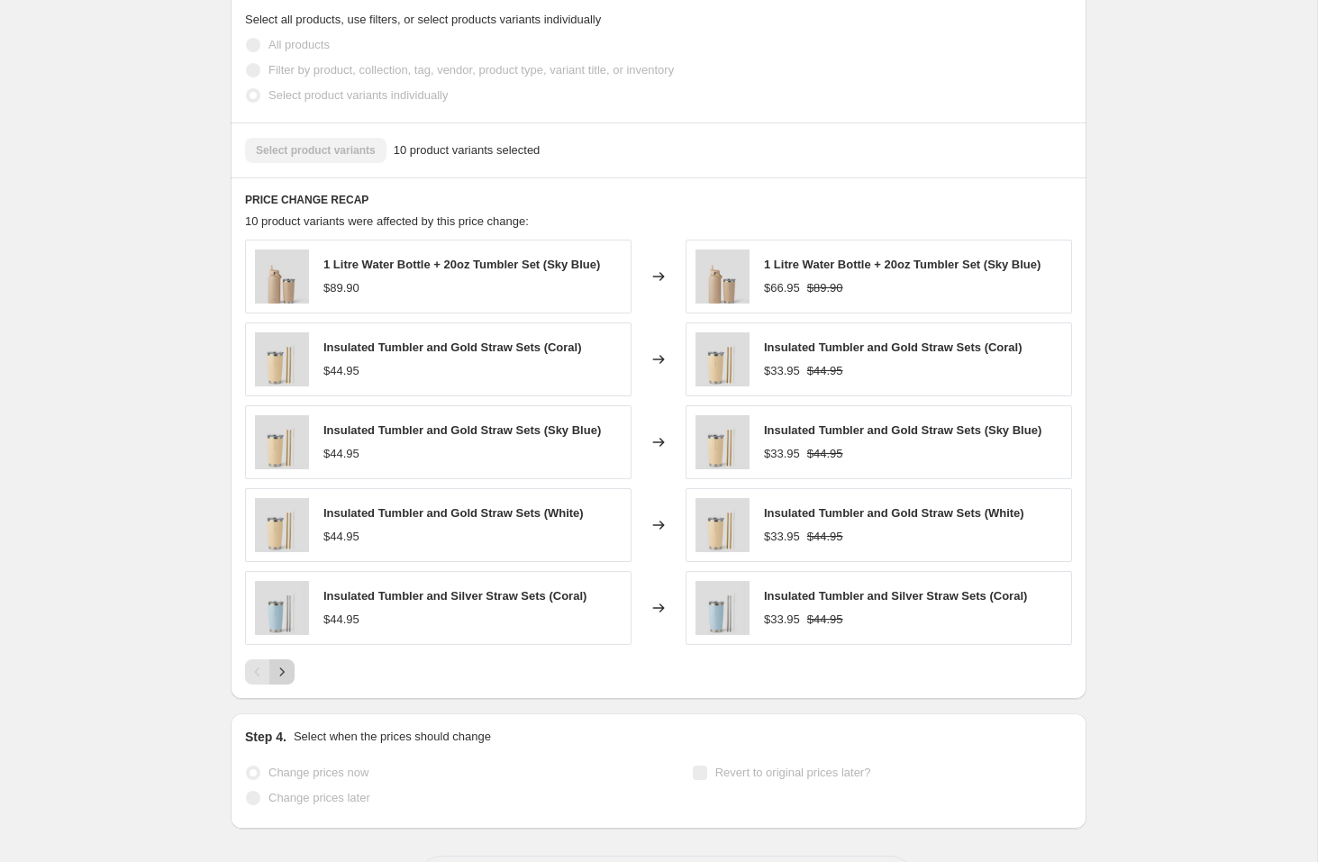
click at [276, 675] on icon "Next" at bounding box center [282, 672] width 18 height 18
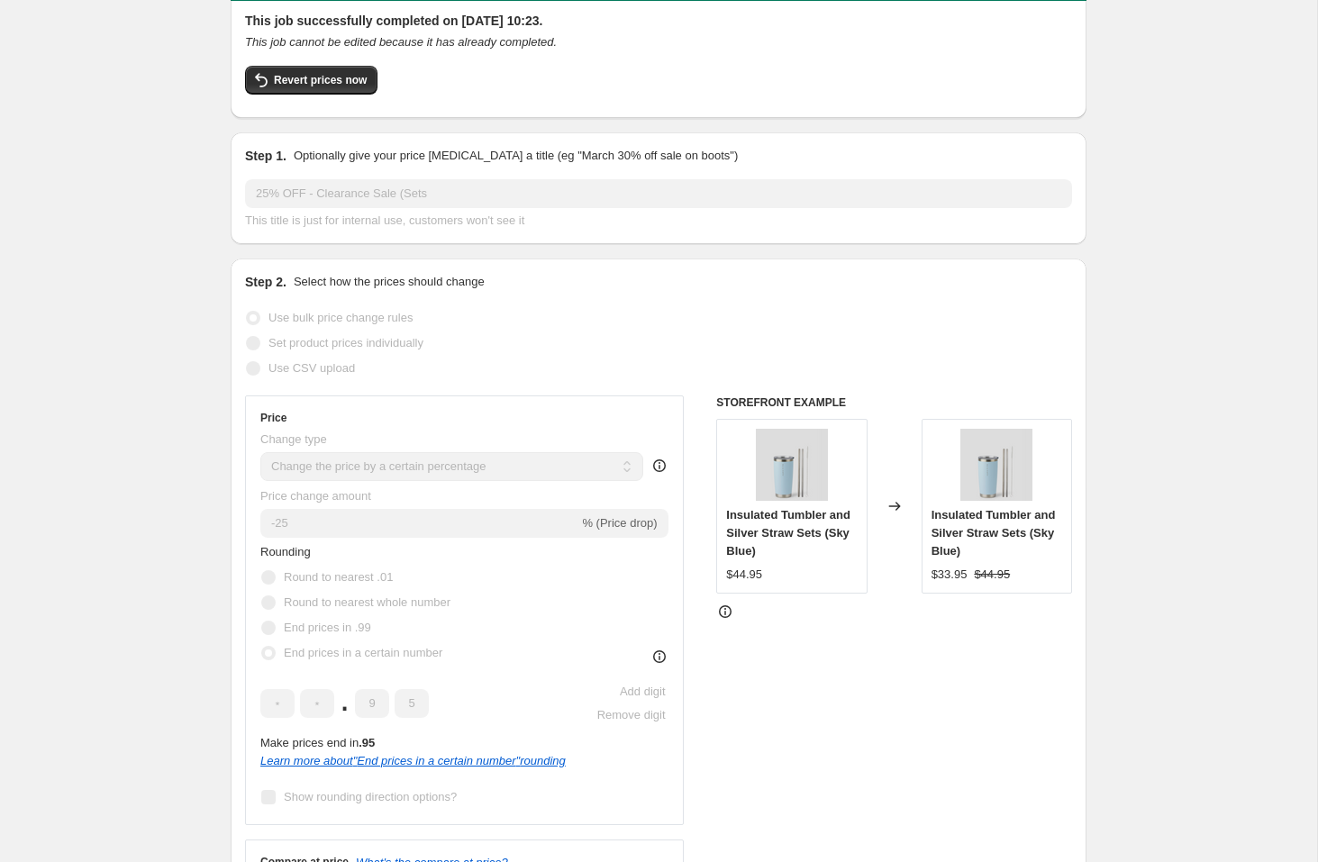
scroll to position [0, 0]
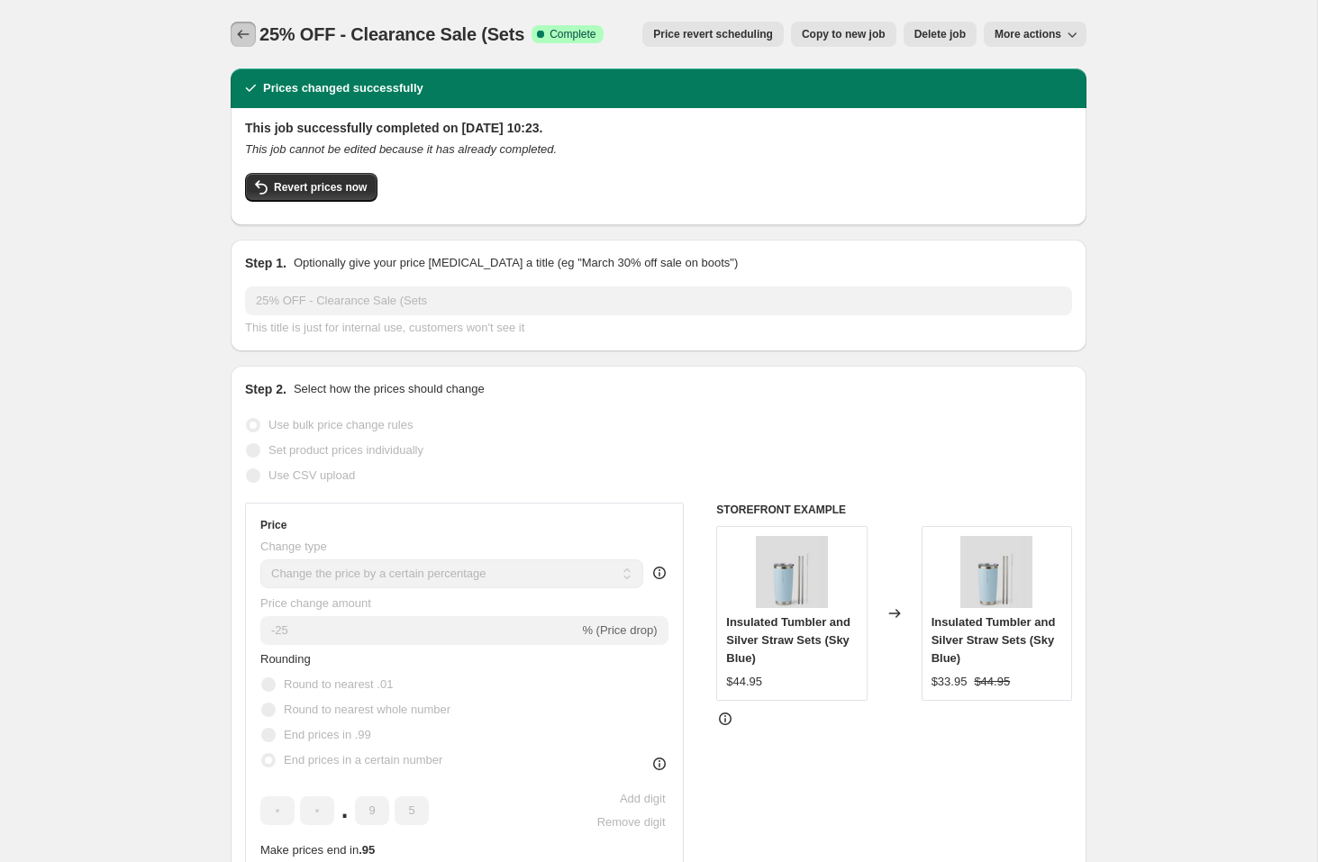
click at [241, 41] on icon "Price change jobs" at bounding box center [243, 34] width 18 height 18
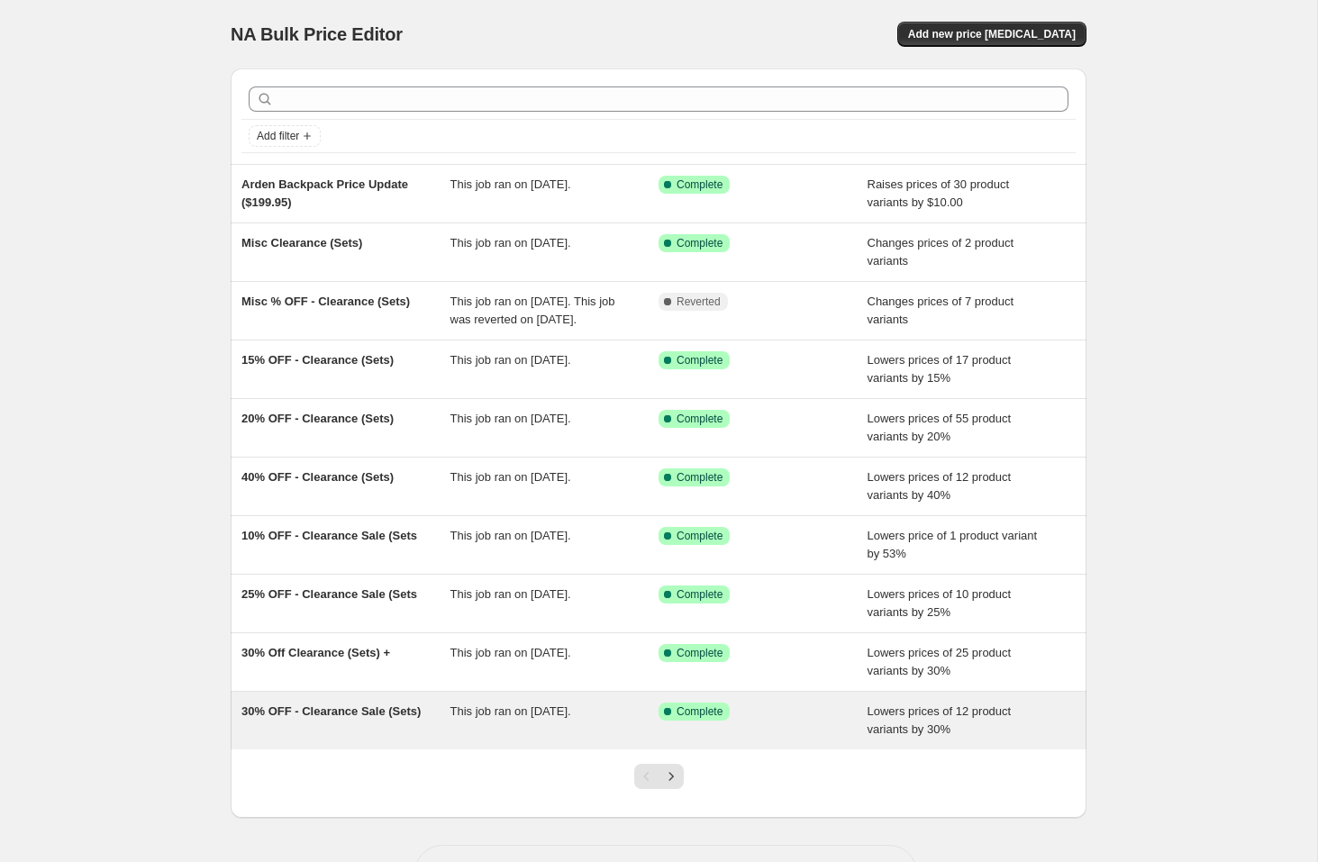
scroll to position [84, 0]
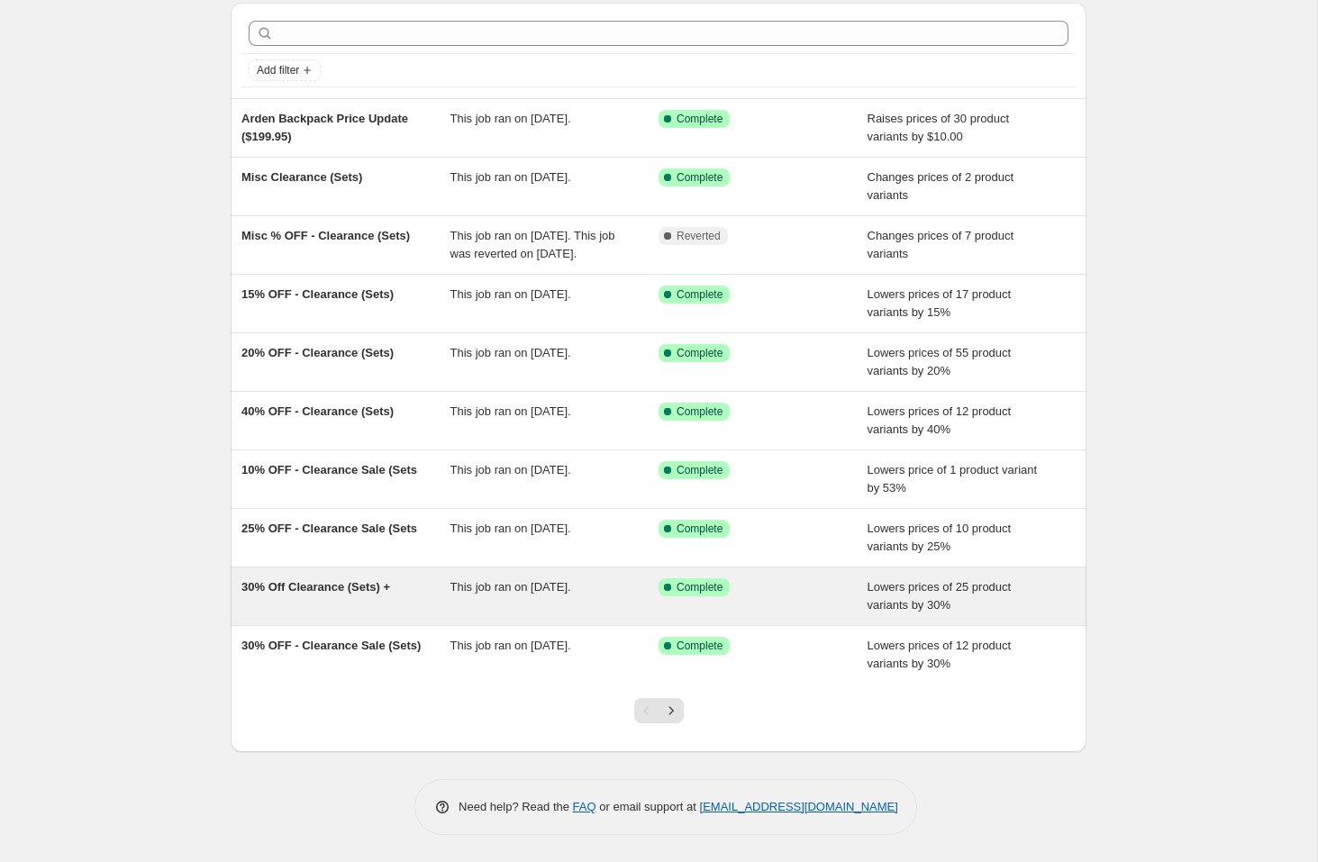
click at [261, 593] on span "30% Off Clearance (Sets) +" at bounding box center [315, 587] width 149 height 14
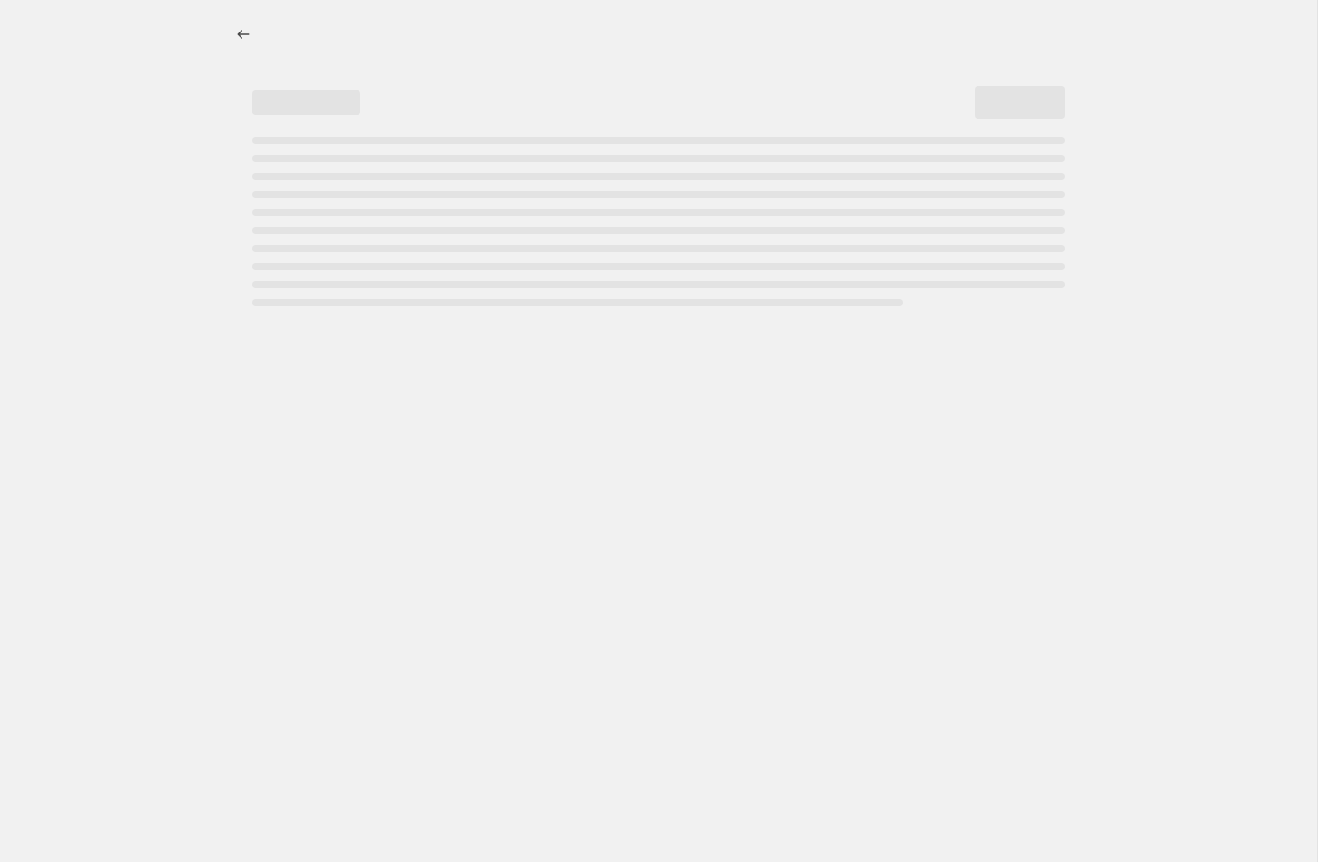
select select "percentage"
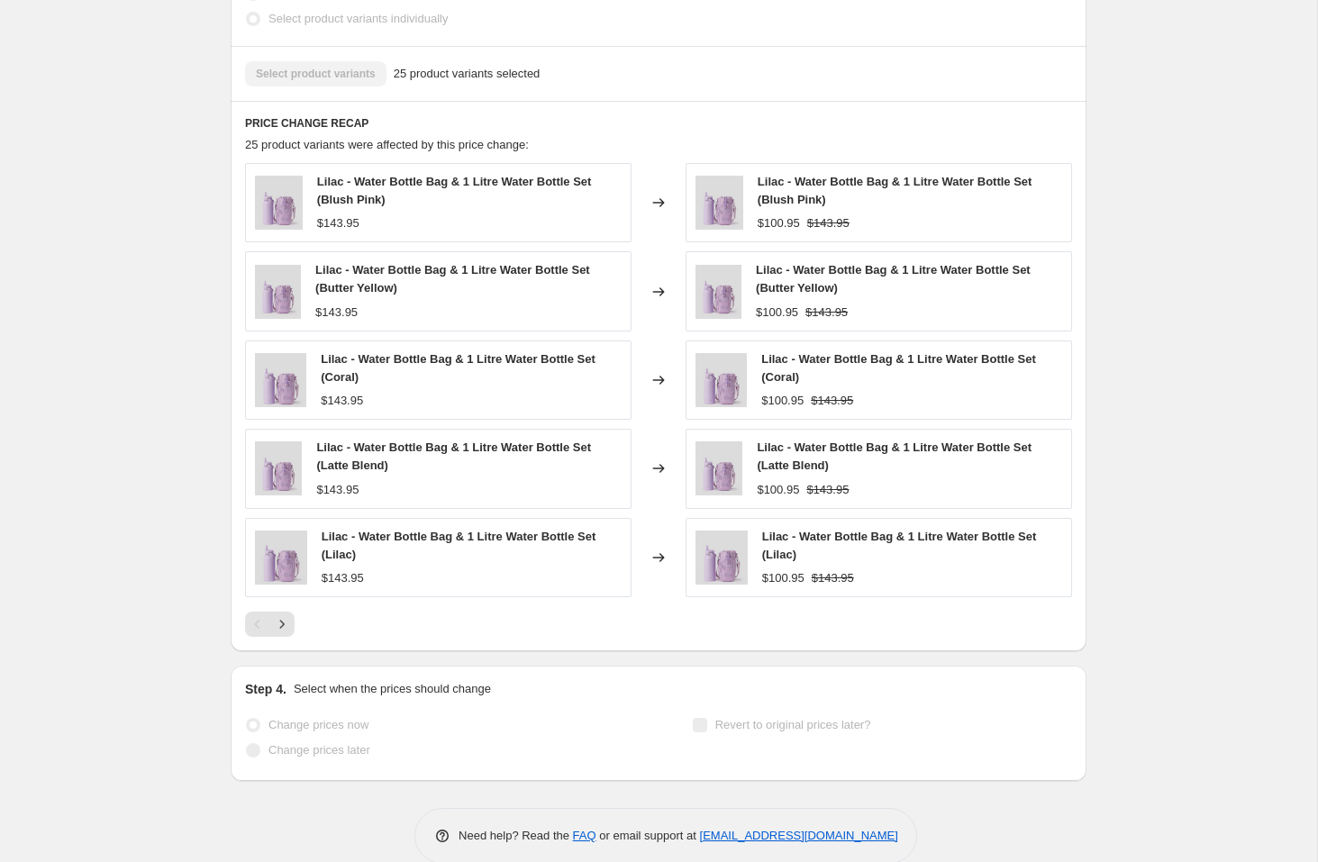
scroll to position [1259, 0]
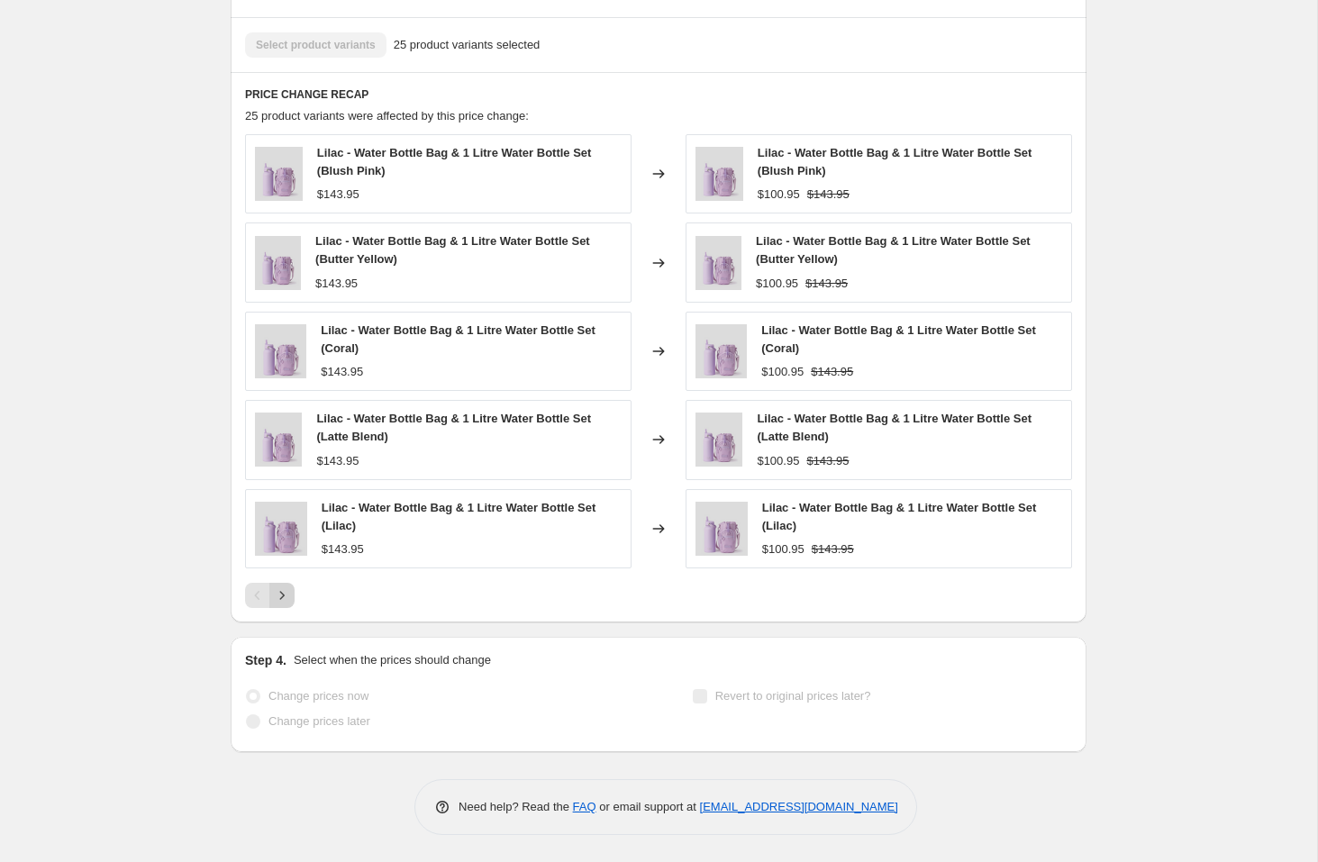
click at [283, 595] on icon "Next" at bounding box center [282, 595] width 5 height 8
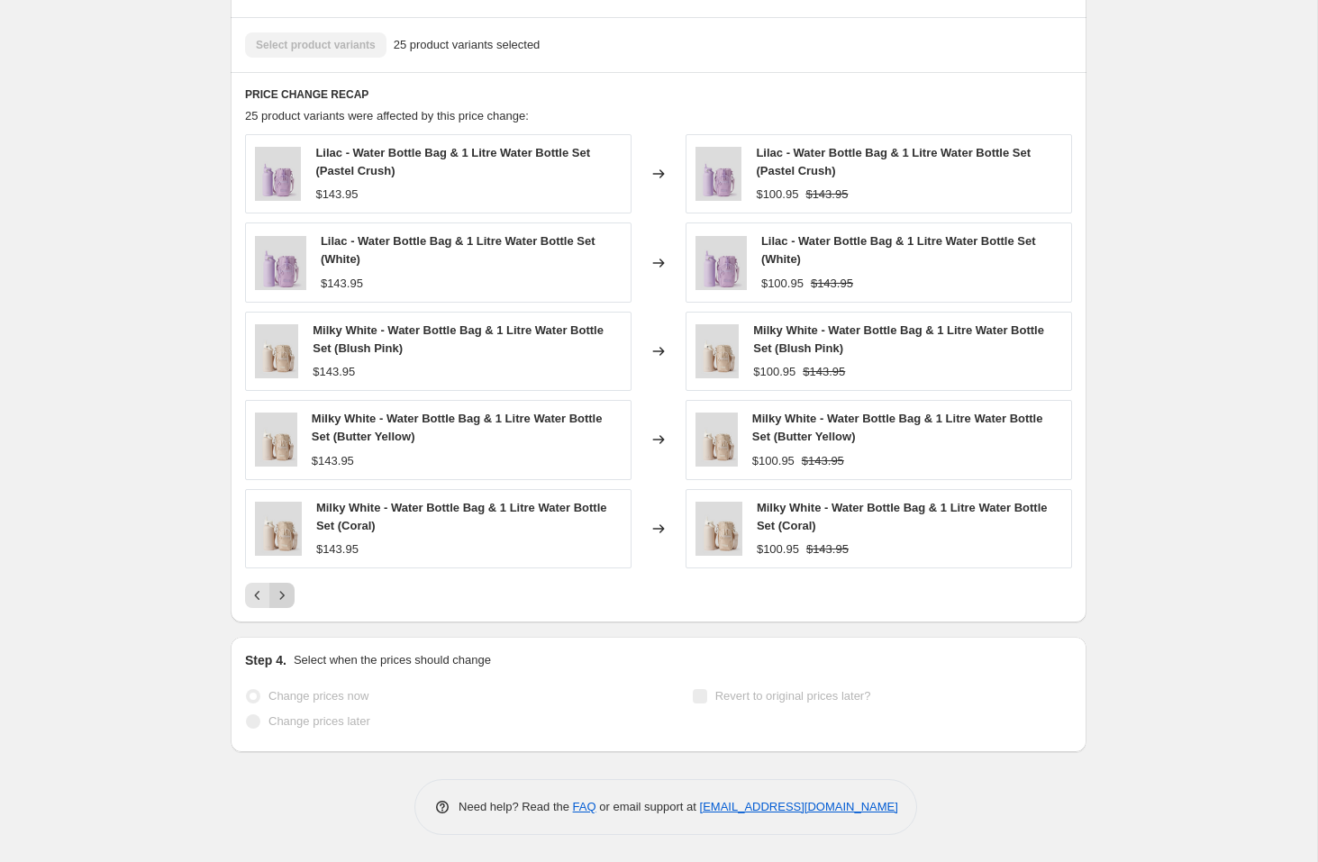
click at [283, 595] on icon "Next" at bounding box center [282, 595] width 5 height 8
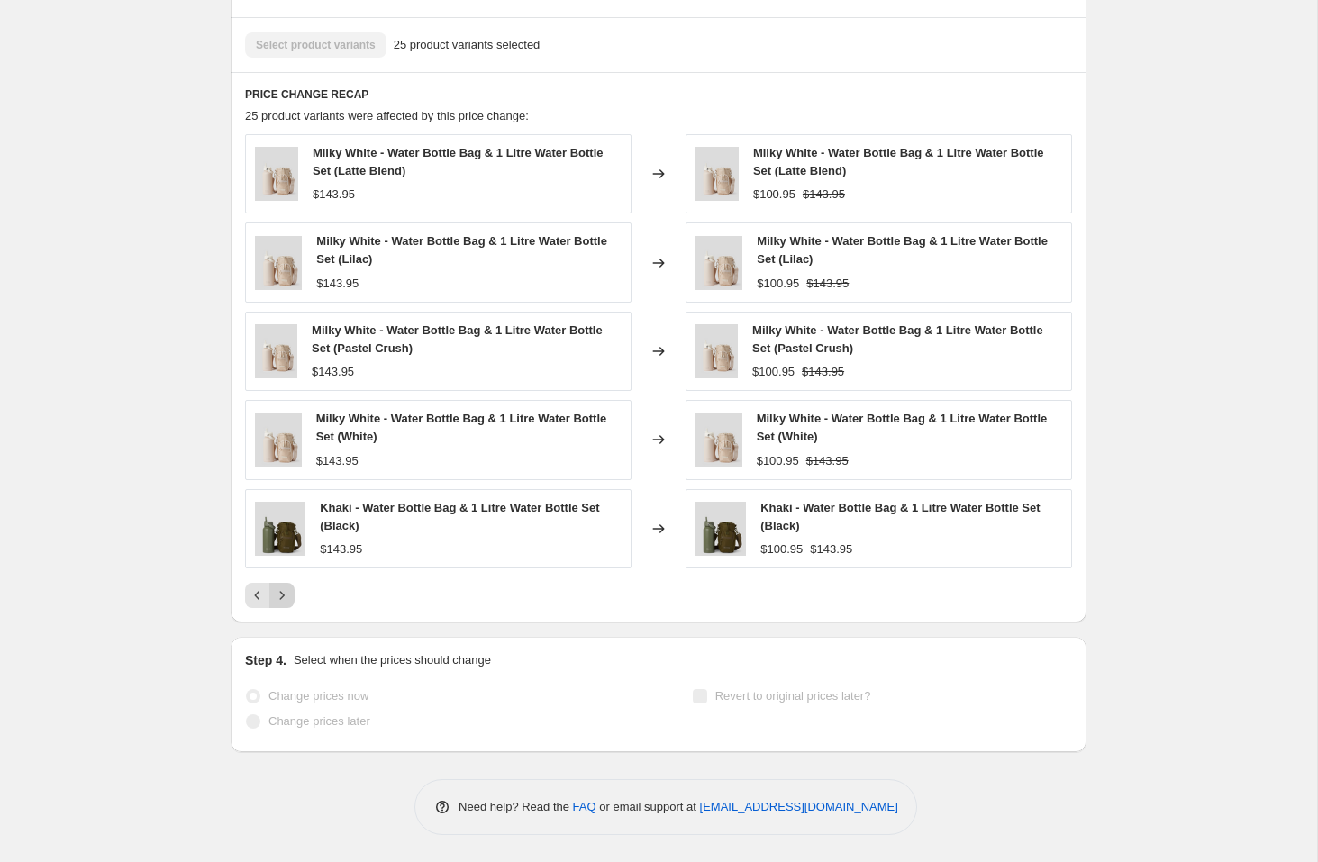
click at [281, 599] on icon "Next" at bounding box center [282, 595] width 18 height 18
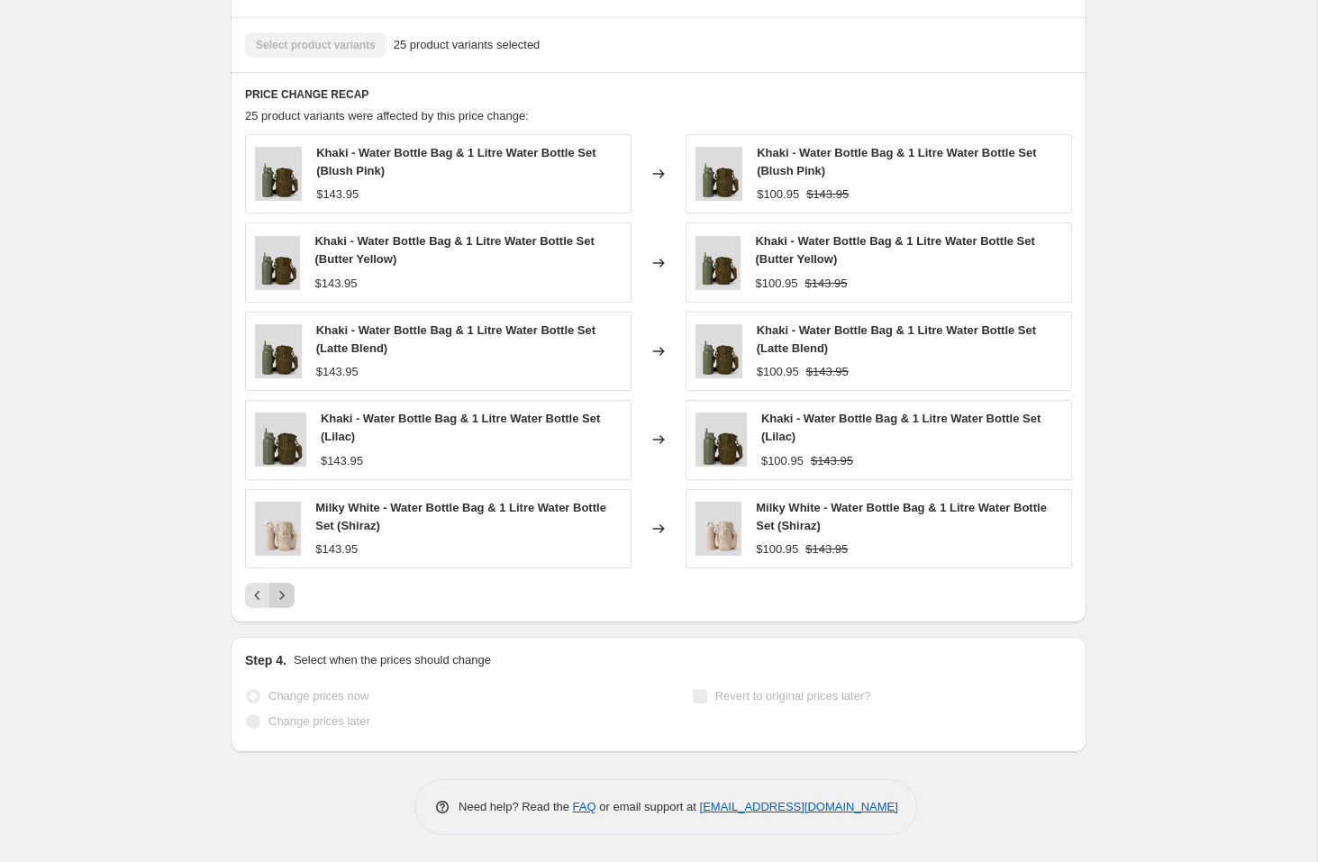
click at [286, 598] on icon "Next" at bounding box center [282, 595] width 18 height 18
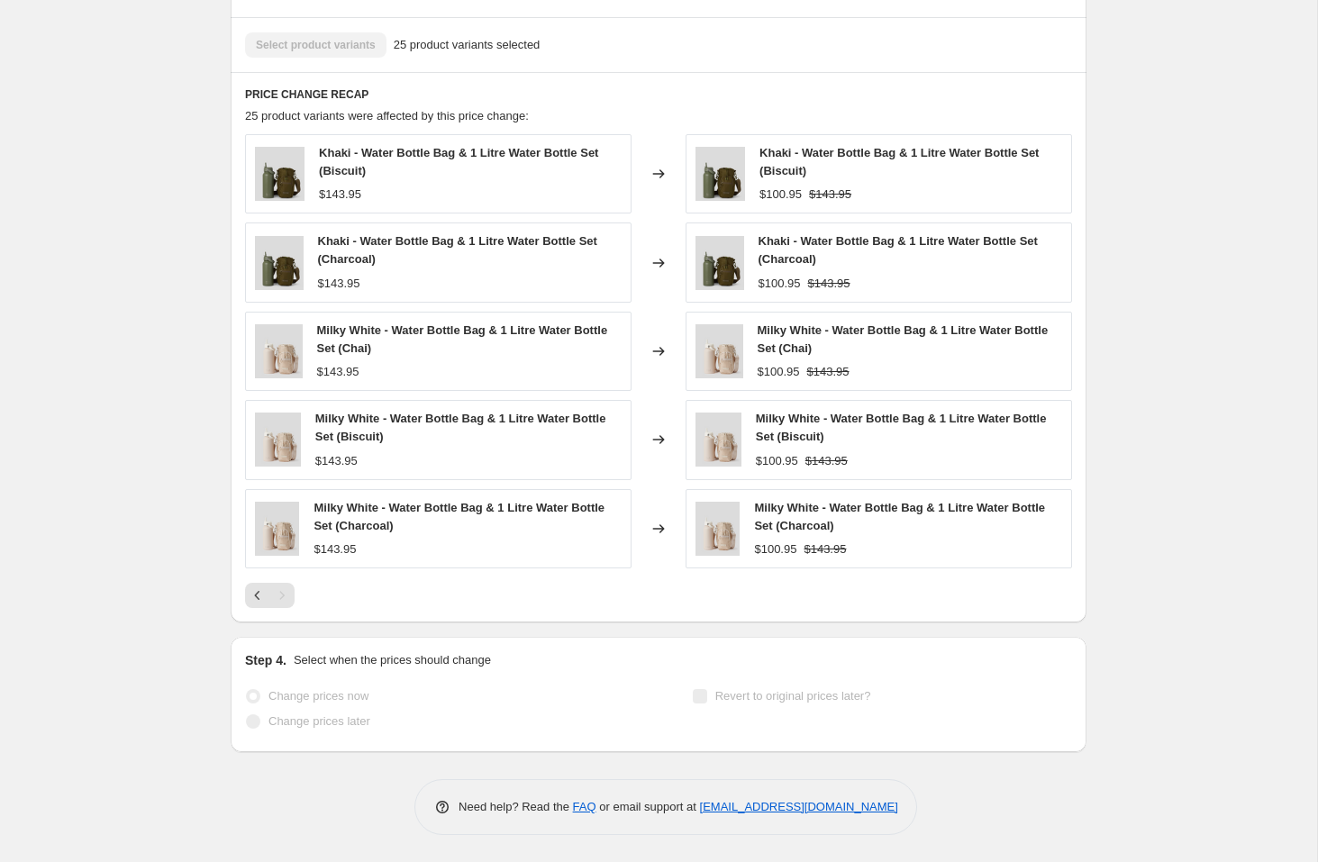
scroll to position [0, 0]
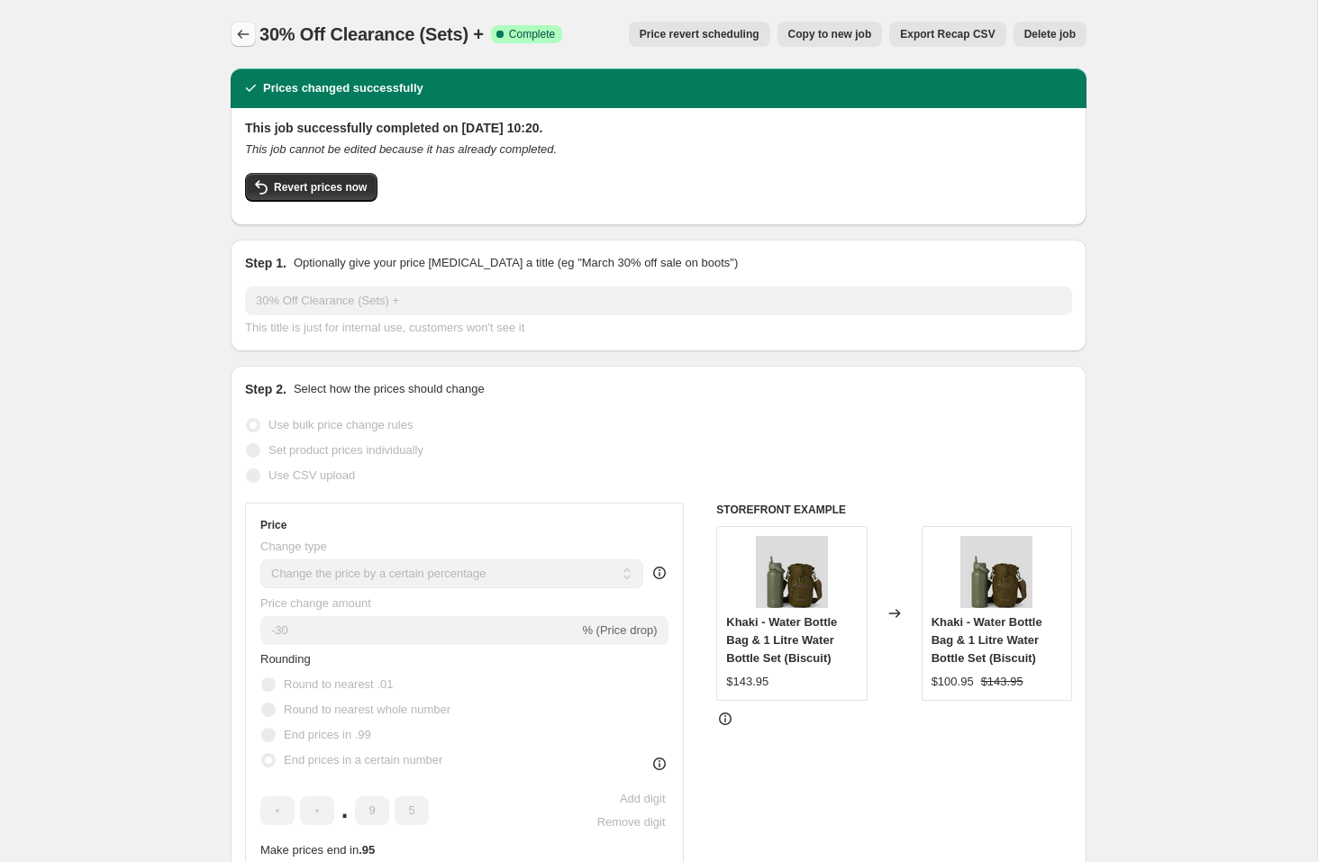
click at [243, 32] on icon "Price change jobs" at bounding box center [243, 34] width 18 height 18
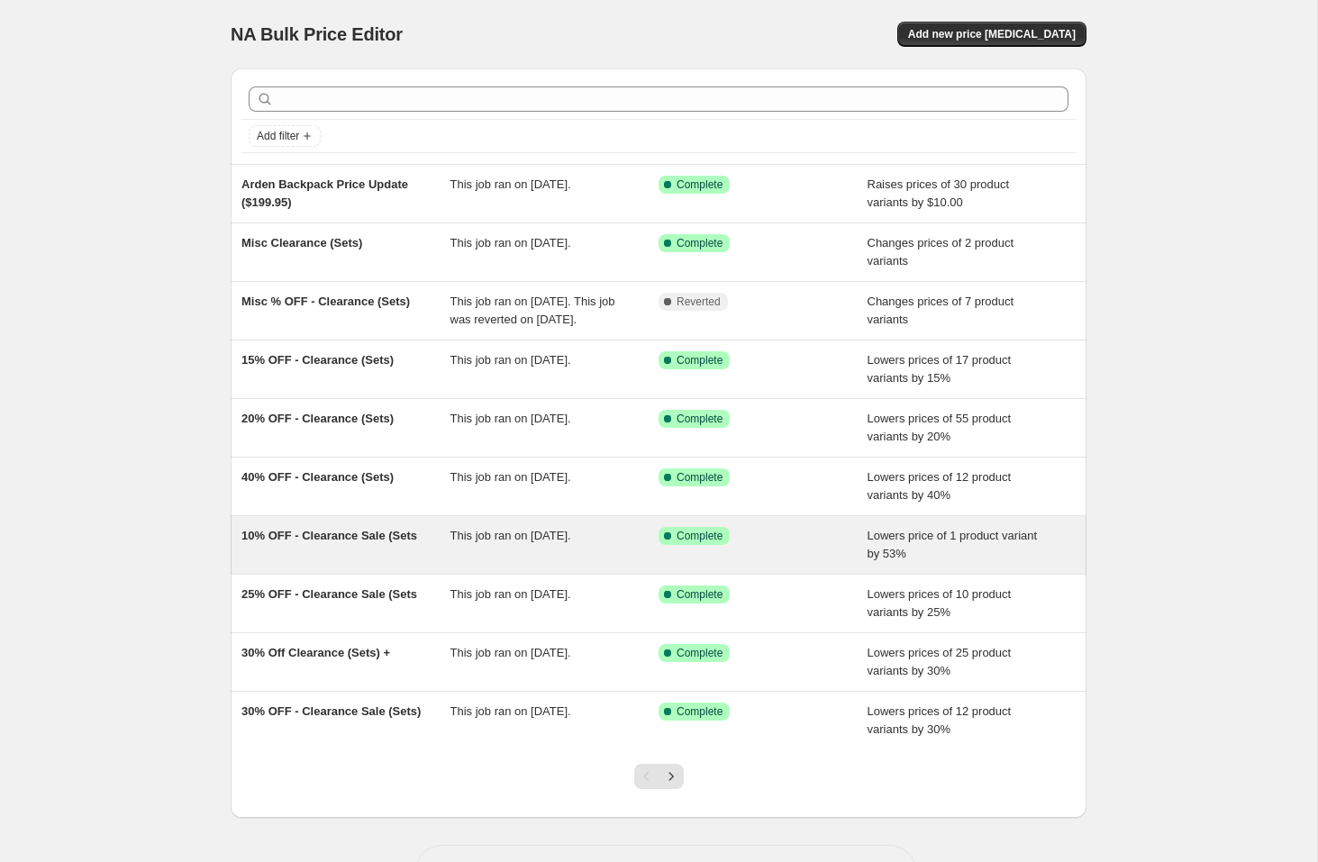
scroll to position [84, 0]
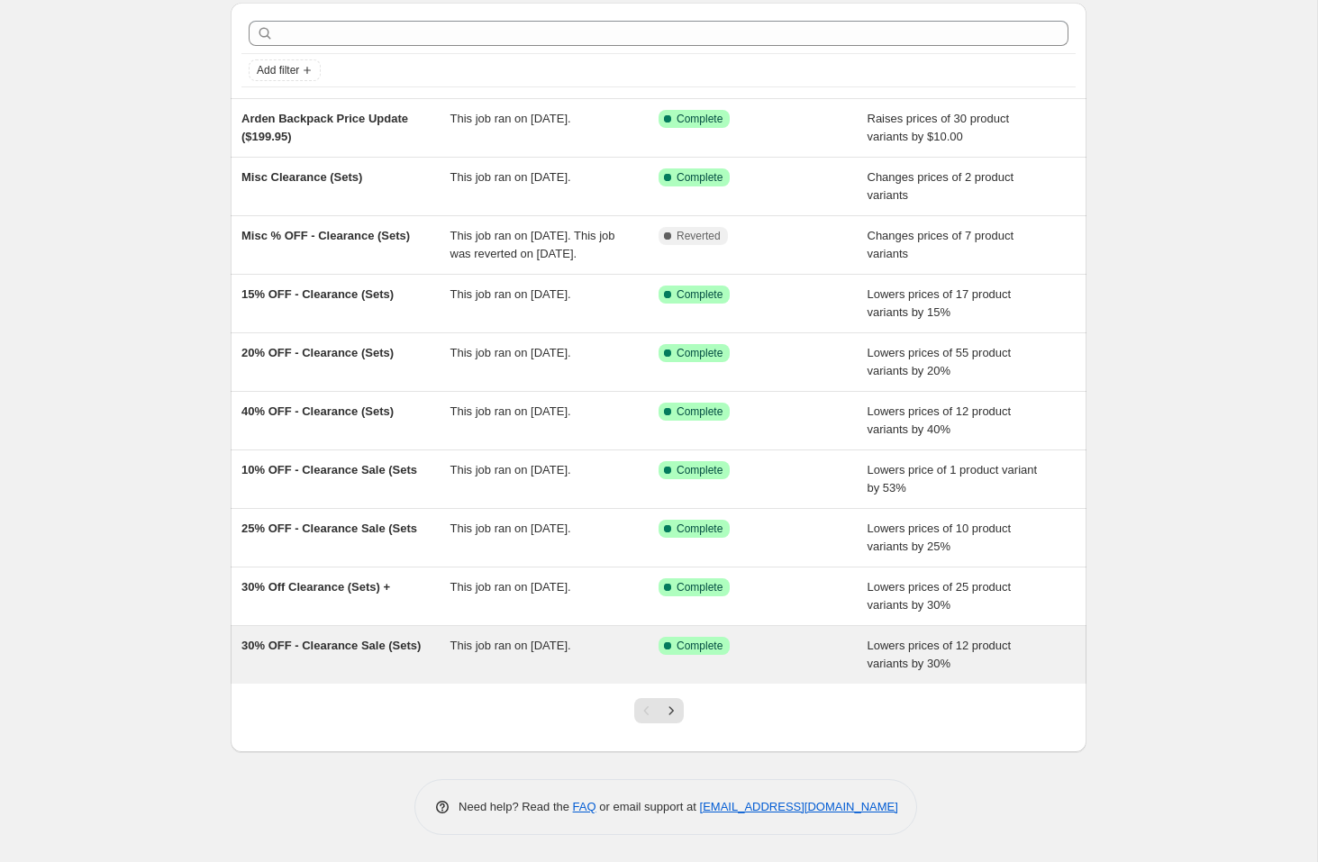
click at [340, 642] on span "30% OFF - Clearance Sale (Sets)" at bounding box center [330, 646] width 179 height 14
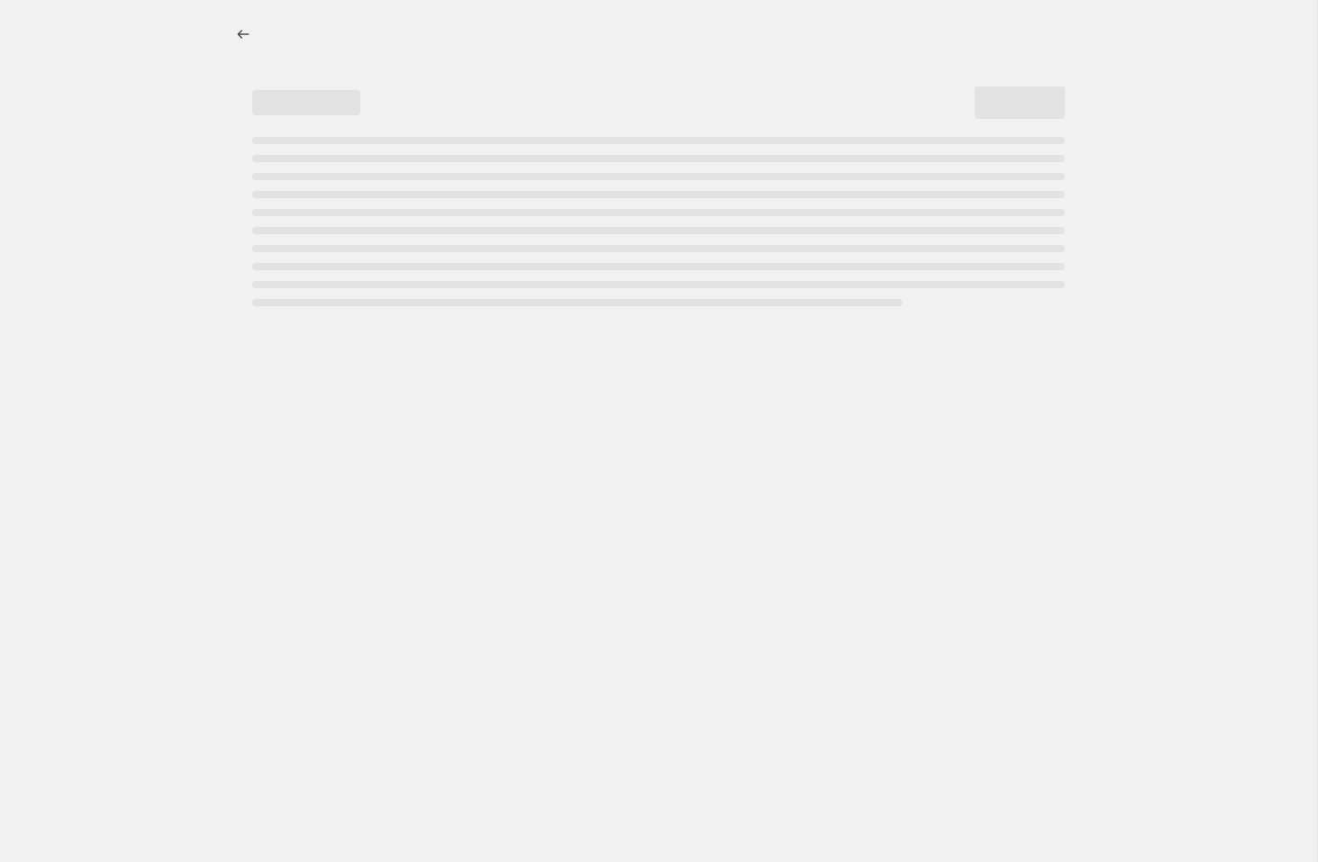
select select "percentage"
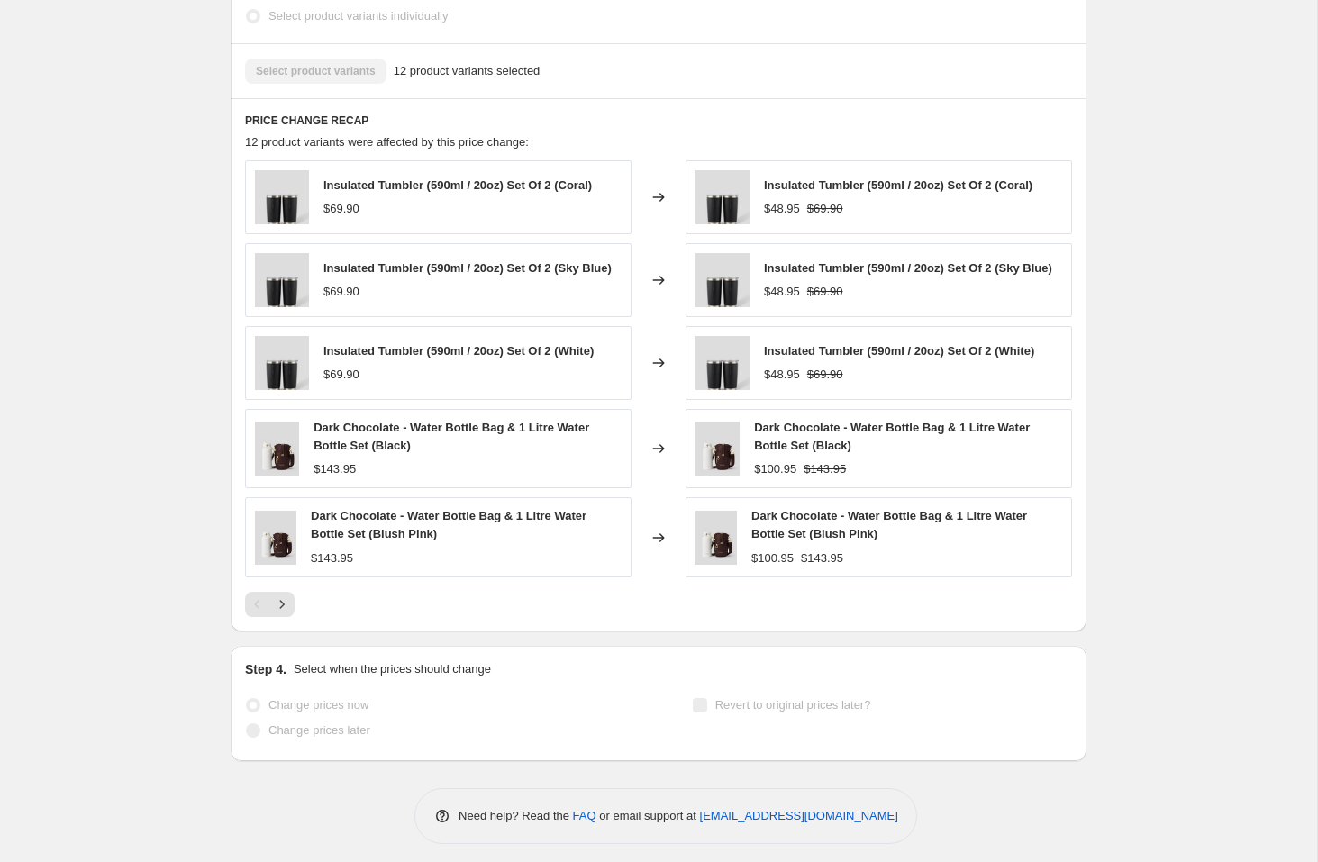
click at [277, 610] on icon "Next" at bounding box center [282, 604] width 18 height 18
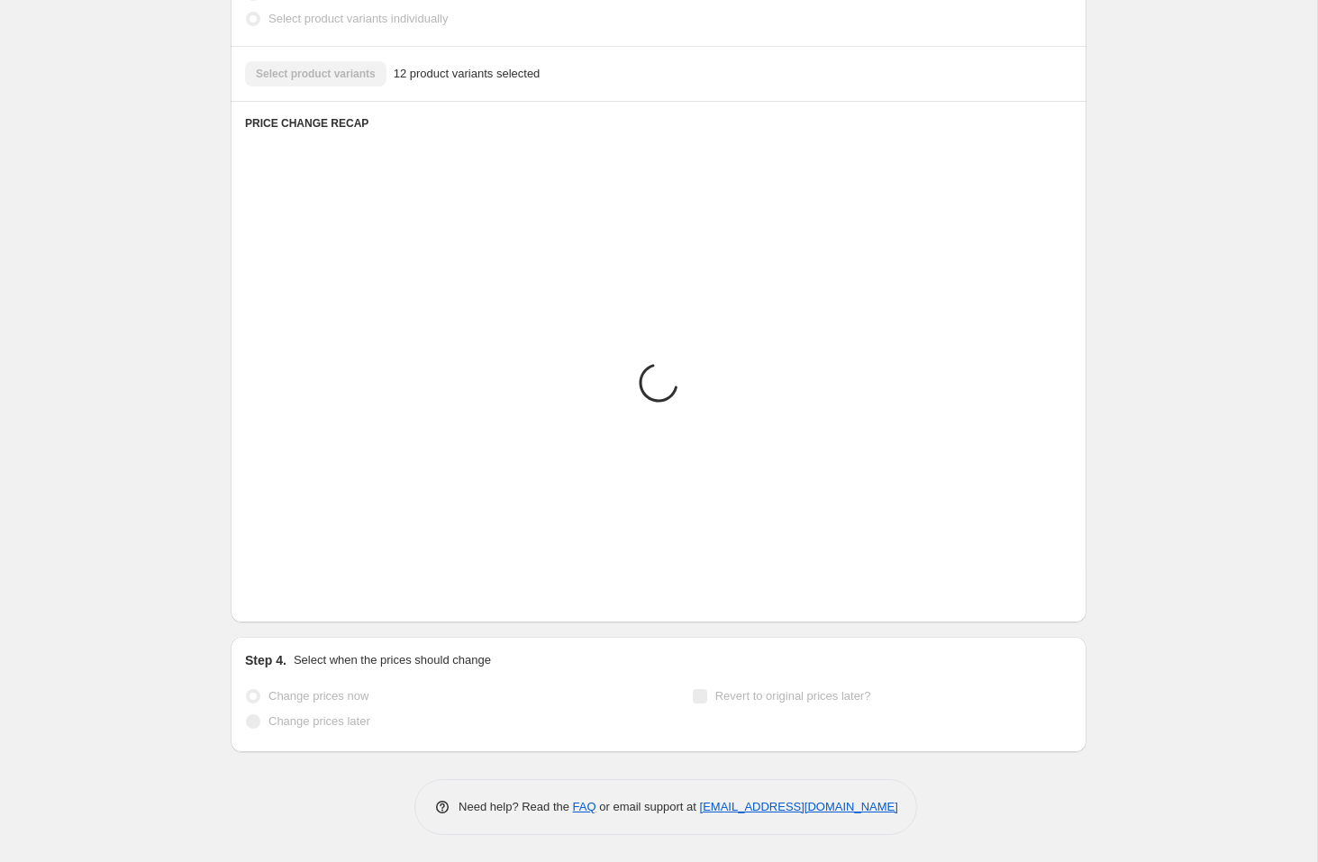
scroll to position [1333, 0]
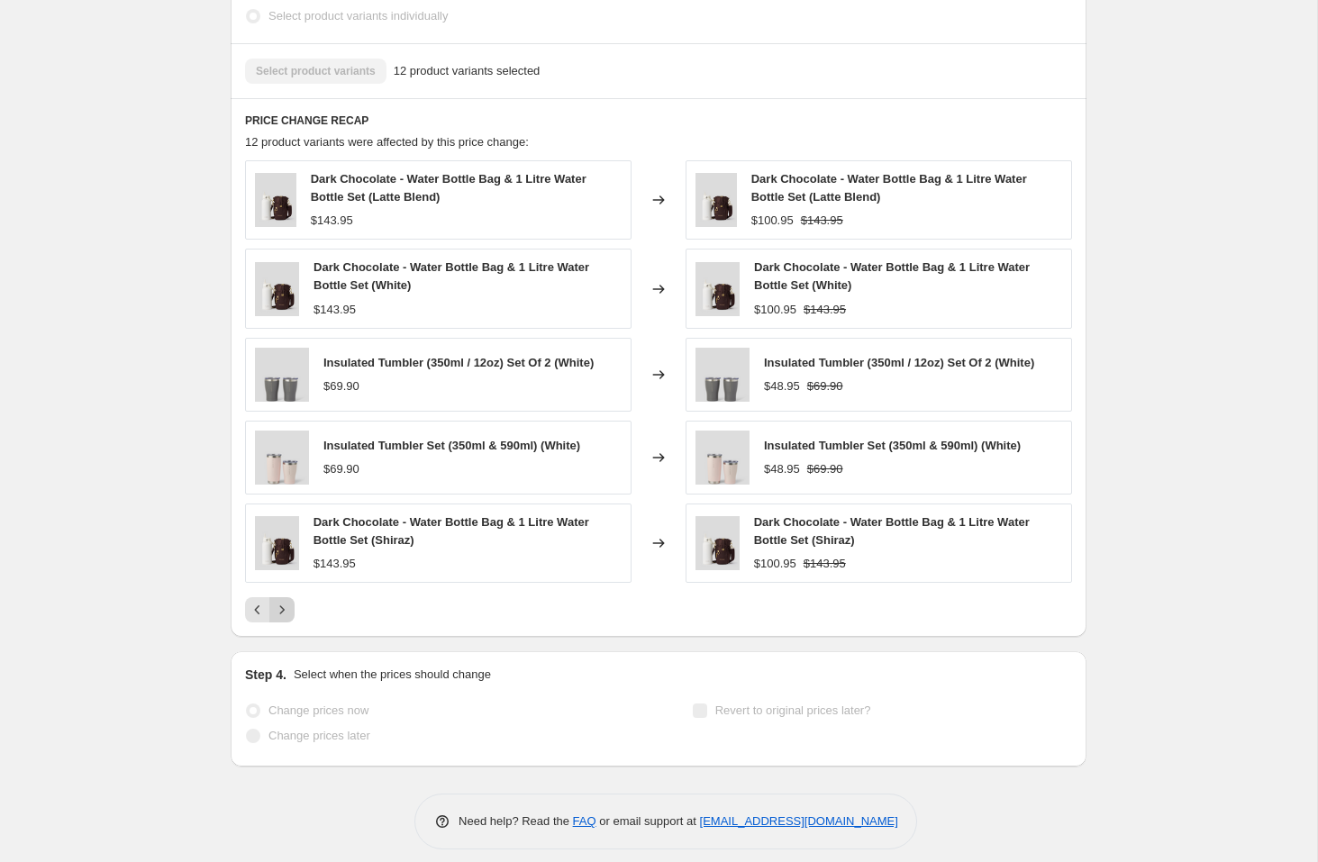
click at [289, 609] on icon "Next" at bounding box center [282, 610] width 18 height 18
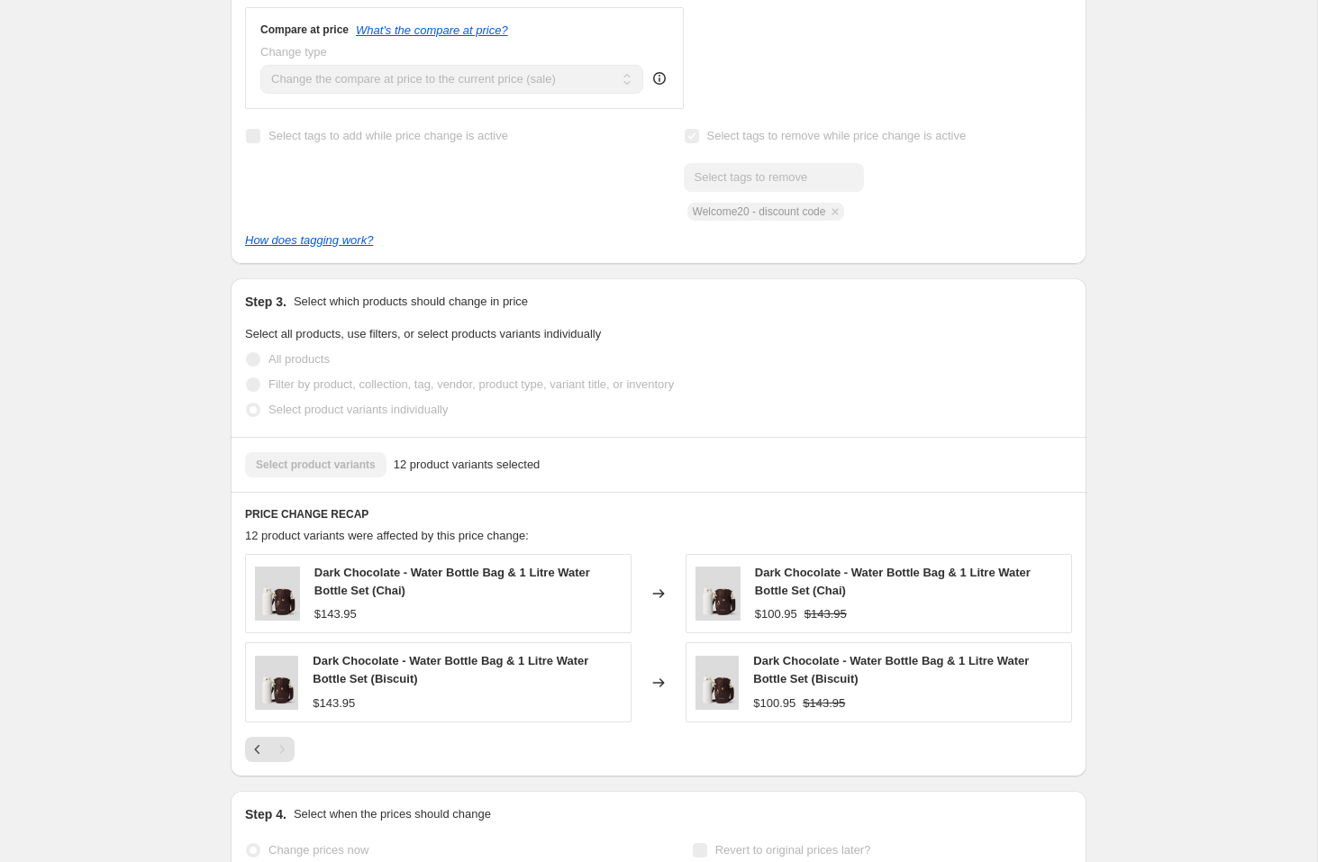
scroll to position [0, 0]
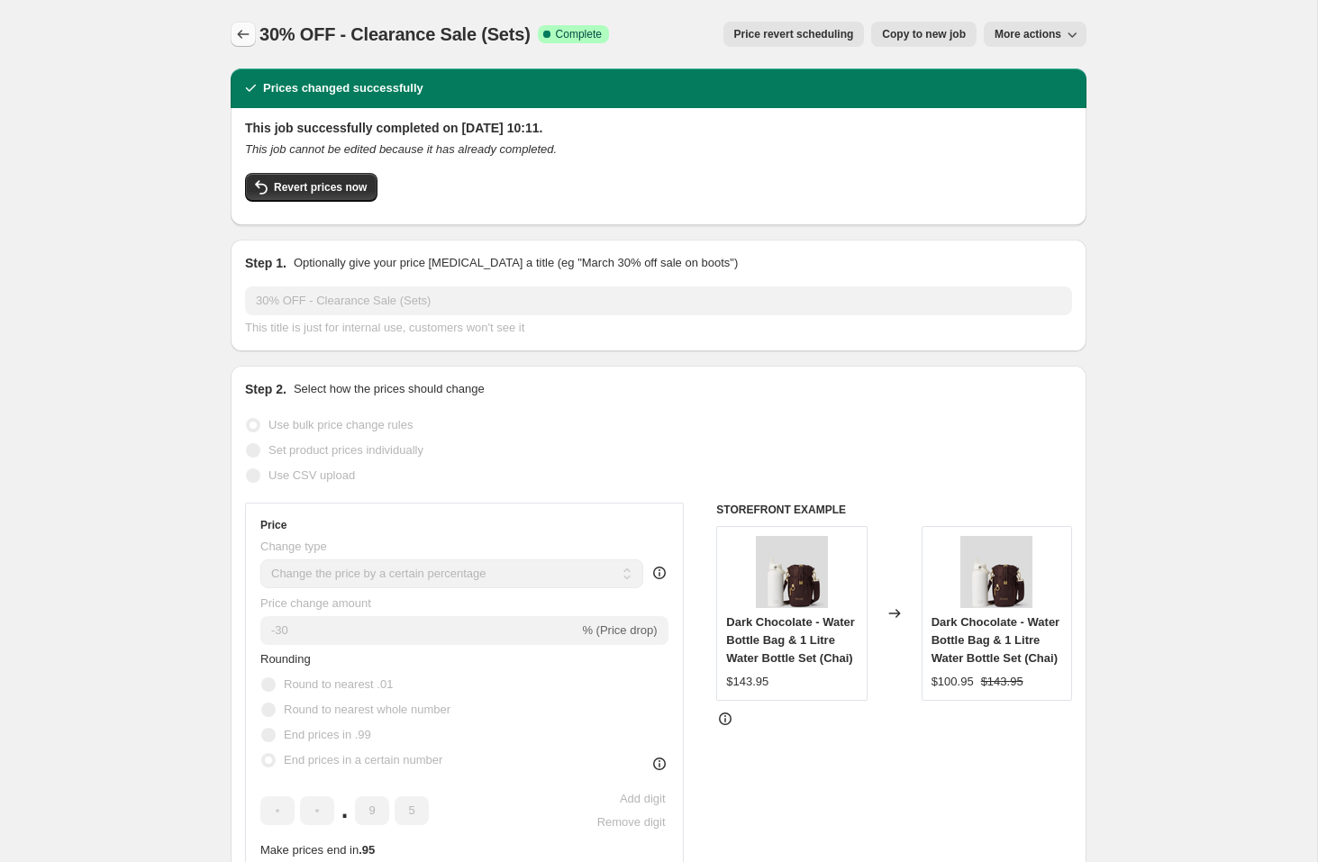
click at [243, 34] on icon "Price change jobs" at bounding box center [243, 34] width 18 height 18
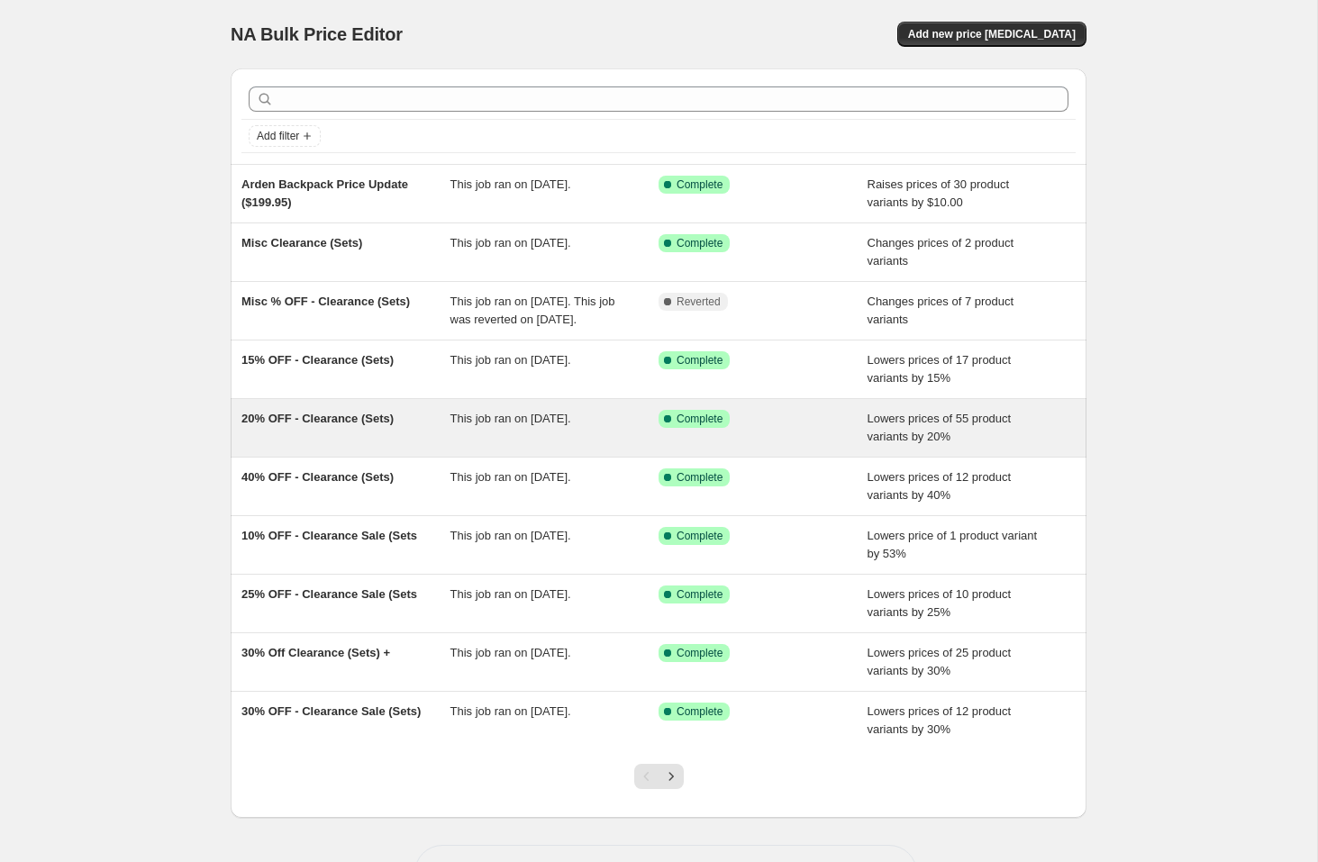
scroll to position [84, 0]
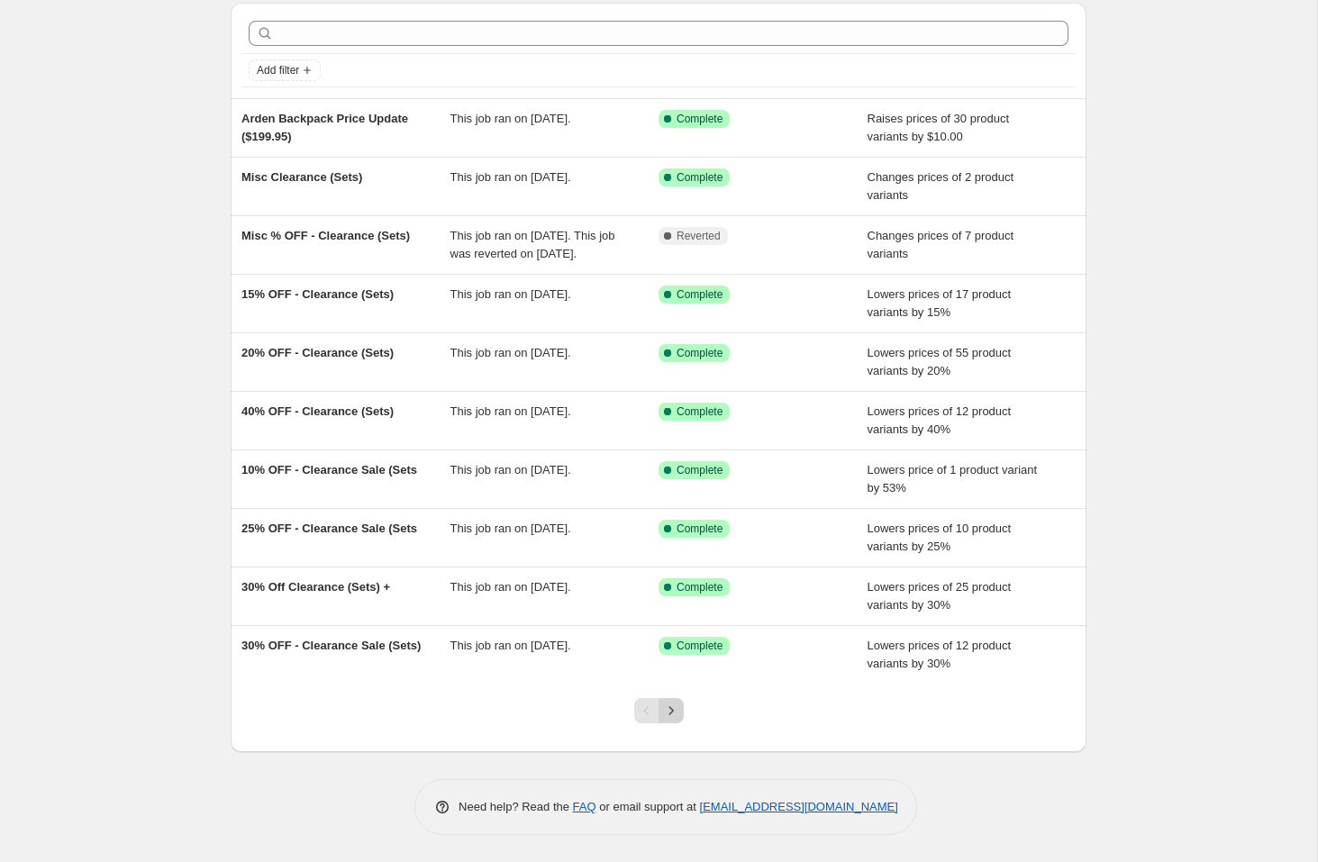
click at [675, 717] on icon "Next" at bounding box center [671, 711] width 18 height 18
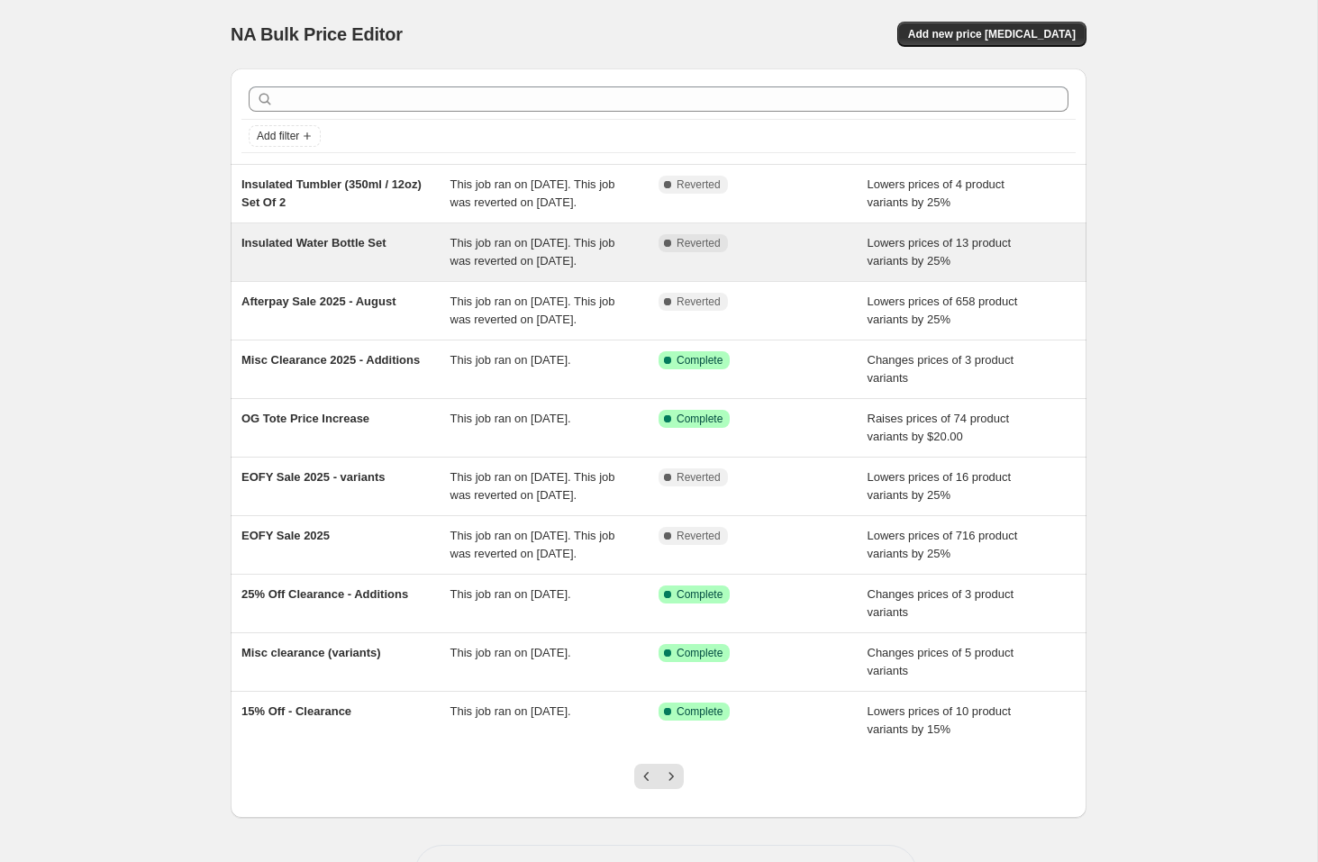
click at [374, 270] on div "Insulated Water Bottle Set" at bounding box center [345, 252] width 209 height 36
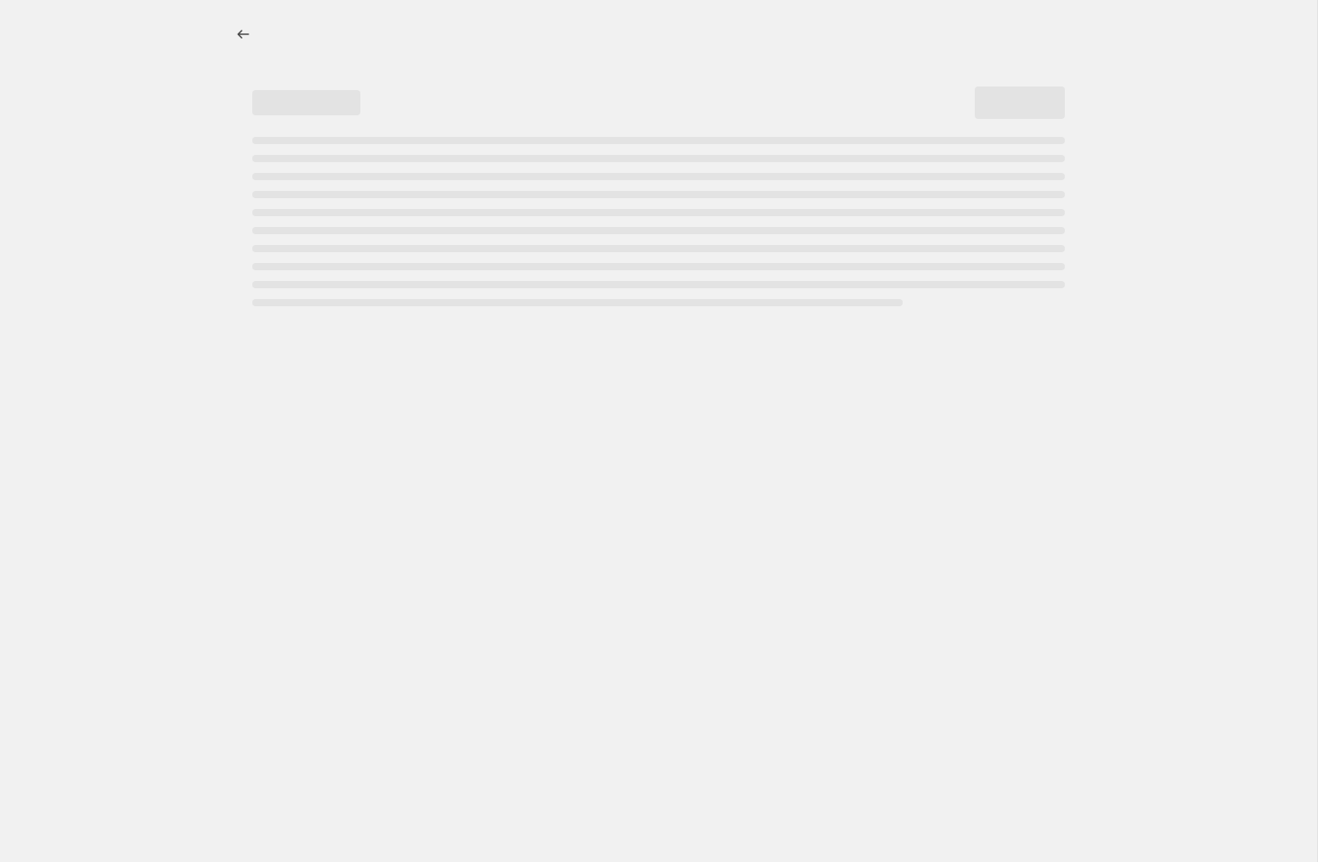
select select "percentage"
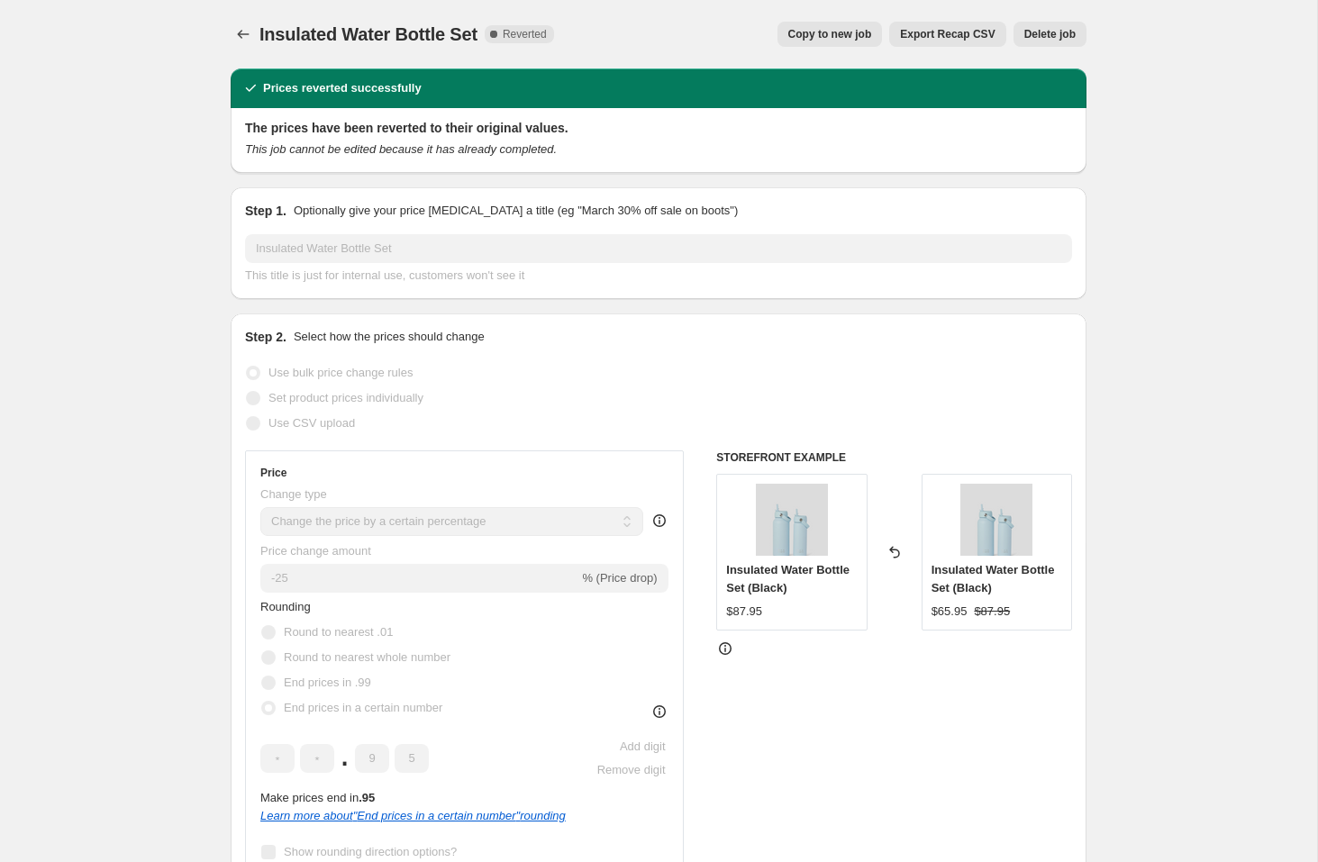
click at [237, 32] on icon "Price change jobs" at bounding box center [243, 34] width 18 height 18
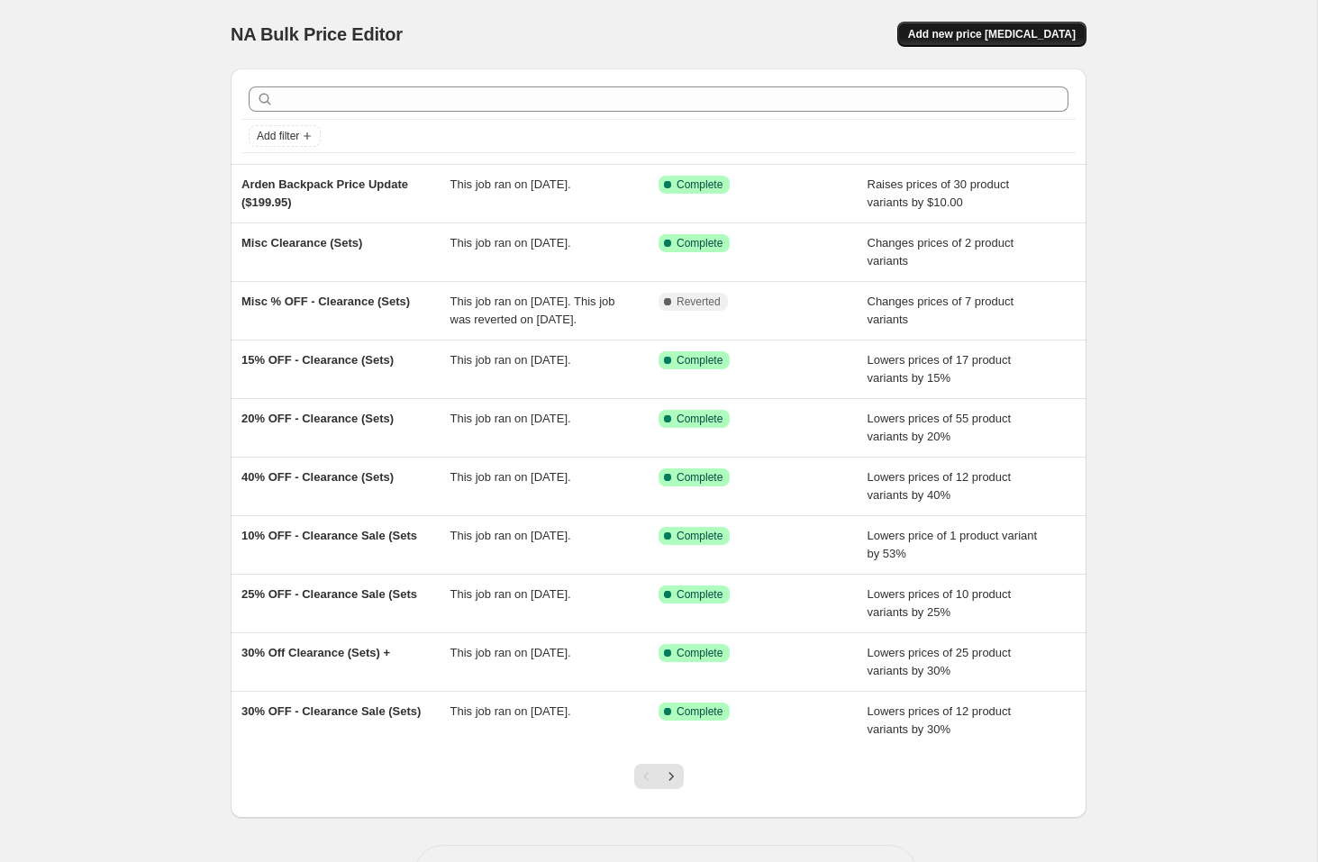
click at [1024, 32] on span "Add new price [MEDICAL_DATA]" at bounding box center [992, 34] width 168 height 14
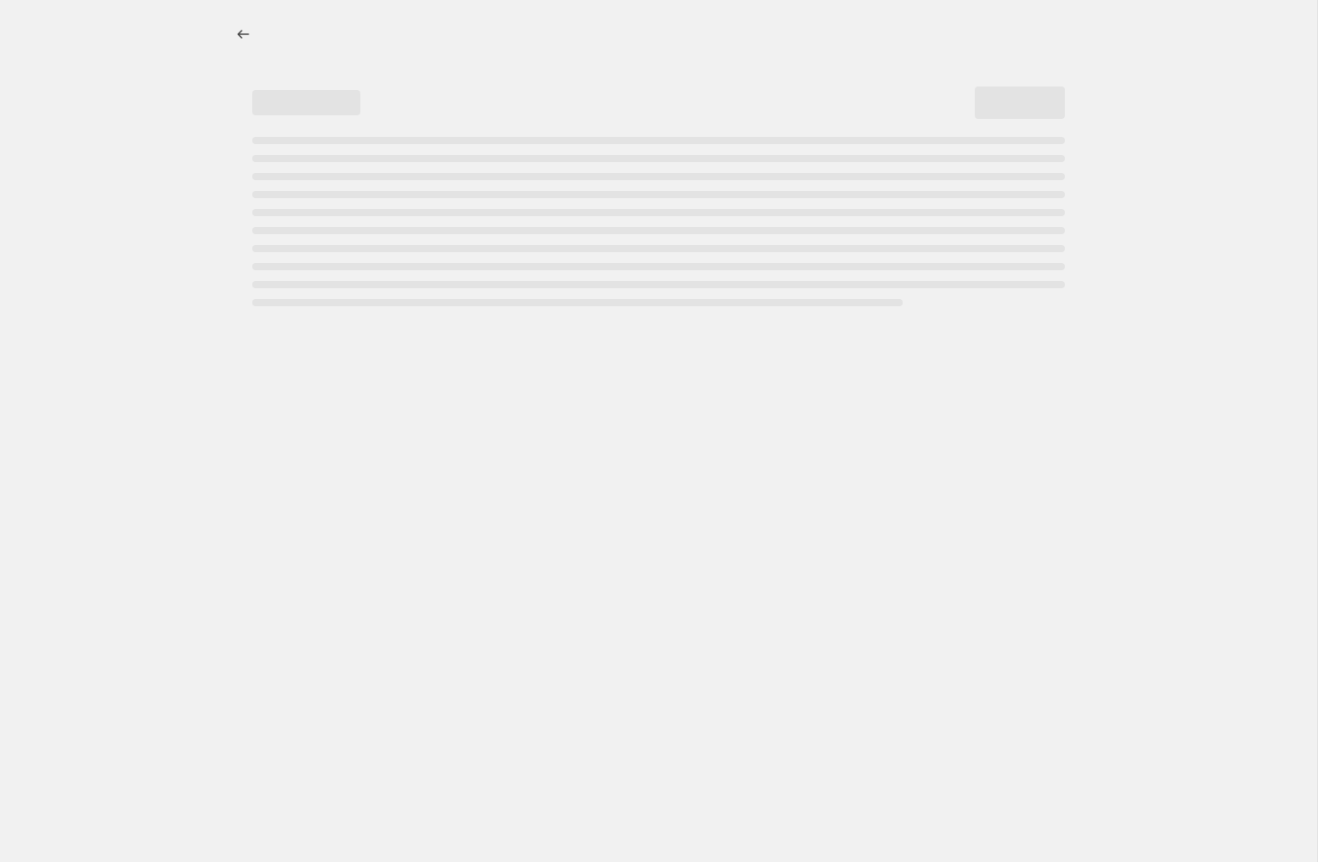
select select "percentage"
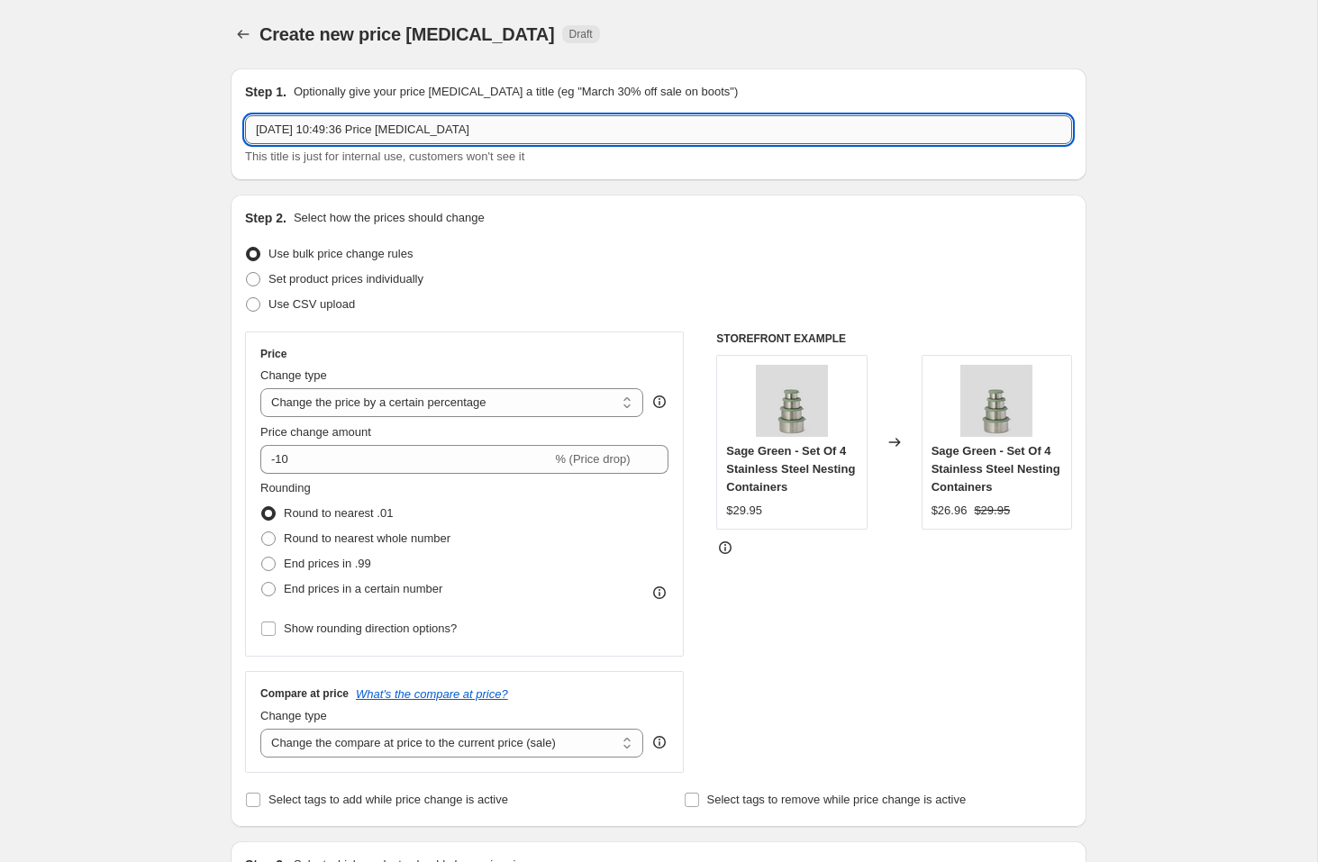
click at [435, 127] on input "[DATE] 10:49:36 Price [MEDICAL_DATA]" at bounding box center [658, 129] width 827 height 29
click at [452, 119] on input "[DATE] 10:49:36 Price [MEDICAL_DATA]" at bounding box center [658, 129] width 827 height 29
click at [451, 119] on input "[DATE] 10:49:36 Price [MEDICAL_DATA]" at bounding box center [658, 129] width 827 height 29
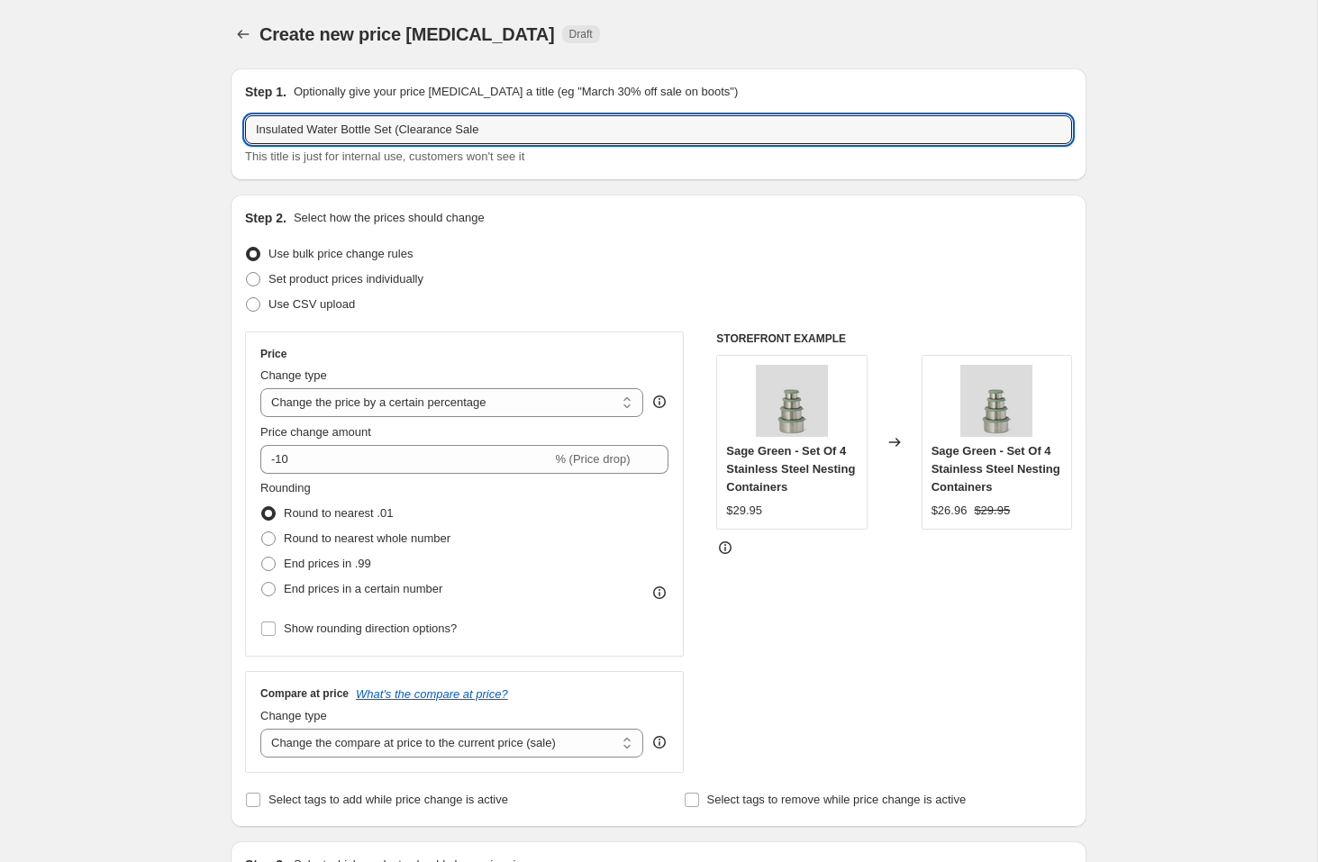
type input "Insulated Water Bottle Set (Clearance Sale"
